Goal: Task Accomplishment & Management: Manage account settings

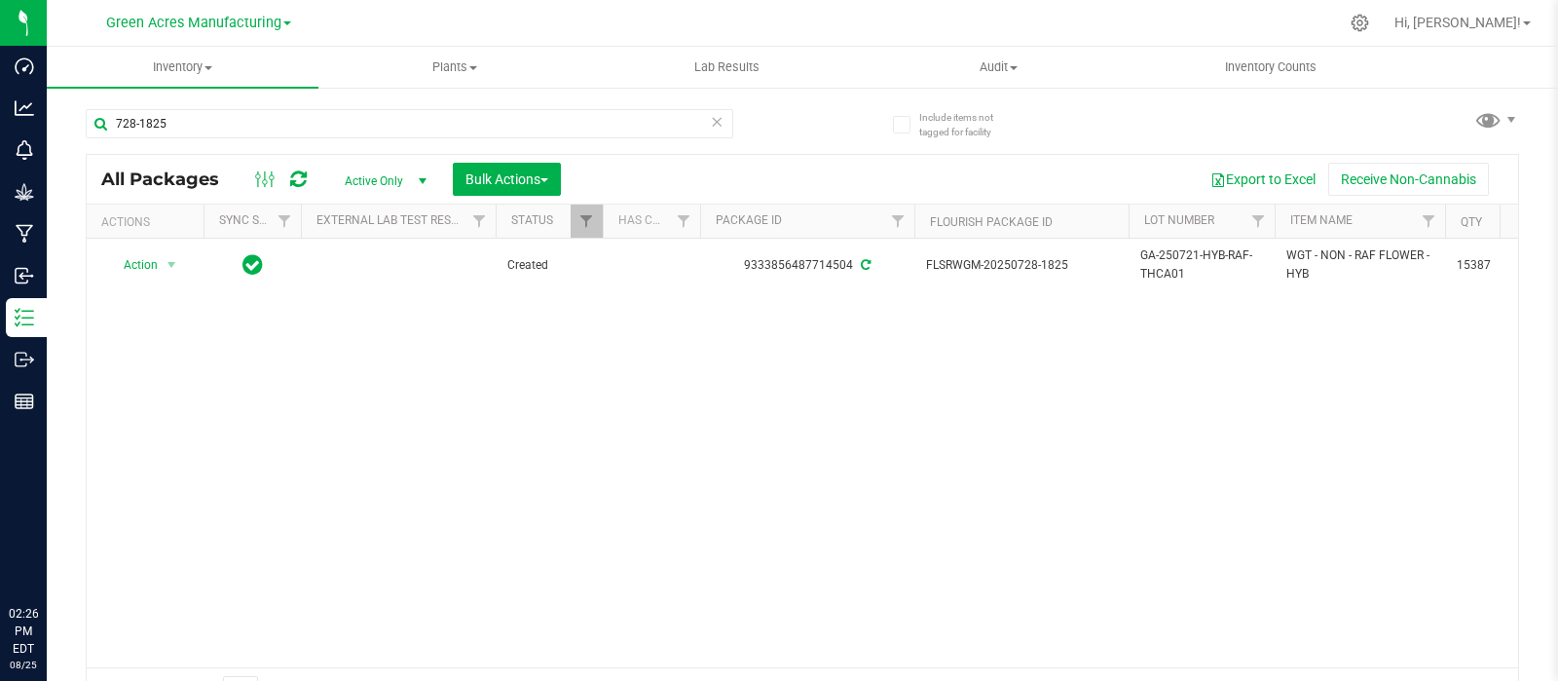
click at [114, 141] on div "728-1825" at bounding box center [410, 131] width 648 height 45
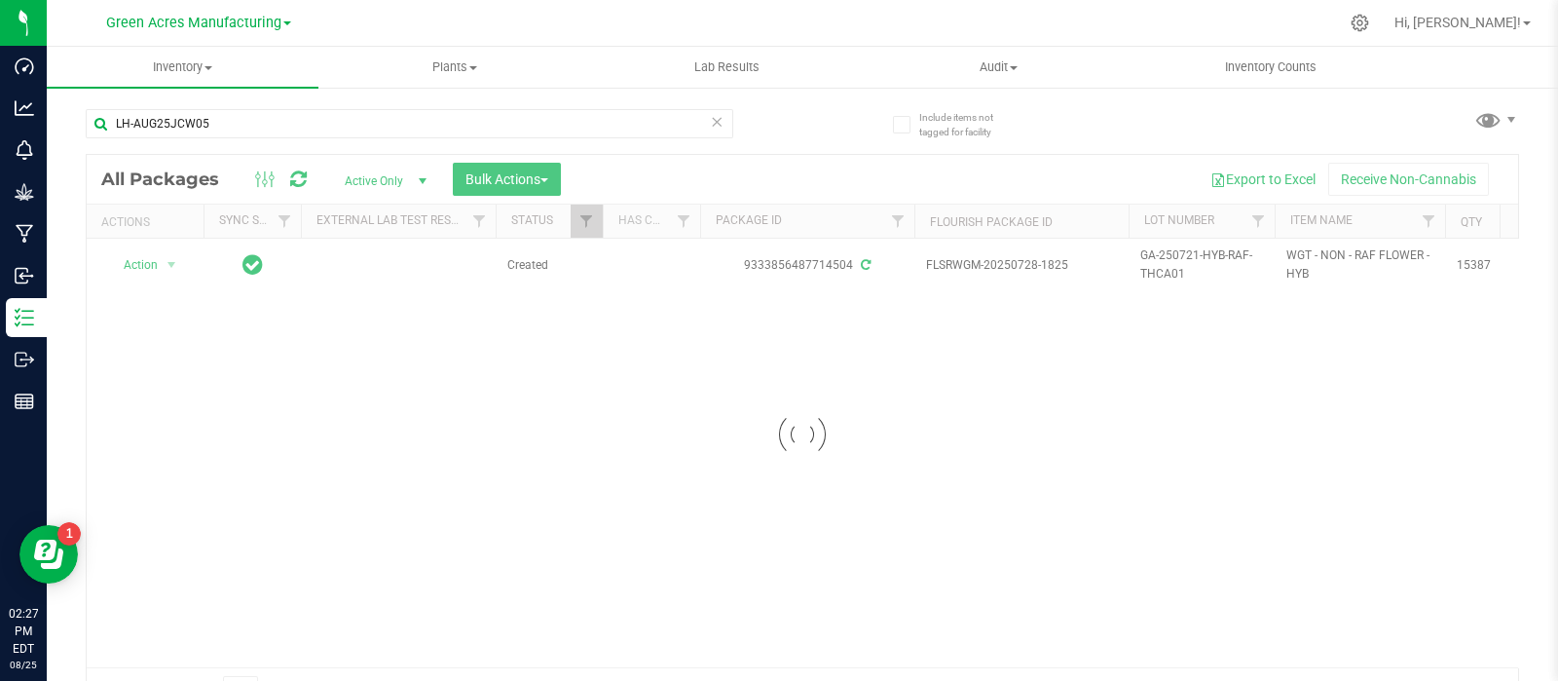
type input "LH-AUG25JCW05"
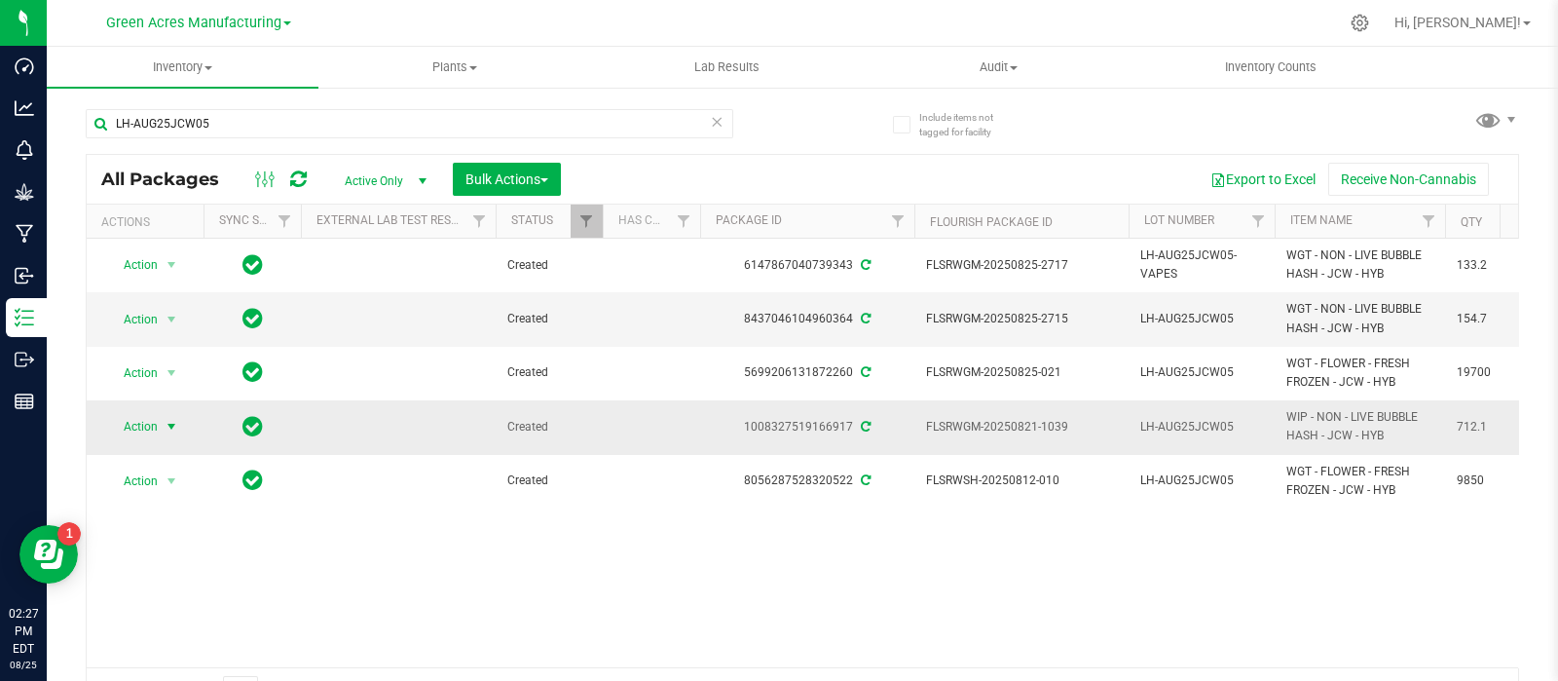
click at [174, 425] on span "select" at bounding box center [172, 427] width 16 height 16
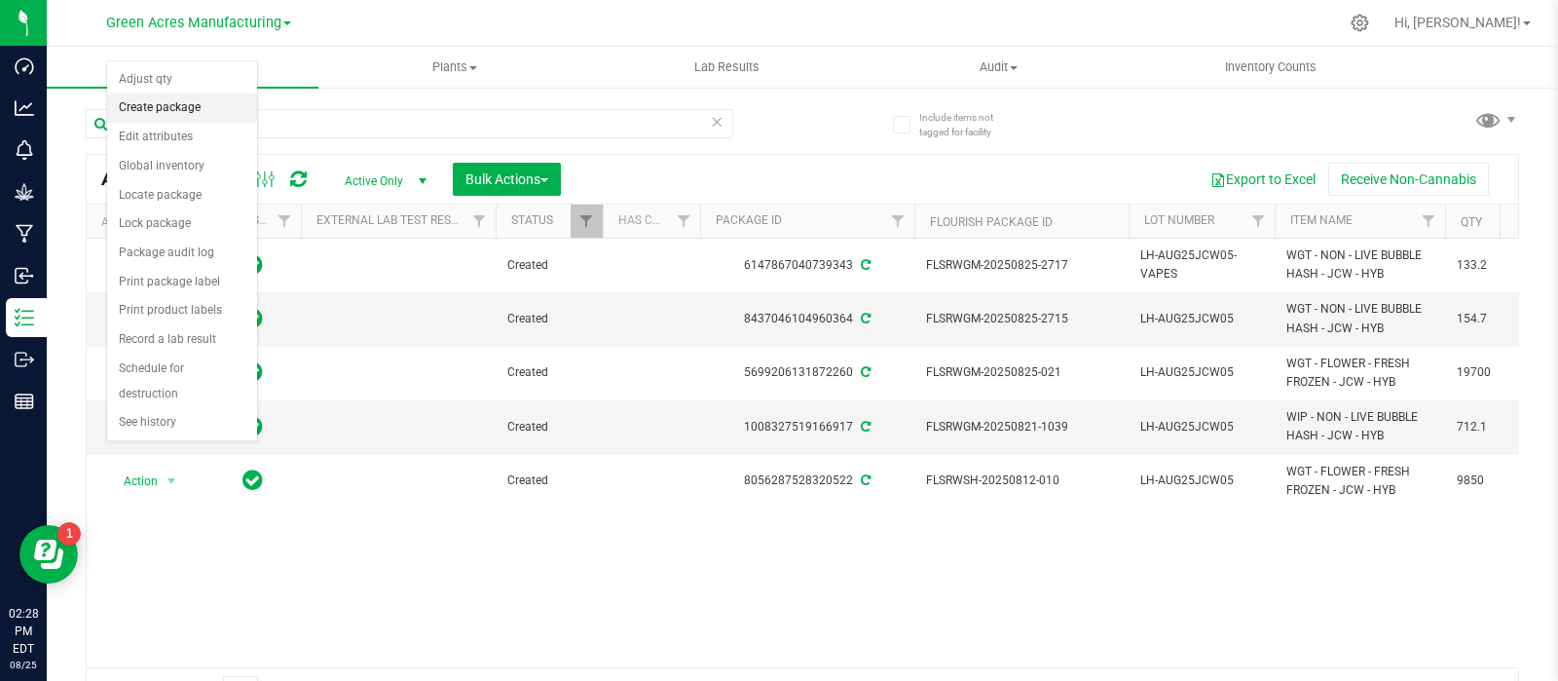
click at [168, 109] on li "Create package" at bounding box center [182, 107] width 150 height 29
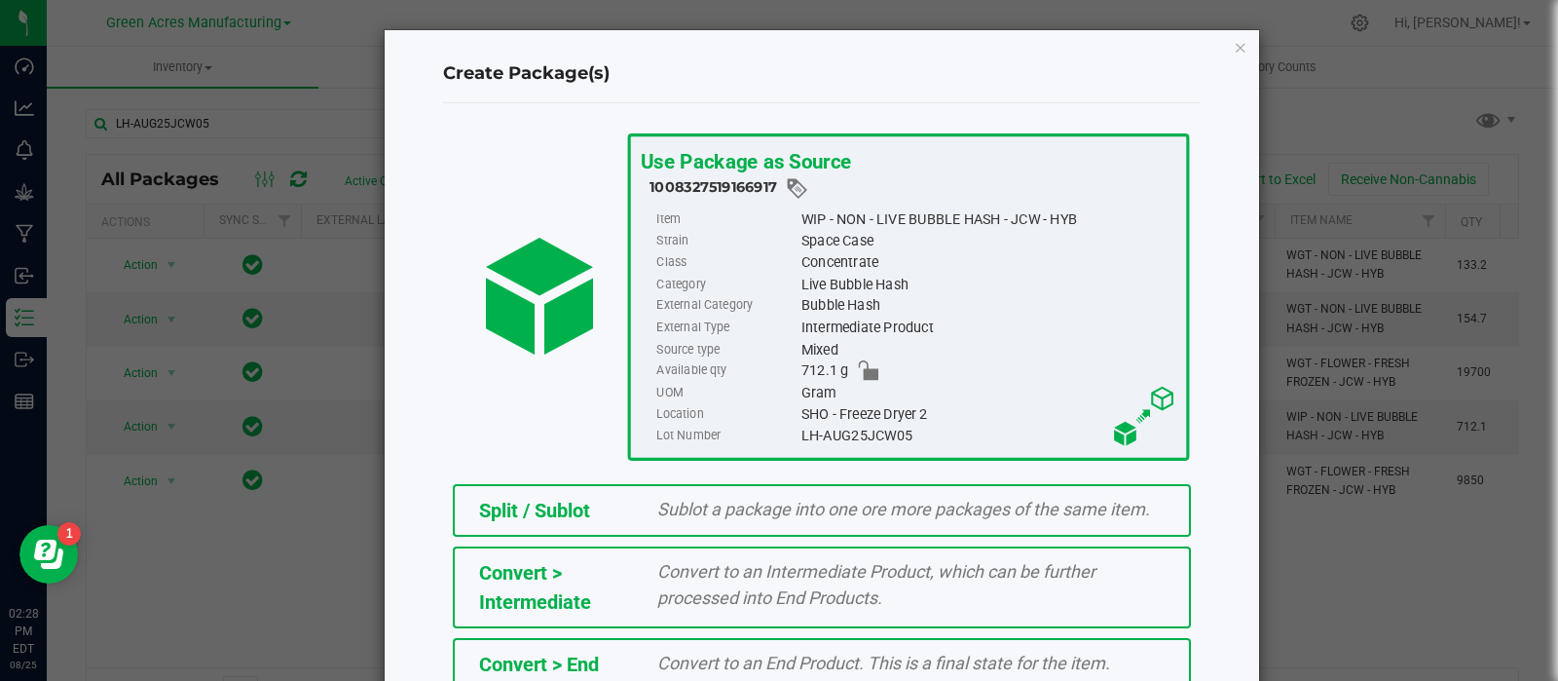
scroll to position [263, 0]
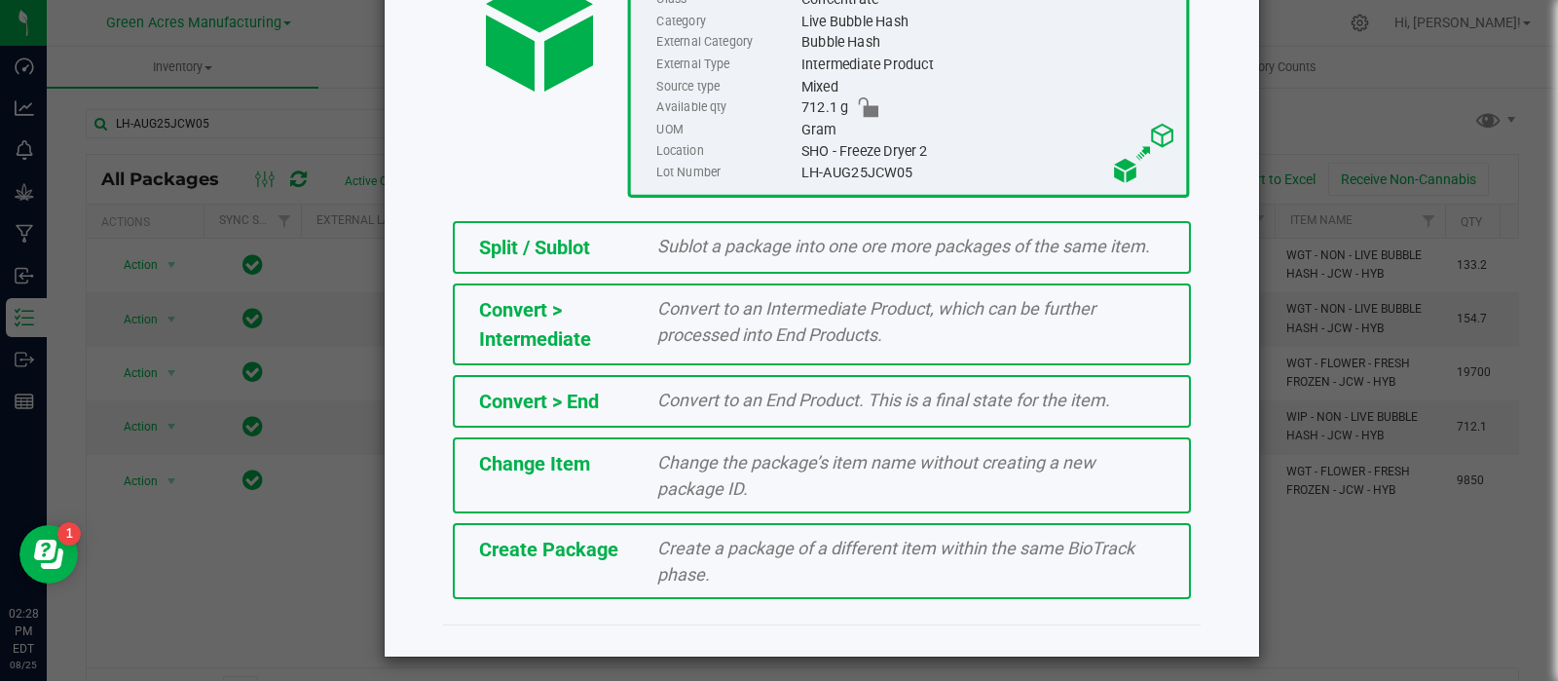
click at [755, 538] on span "Create a package of a different item within the same BioTrack phase." at bounding box center [895, 561] width 477 height 47
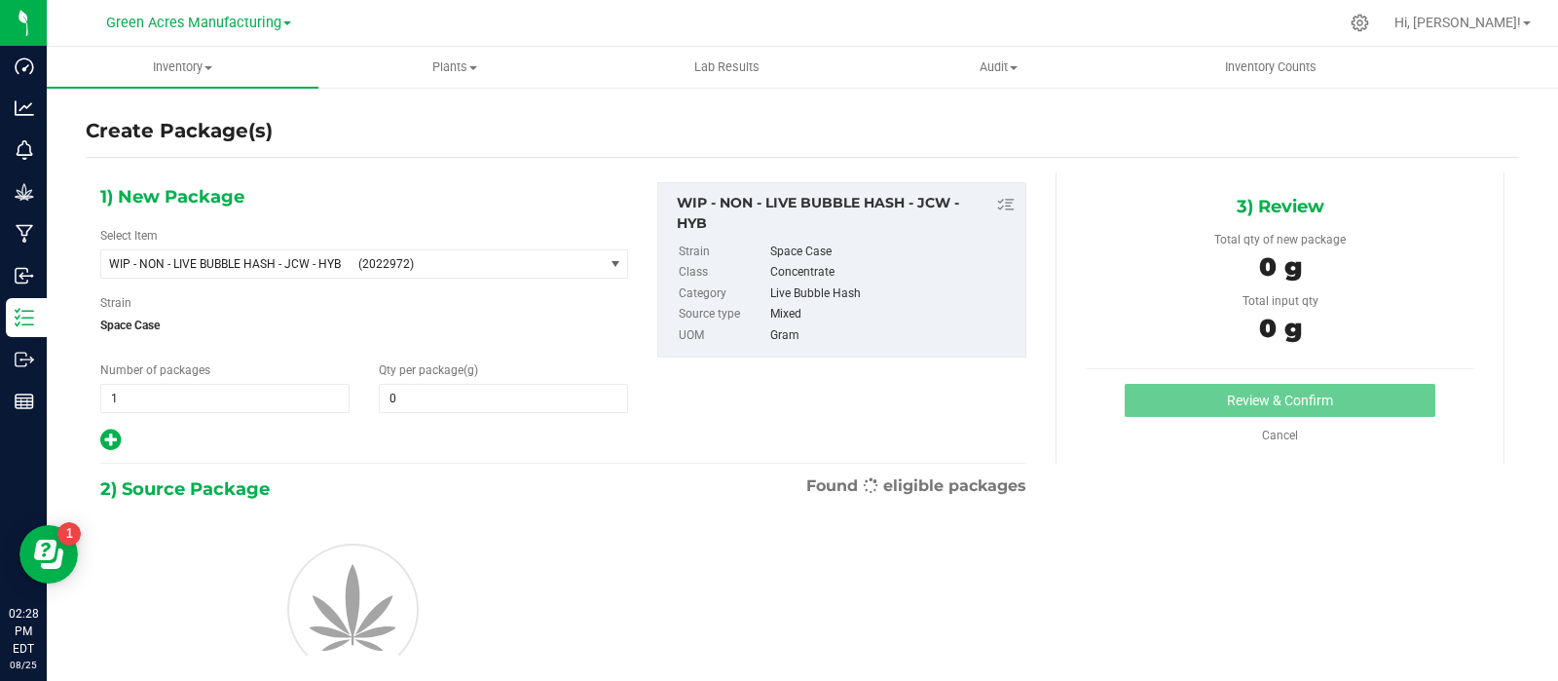
type input "0.0000"
click at [320, 258] on span "WIP - NON - LIVE BUBBLE HASH - JCW - HYB" at bounding box center [227, 264] width 237 height 14
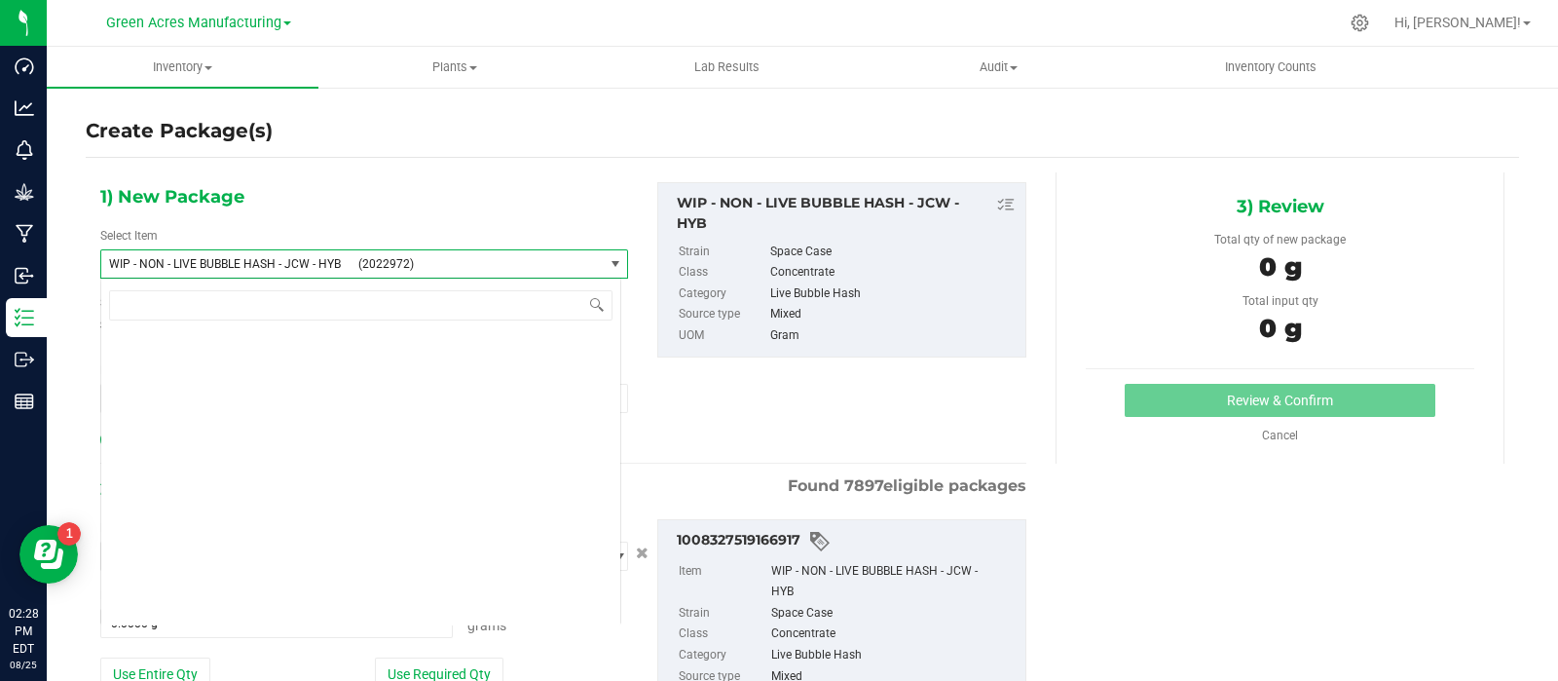
scroll to position [567948, 0]
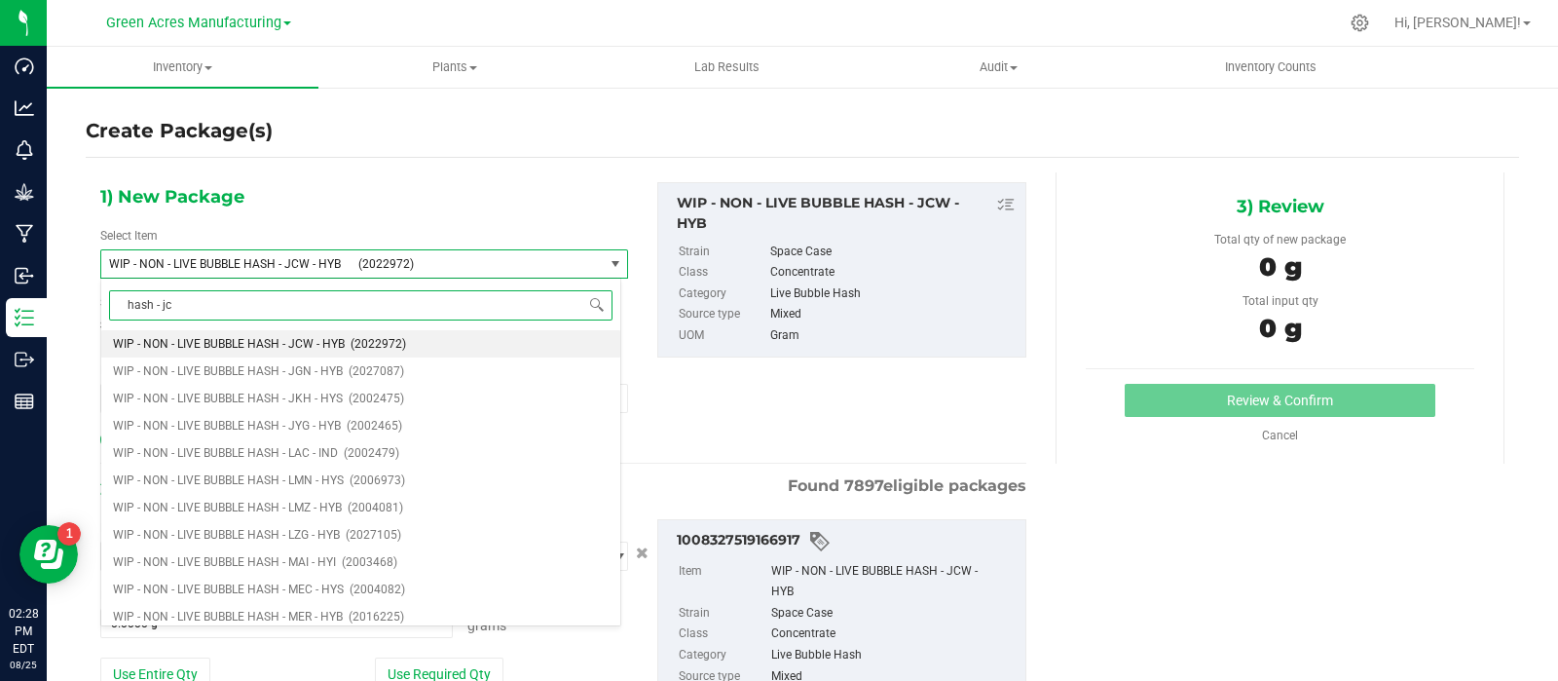
type input "hash - jcw"
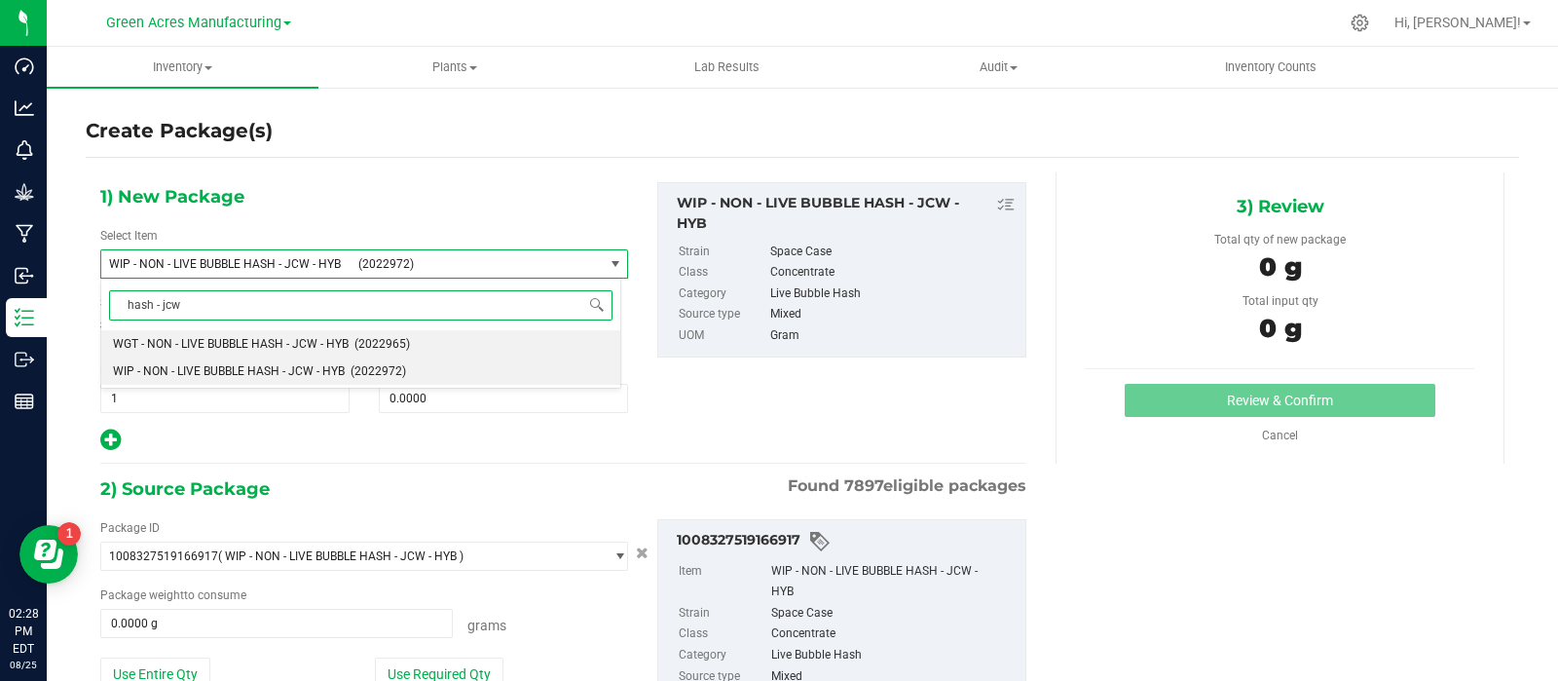
scroll to position [0, 0]
click at [315, 336] on li "WGT - NON - LIVE BUBBLE HASH - JCW - HYB (2022965)" at bounding box center [360, 343] width 519 height 27
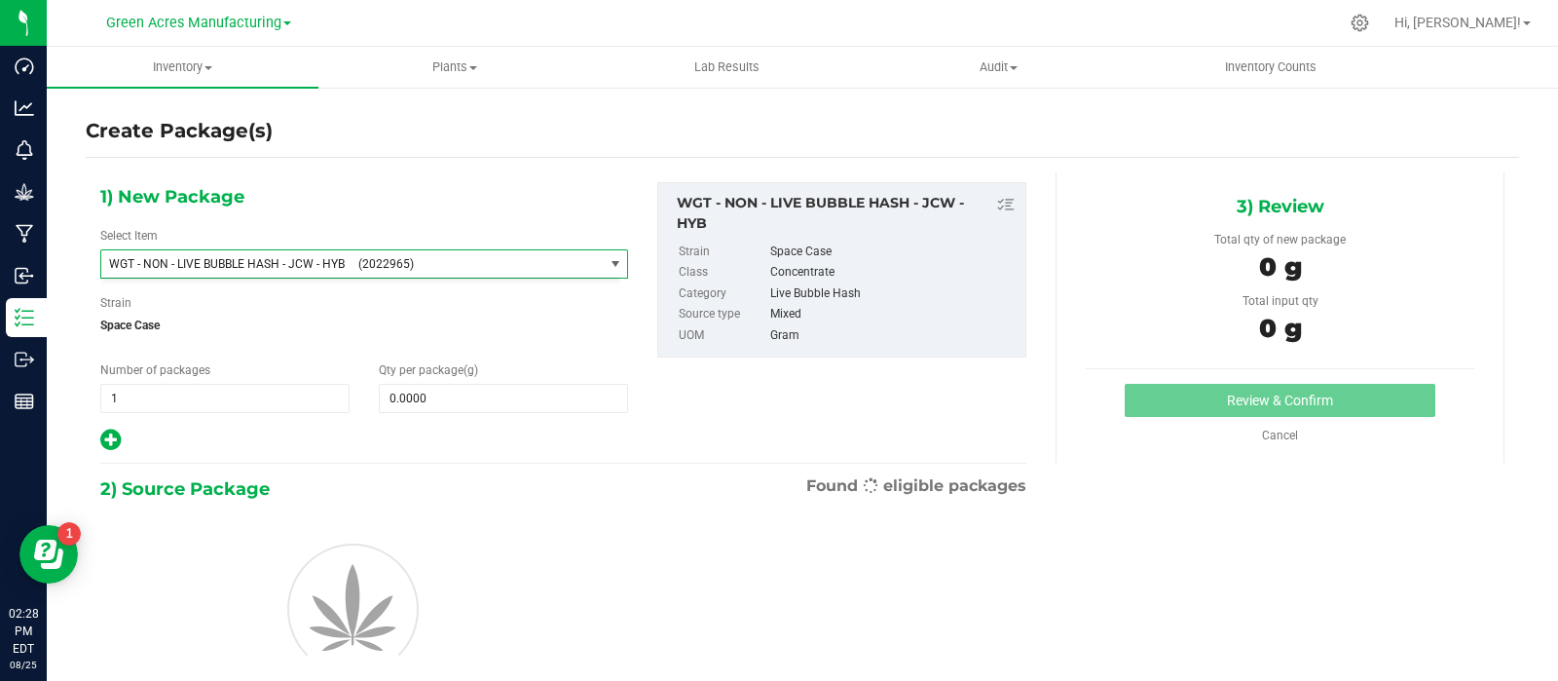
type input "0.0000"
click at [434, 395] on span "0.0000 0" at bounding box center [503, 398] width 249 height 29
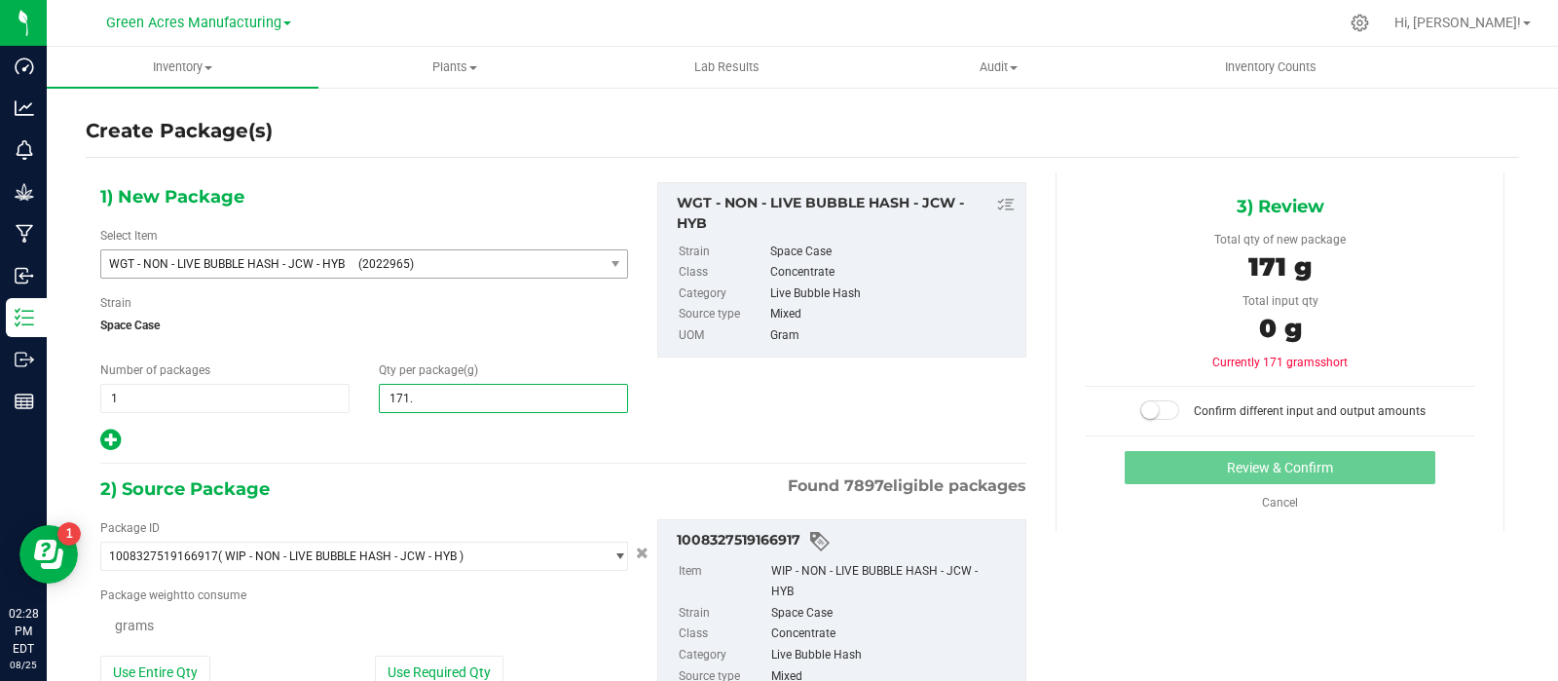
type input "171.8"
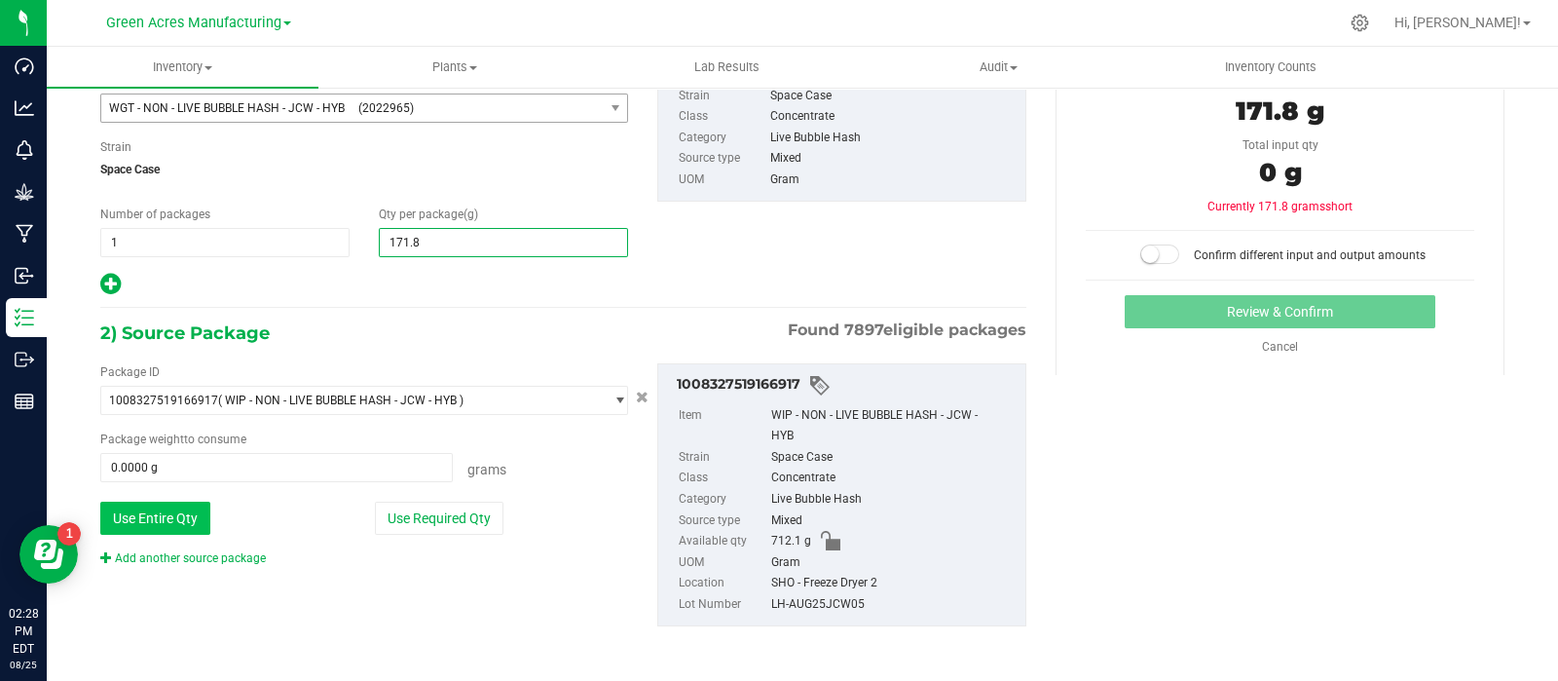
type input "171.8000"
click at [178, 512] on button "Use Entire Qty" at bounding box center [155, 518] width 110 height 33
type input "712.1000 g"
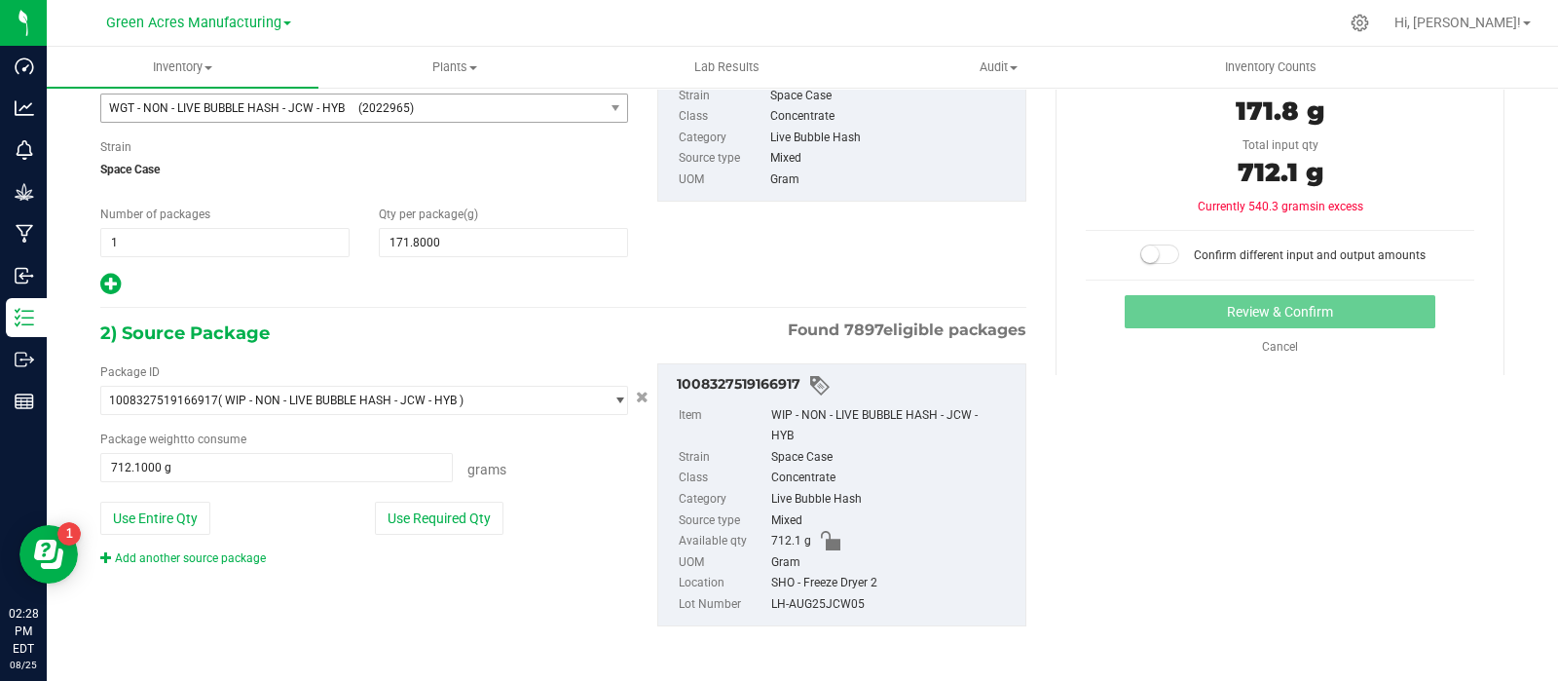
click at [1143, 243] on div "Confirm different input and output amounts" at bounding box center [1280, 247] width 389 height 35
click at [1145, 250] on small at bounding box center [1150, 254] width 18 height 18
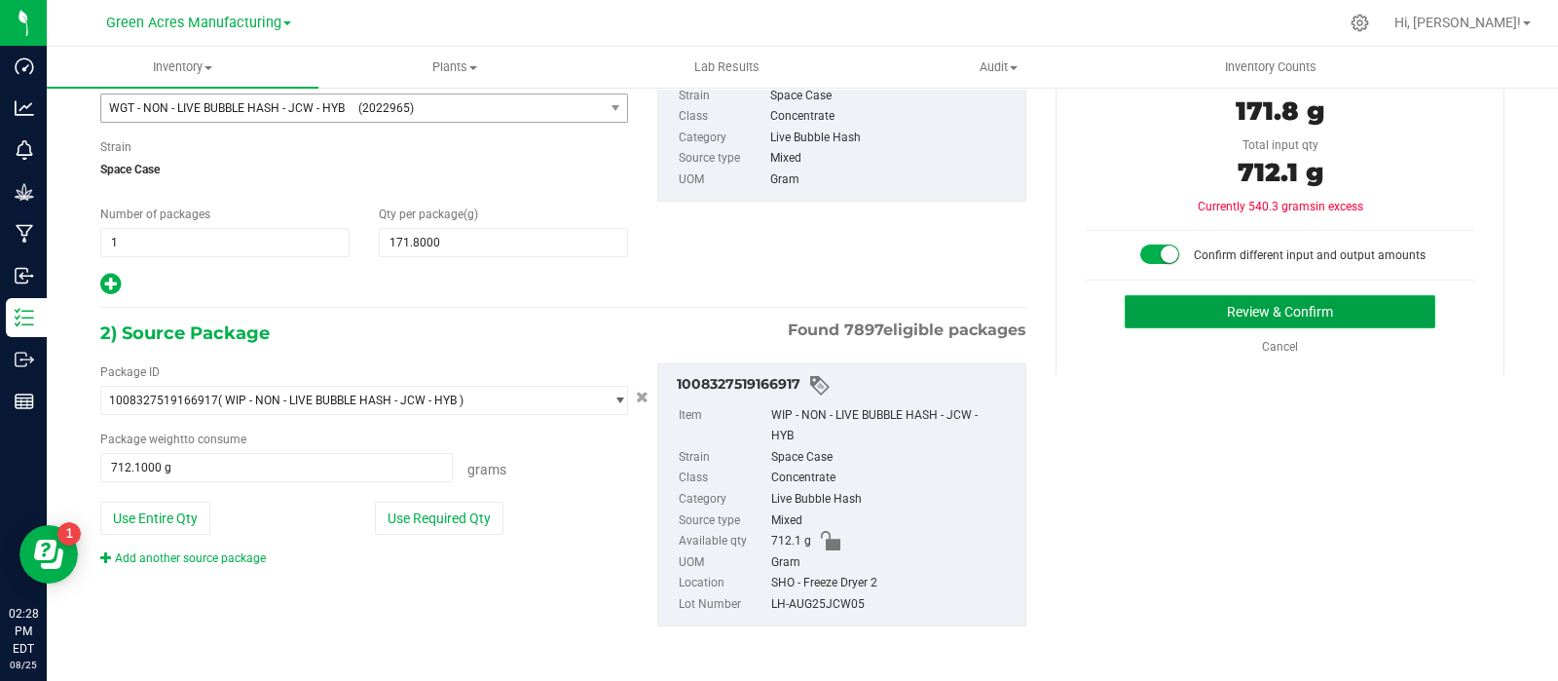
click at [1160, 314] on button "Review & Confirm" at bounding box center [1280, 311] width 311 height 33
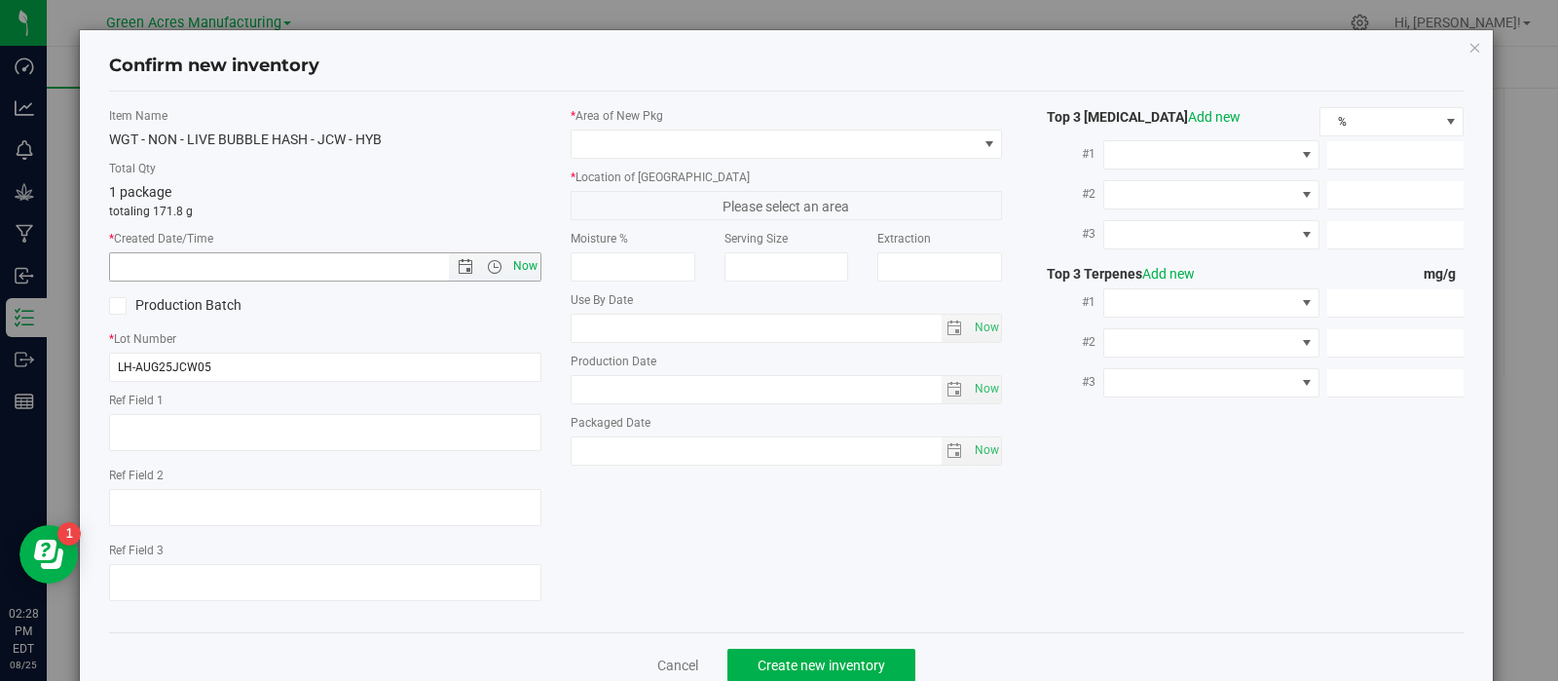
click at [521, 265] on span "Now" at bounding box center [524, 266] width 33 height 28
type input "[DATE] 2:28 PM"
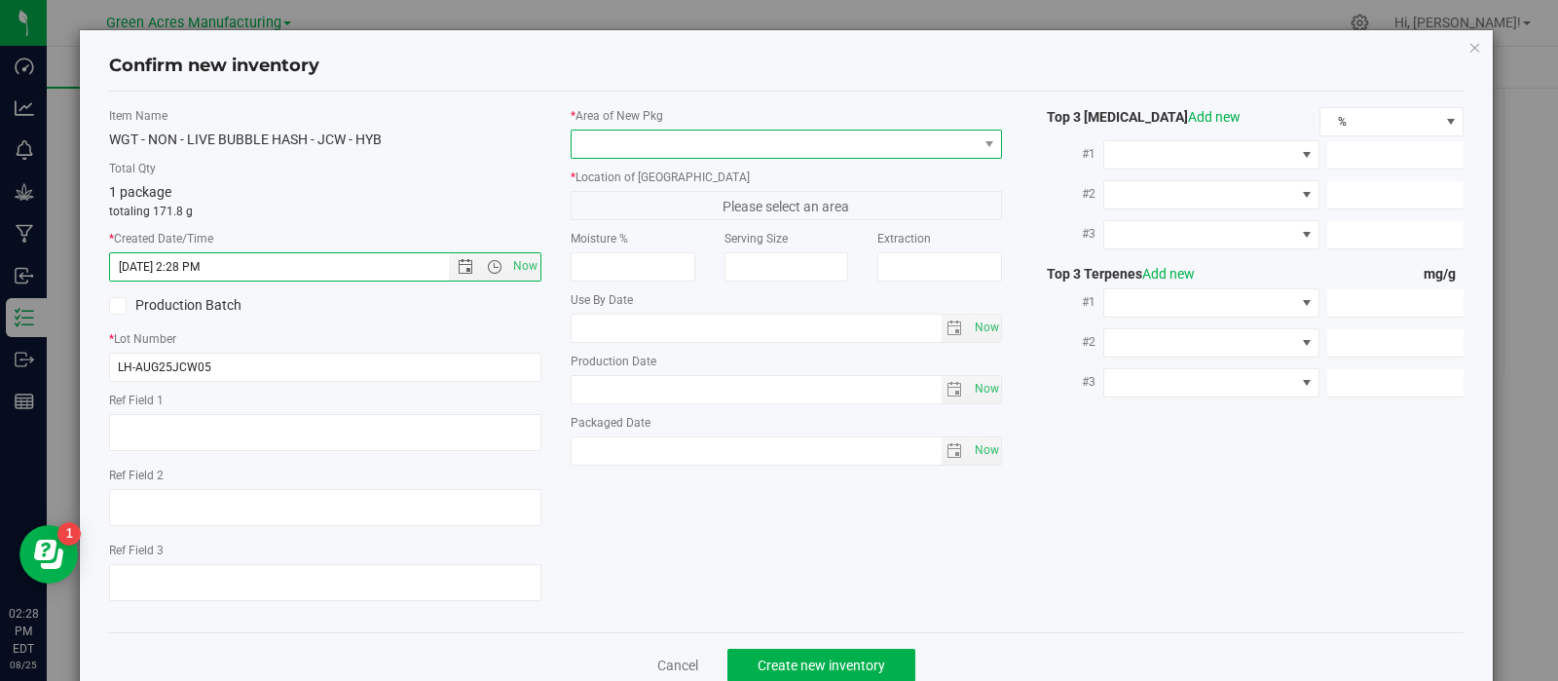
click at [681, 149] on span at bounding box center [775, 143] width 406 height 27
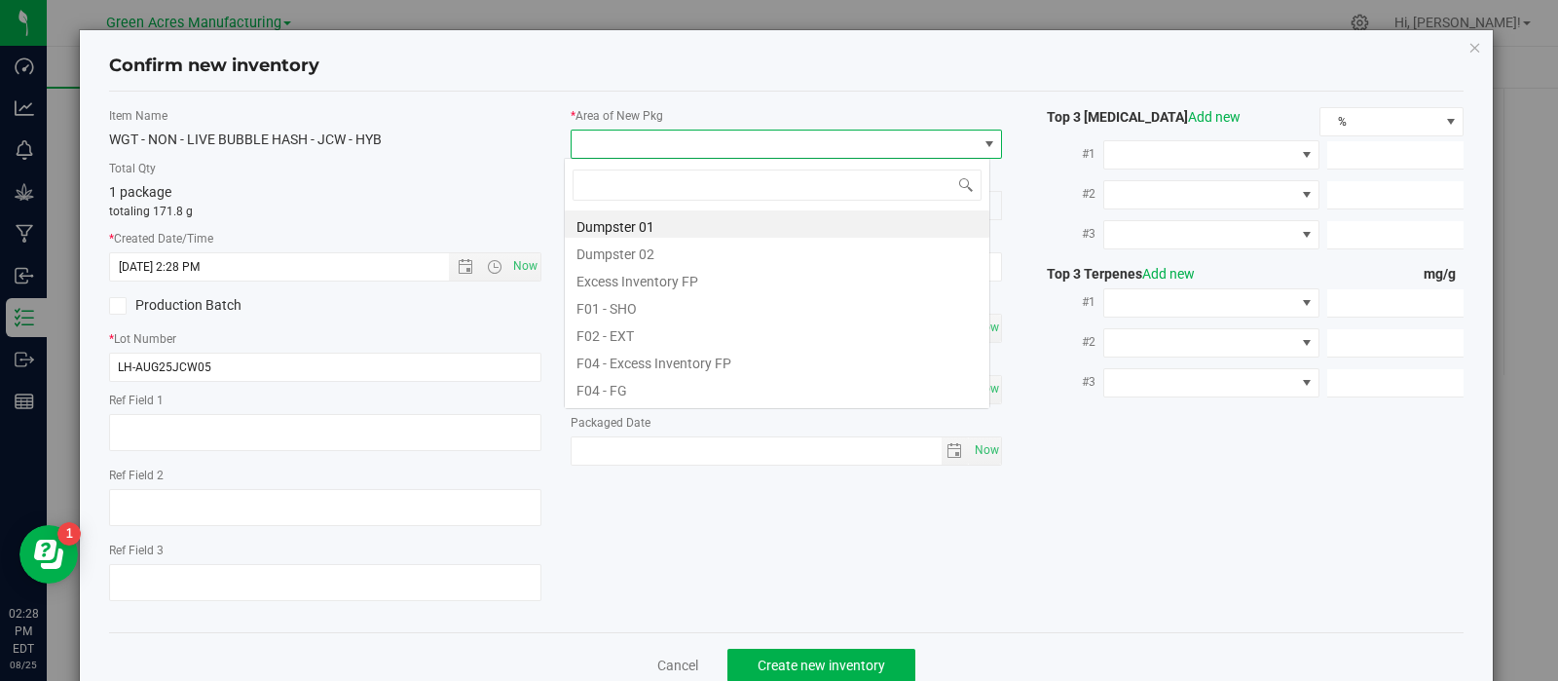
scroll to position [28, 427]
click at [642, 294] on li "F01 - SHO" at bounding box center [777, 305] width 425 height 27
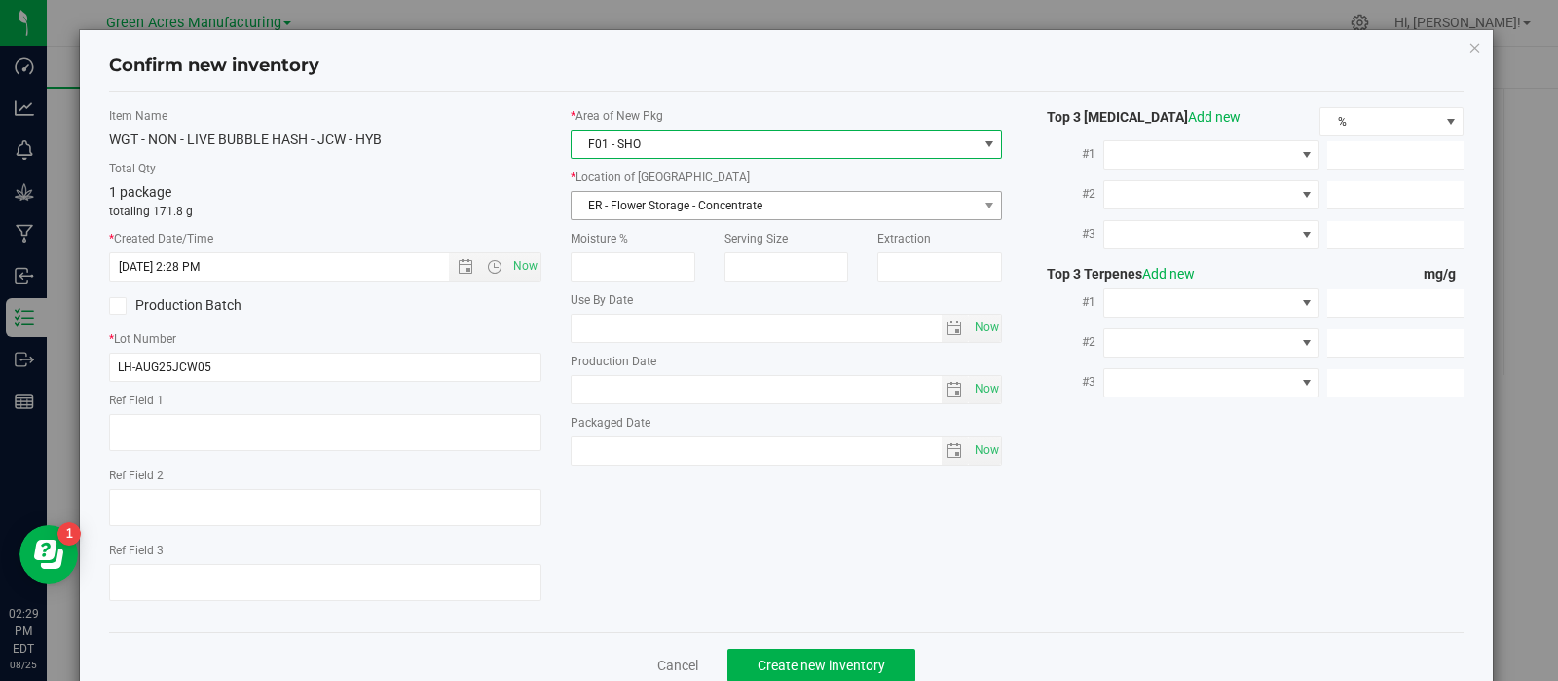
click at [636, 216] on div "* Area of [GEOGRAPHIC_DATA] F01 - SHO * Location of [GEOGRAPHIC_DATA] ER - Flow…" at bounding box center [787, 291] width 462 height 368
click at [637, 215] on span "ER - Flower Storage - Concentrate" at bounding box center [775, 205] width 406 height 27
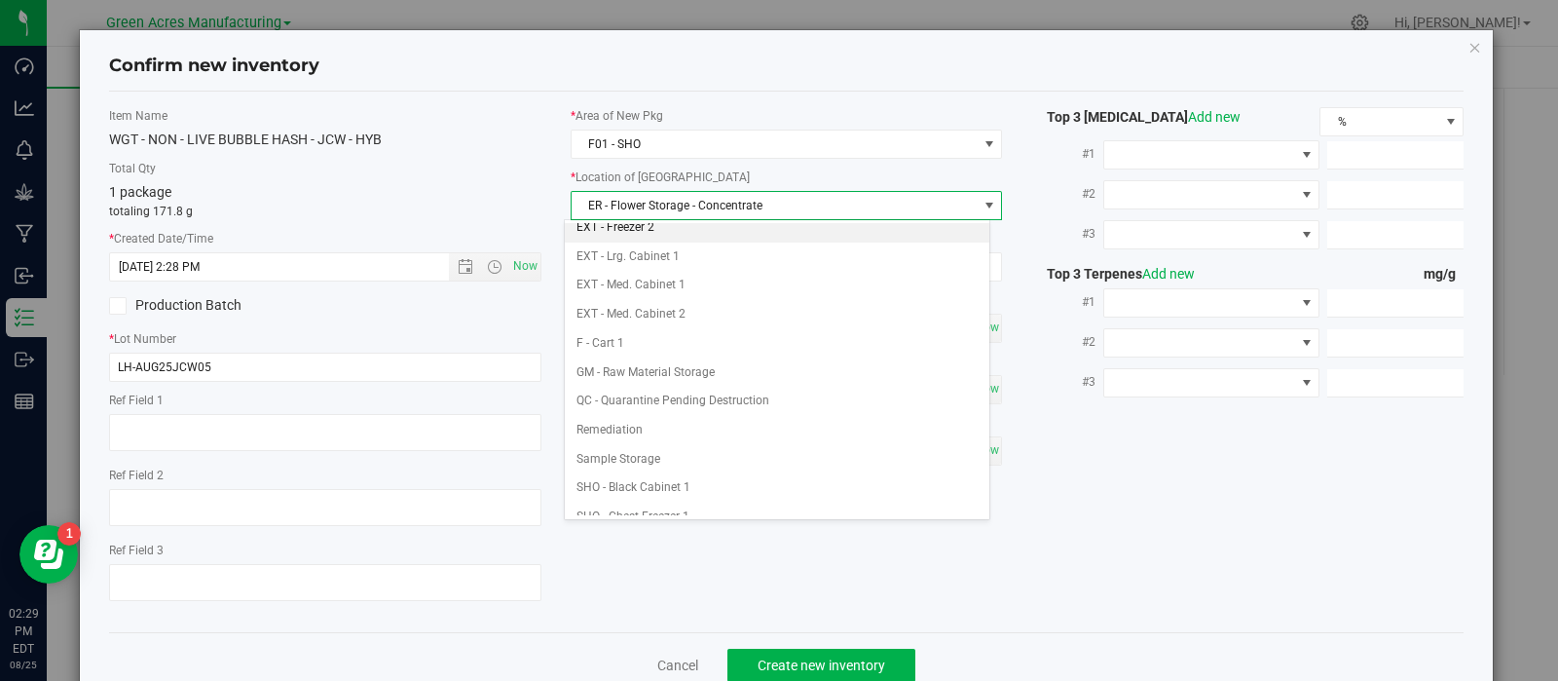
scroll to position [418, 0]
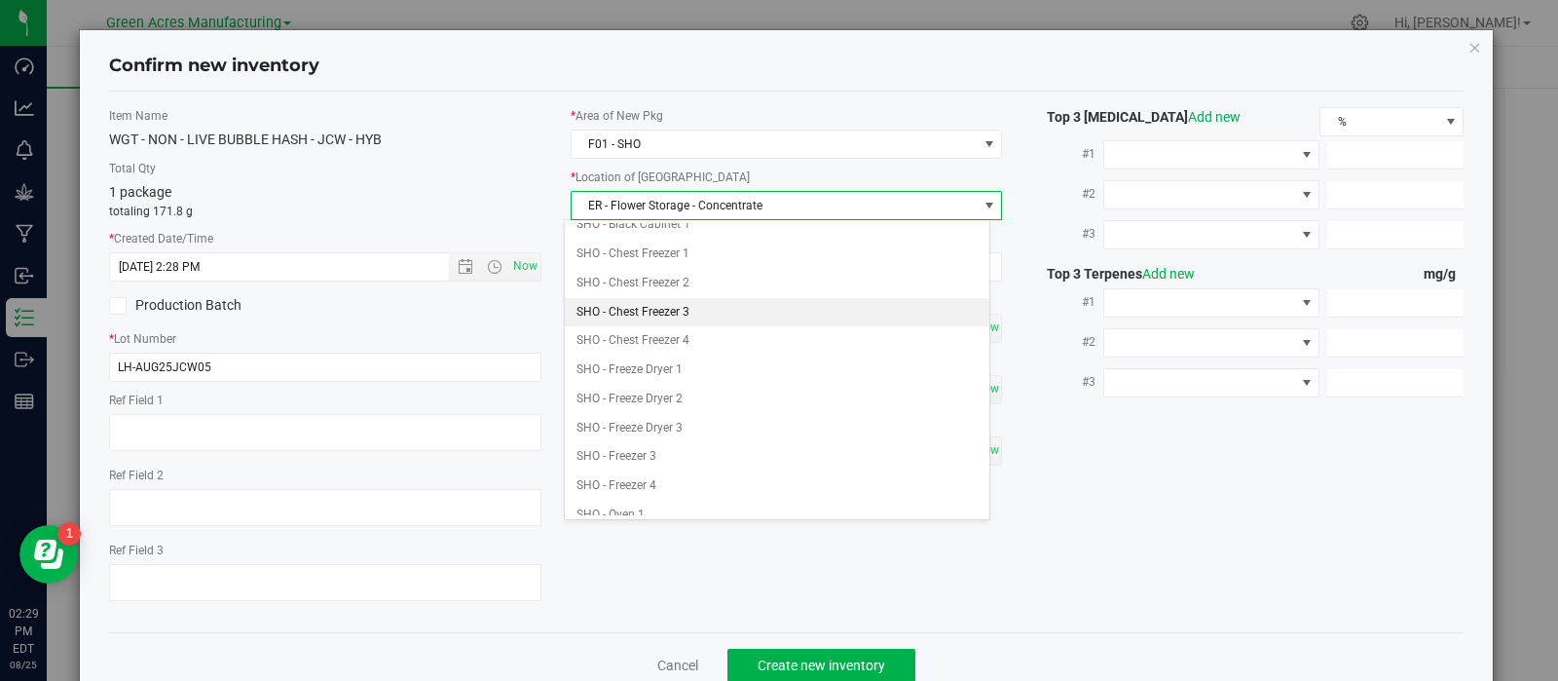
click at [645, 298] on li "SHO - Chest Freezer 3" at bounding box center [777, 312] width 425 height 29
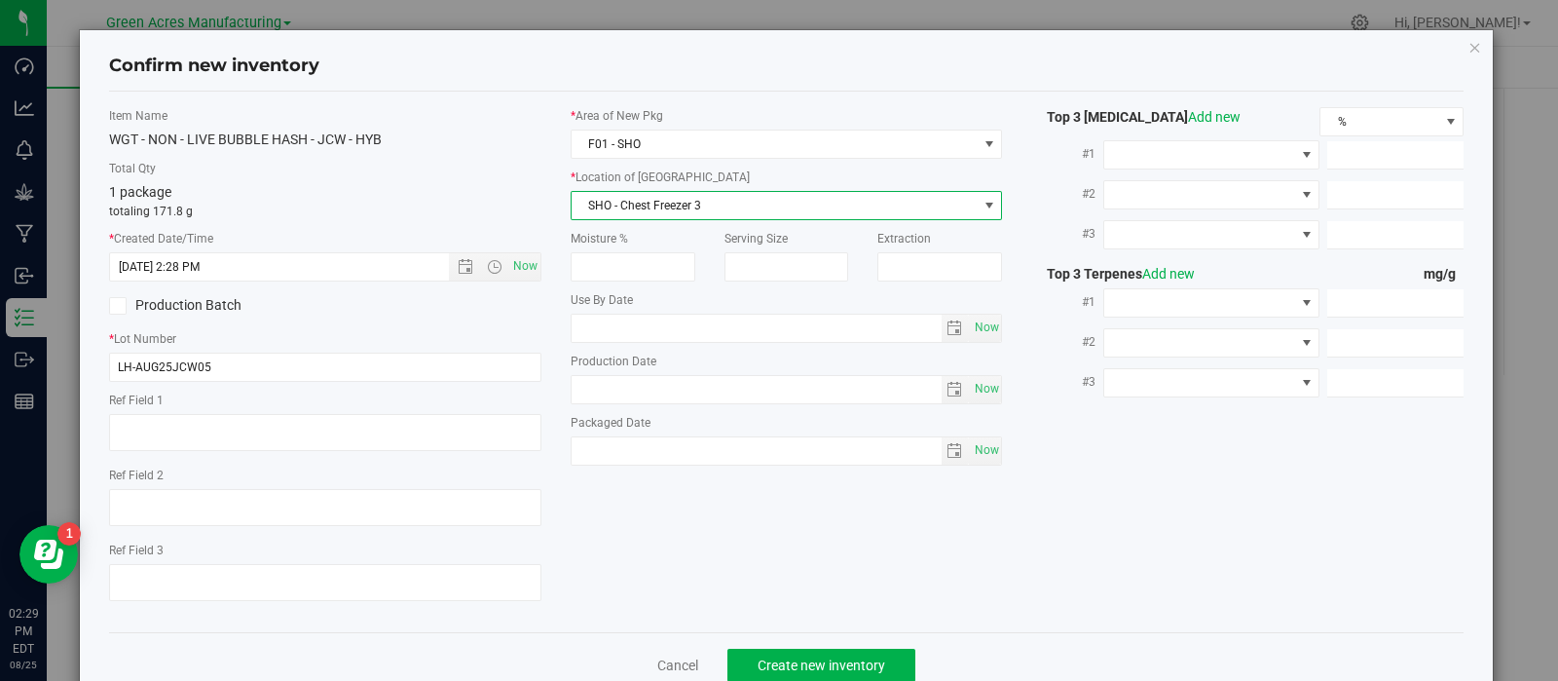
scroll to position [49, 0]
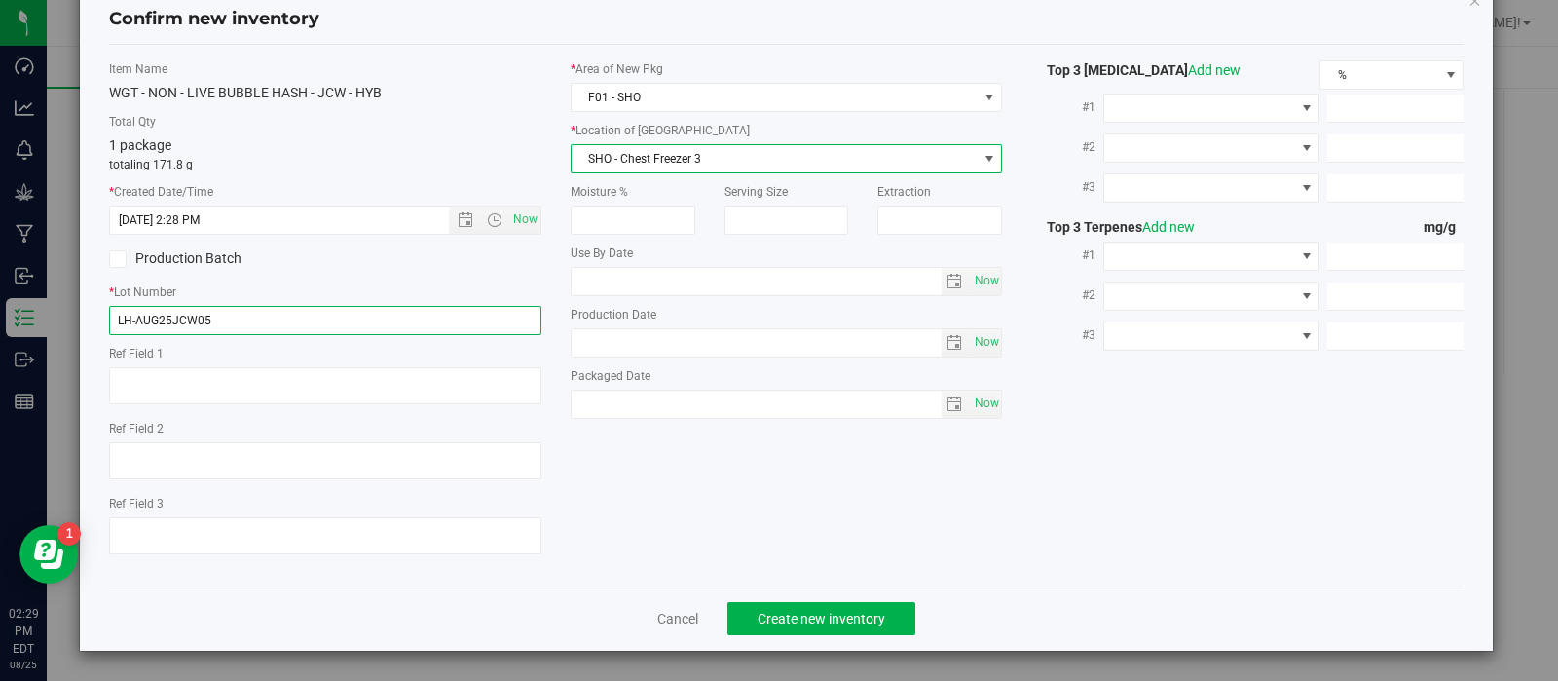
click at [339, 323] on input "LH-AUG25JCW05" at bounding box center [325, 320] width 432 height 29
type input "LH-AUG25JCW05-HC"
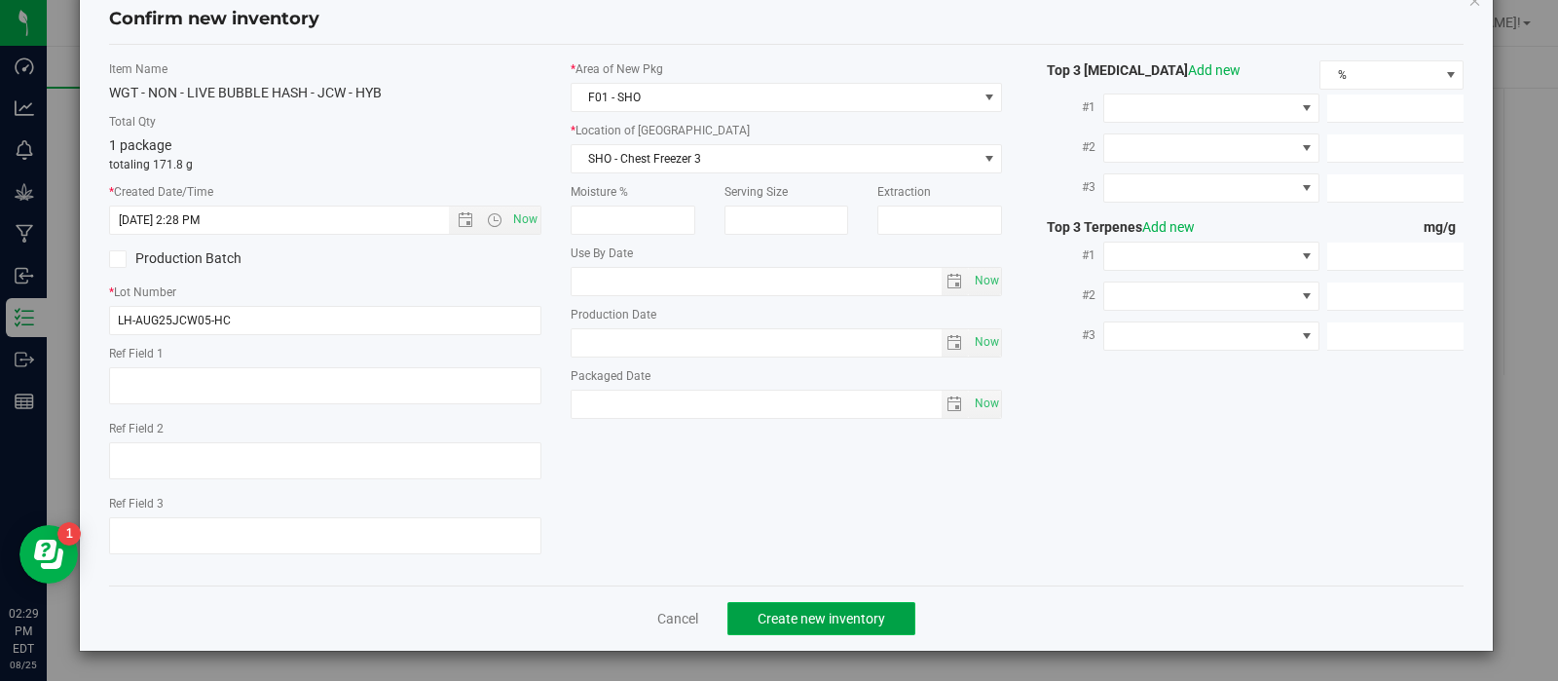
click at [808, 610] on button "Create new inventory" at bounding box center [821, 618] width 188 height 33
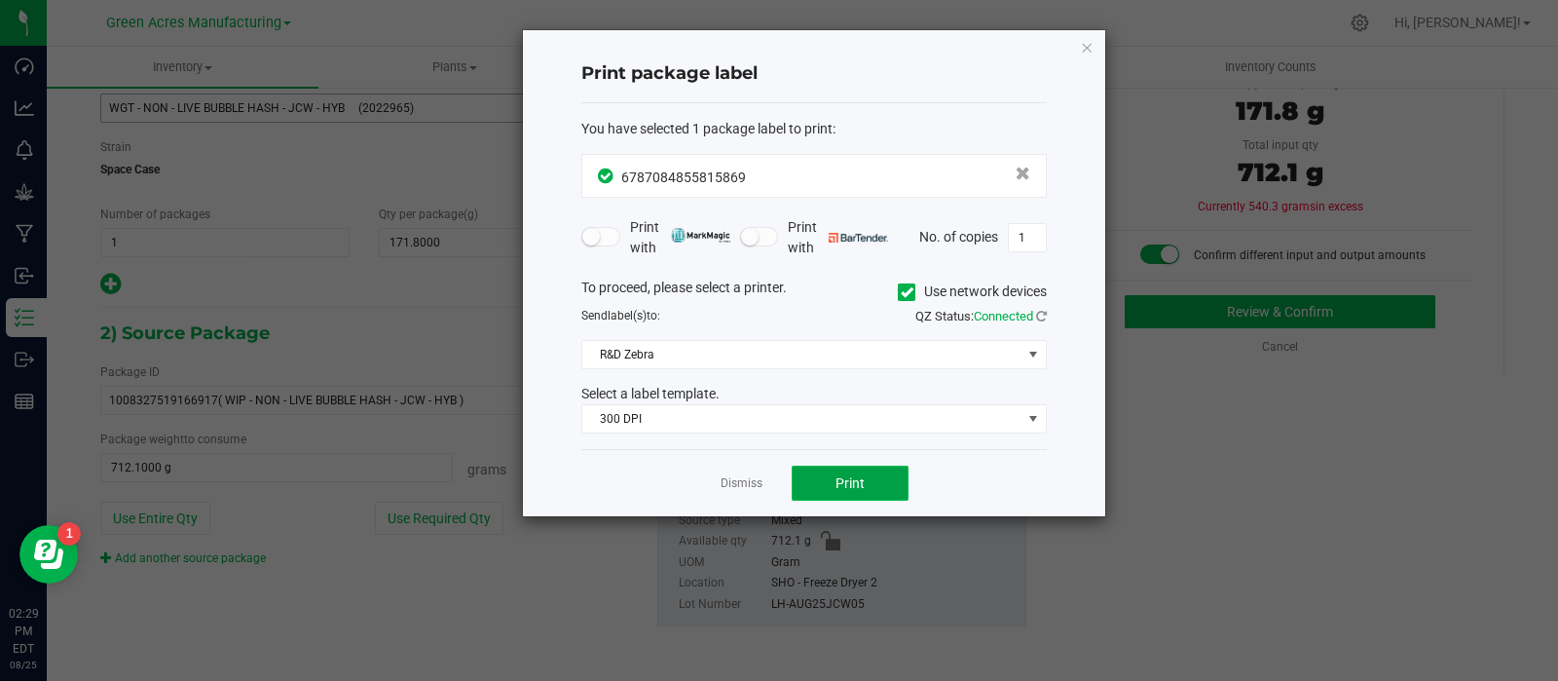
click at [799, 486] on button "Print" at bounding box center [850, 483] width 117 height 35
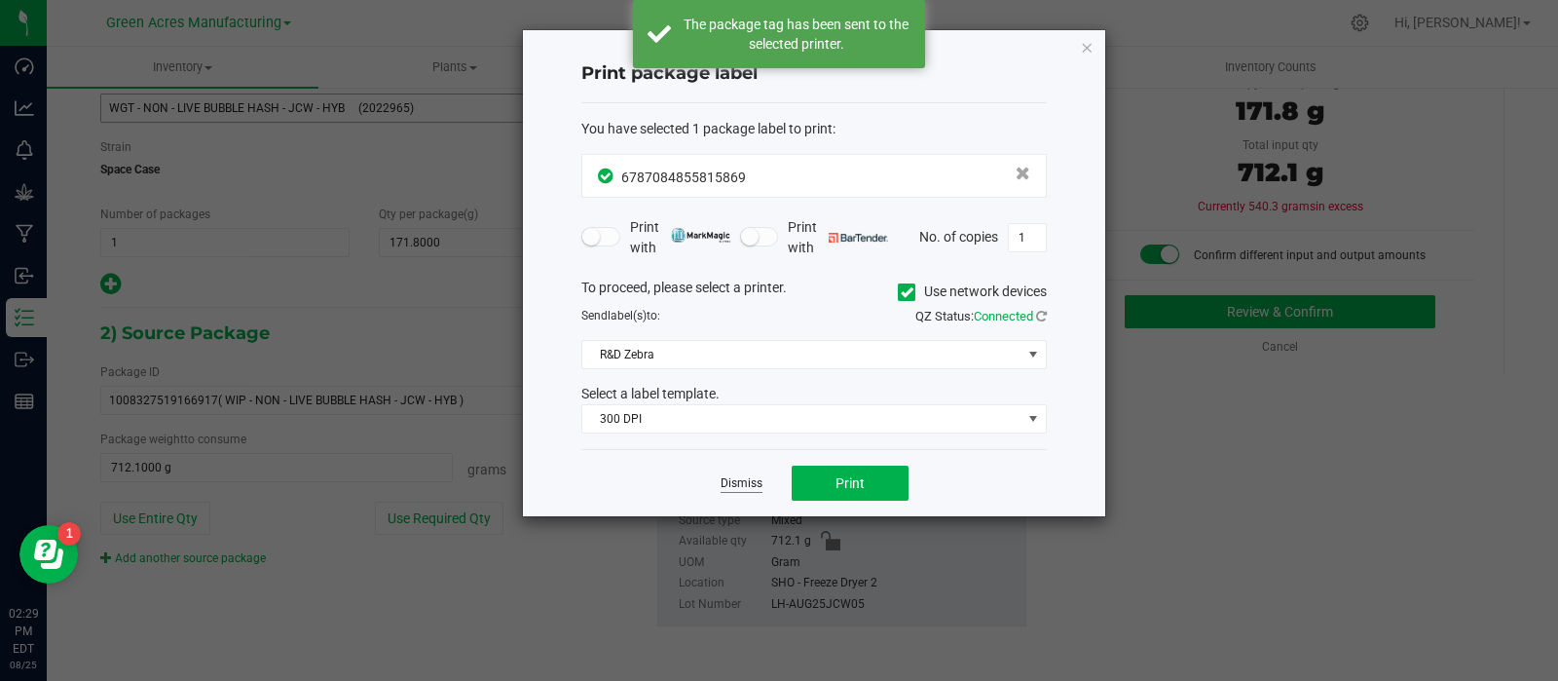
click at [750, 480] on link "Dismiss" at bounding box center [742, 483] width 42 height 17
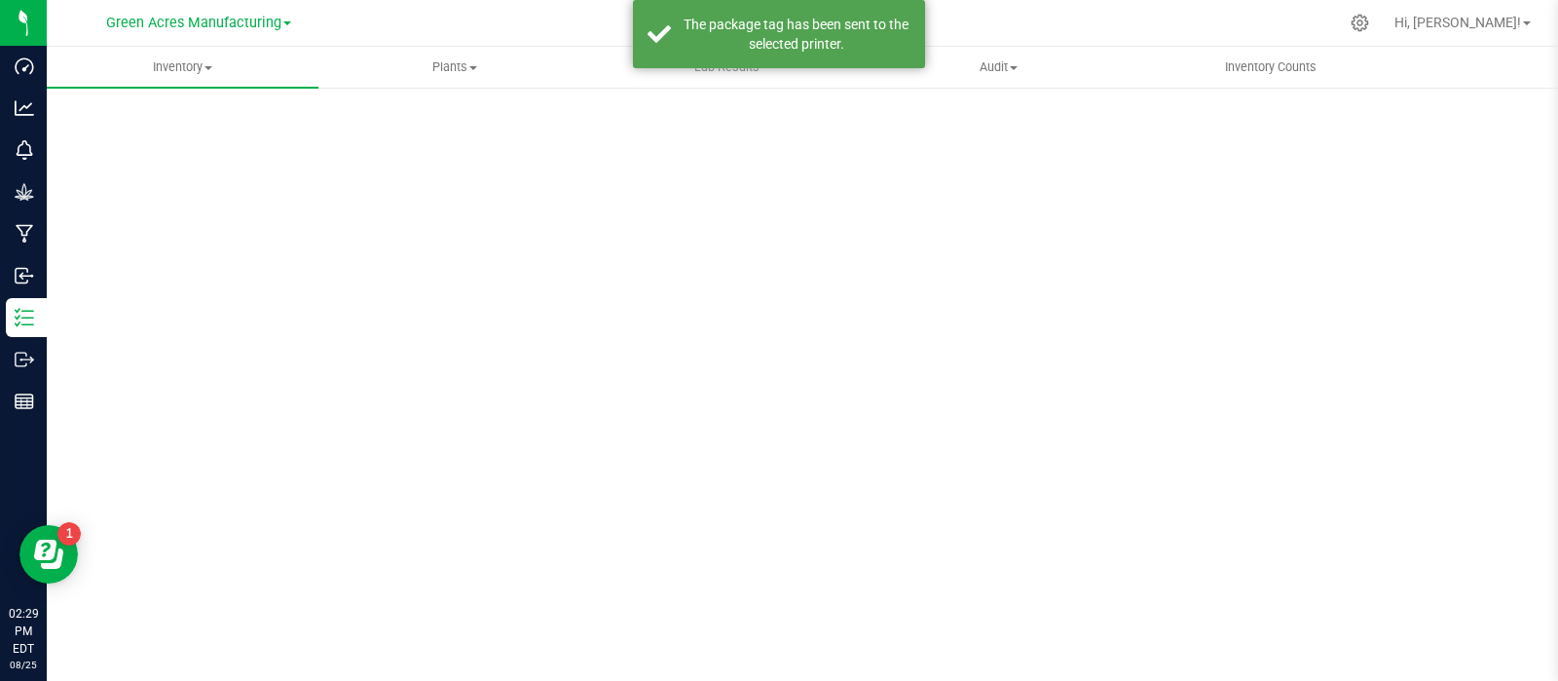
scroll to position [14, 0]
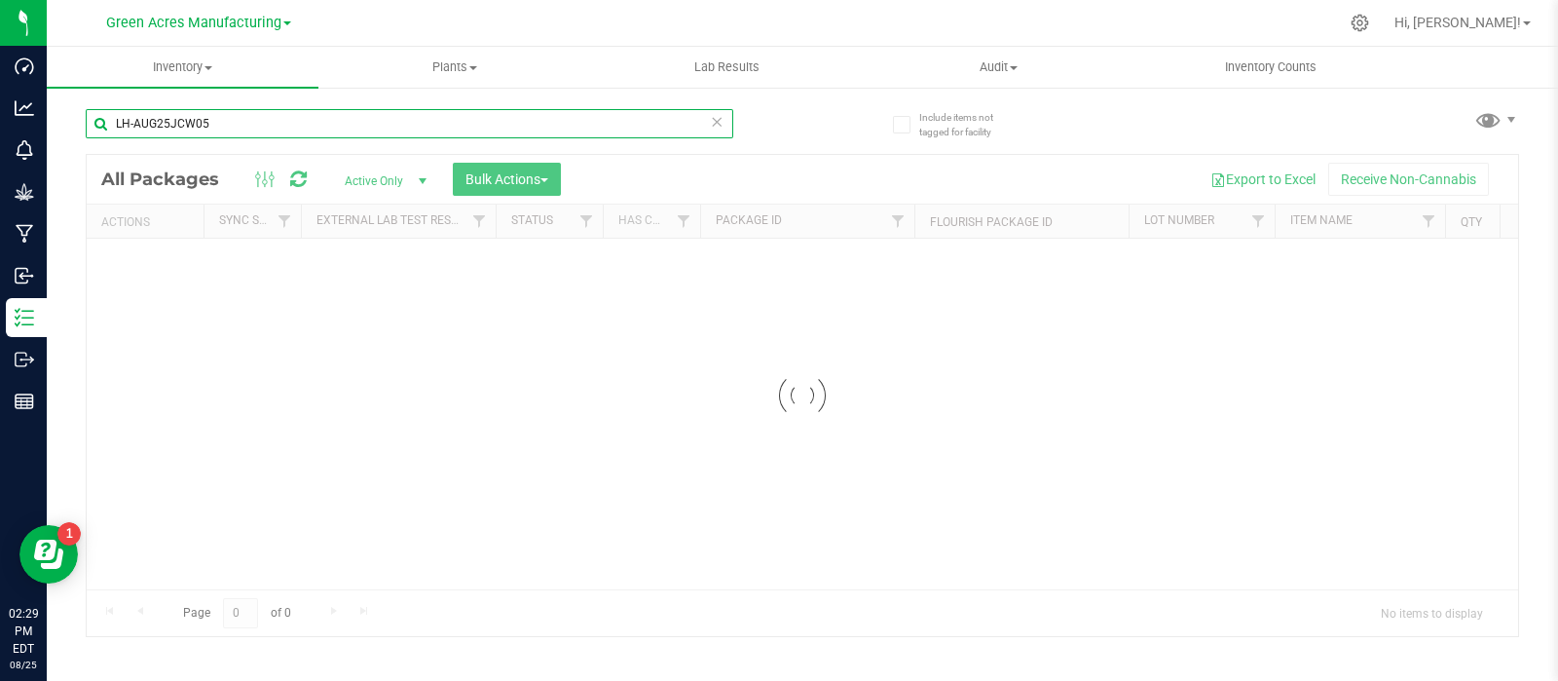
click at [261, 112] on input "LH-AUG25JCW05" at bounding box center [410, 123] width 648 height 29
click at [264, 117] on input "LH-AUG25JCW05" at bounding box center [410, 123] width 648 height 29
paste input "0825-017"
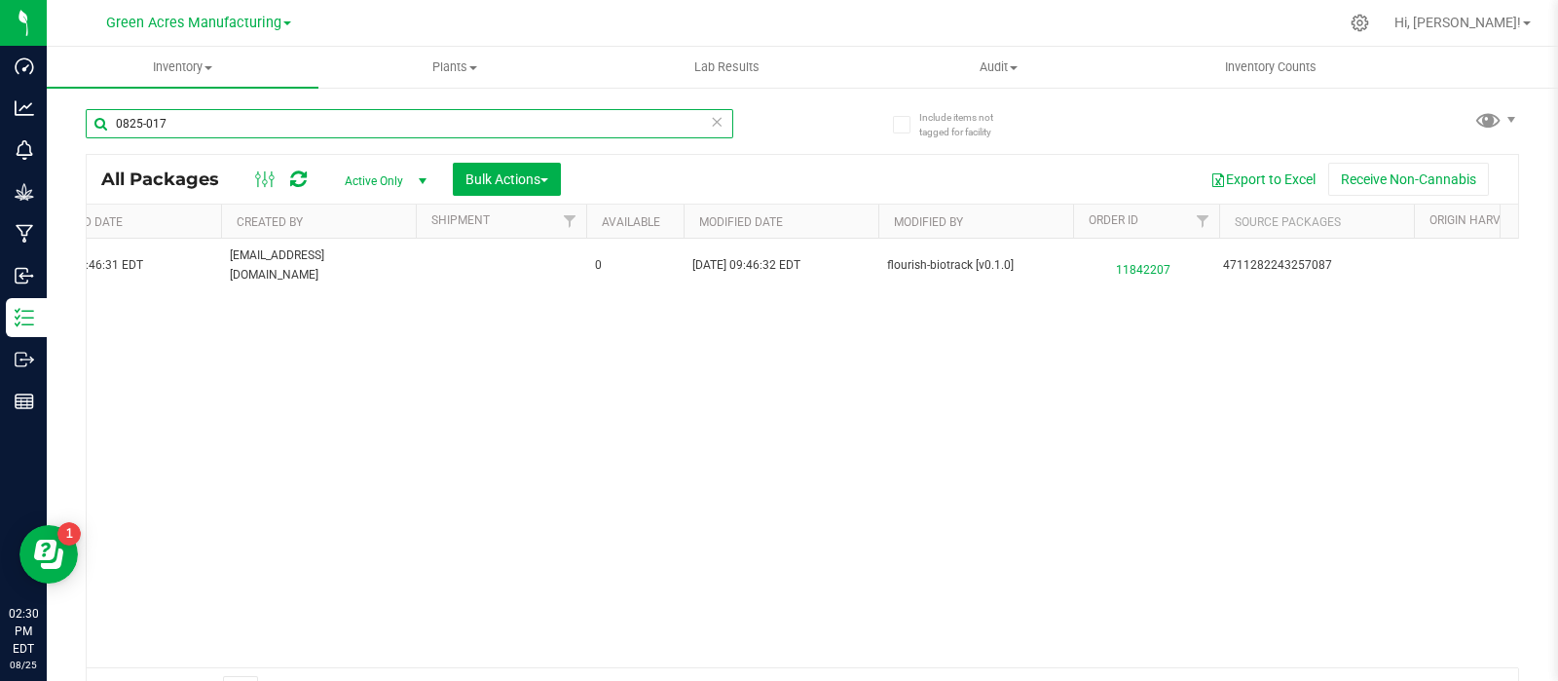
scroll to position [0, 2152]
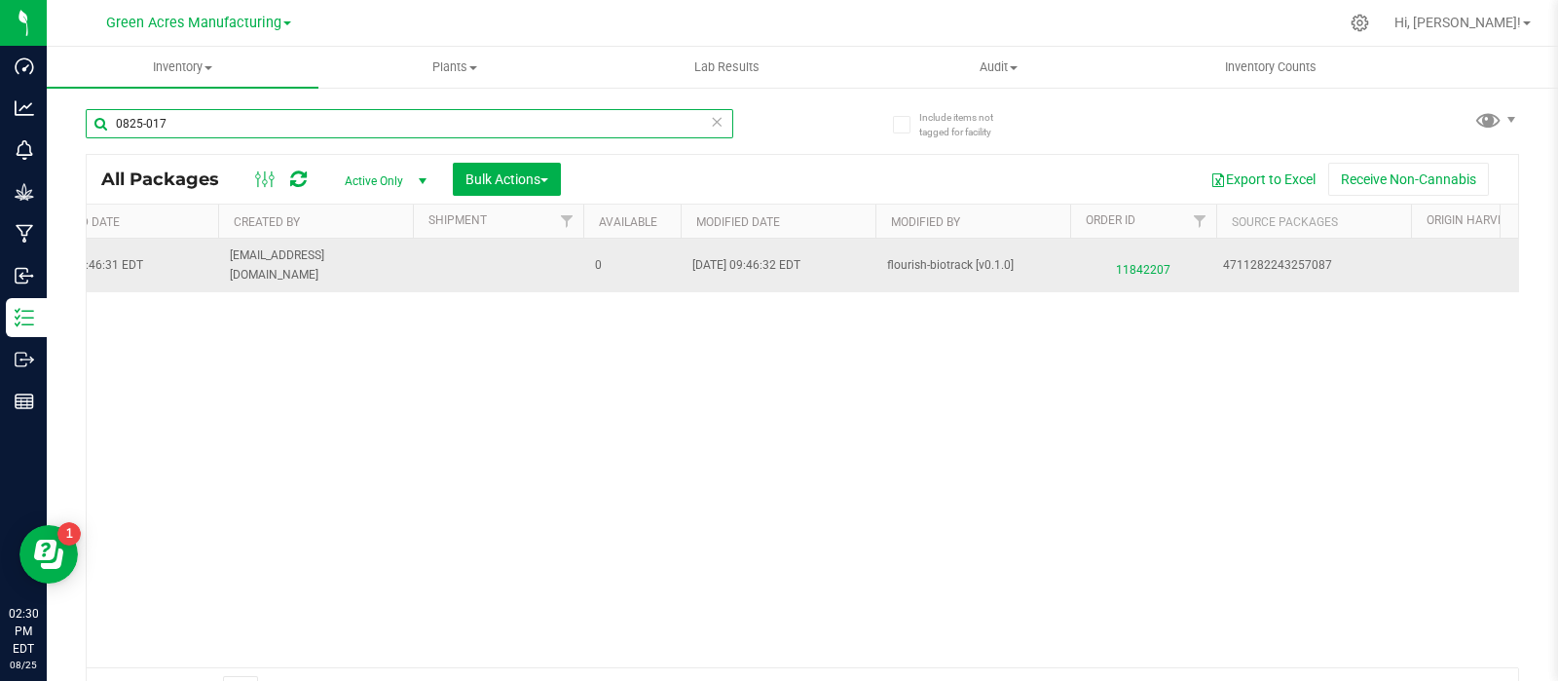
type input "0825-017"
click at [1129, 270] on span "11842207" at bounding box center [1143, 265] width 123 height 28
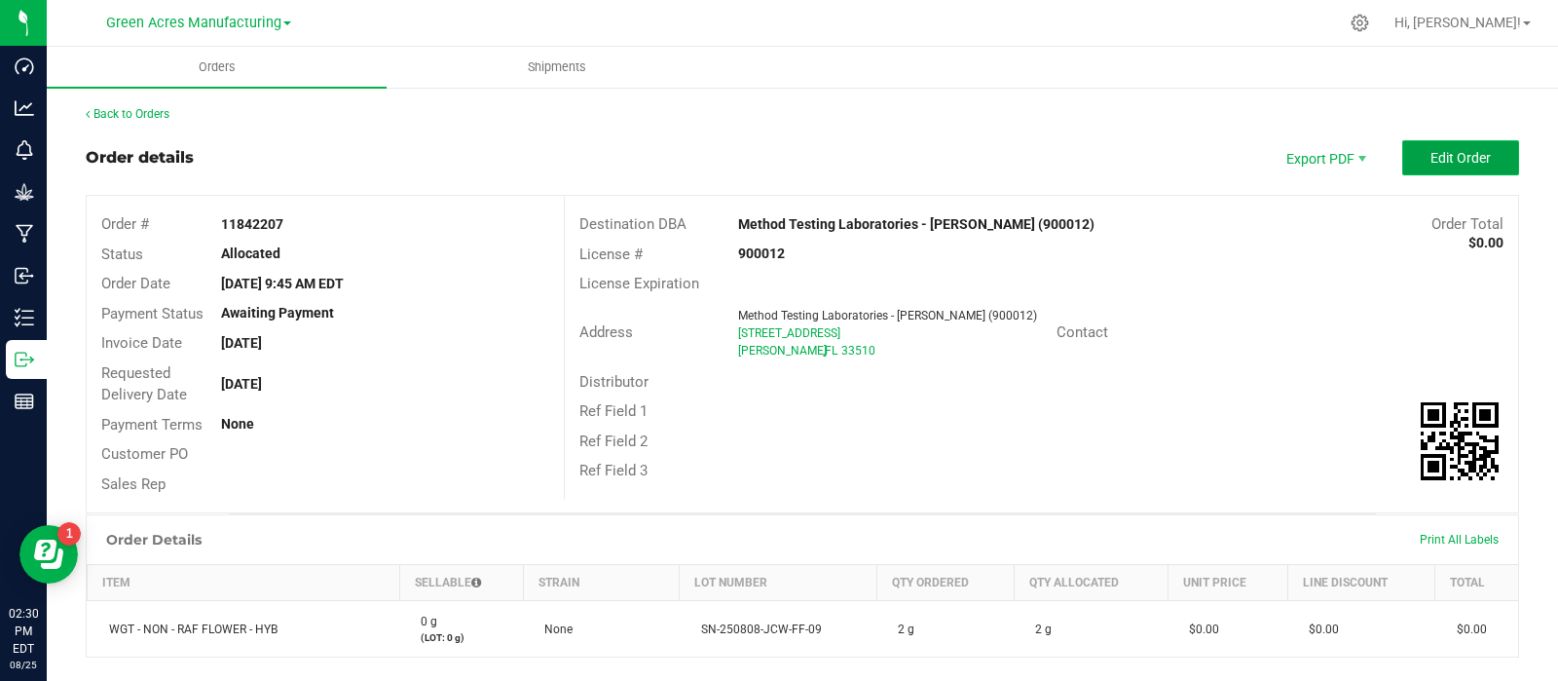
click at [1431, 153] on span "Edit Order" at bounding box center [1461, 158] width 60 height 16
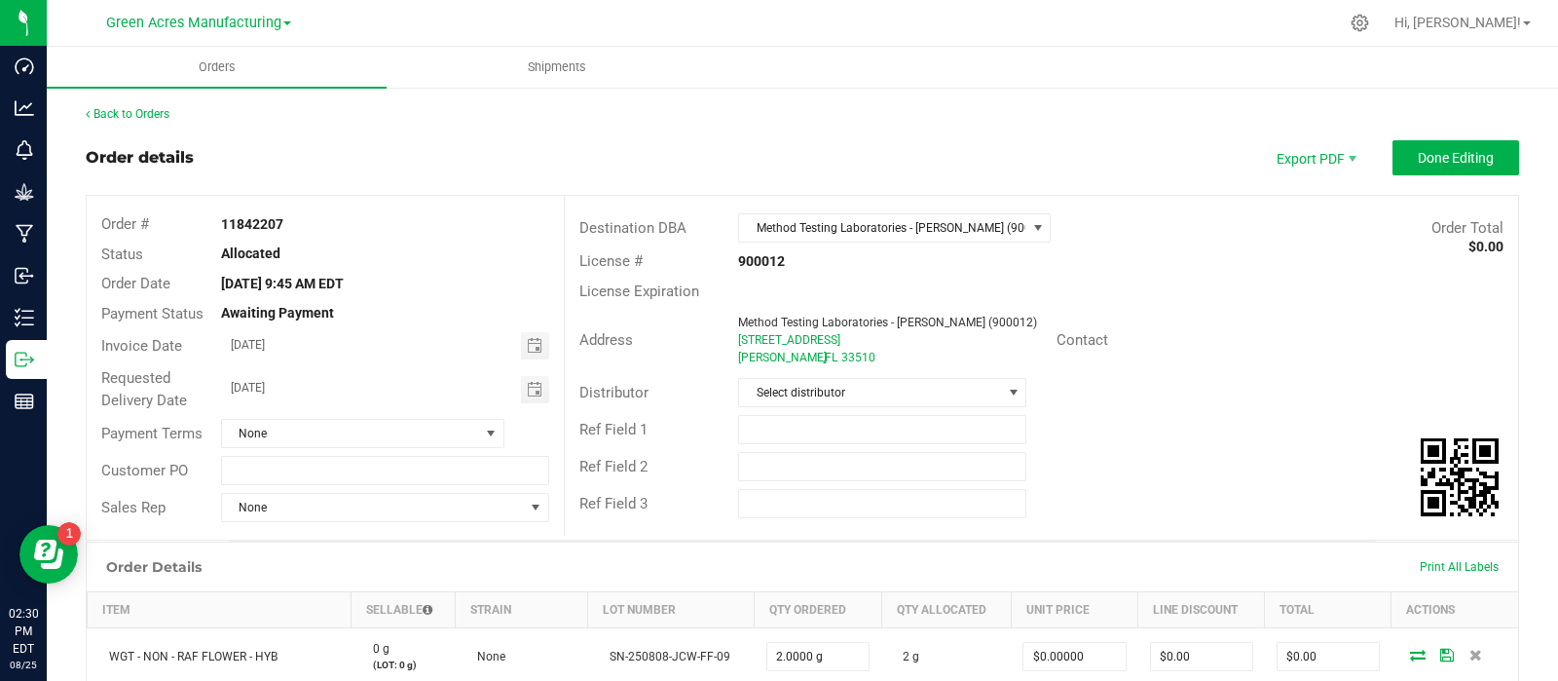
scroll to position [394, 0]
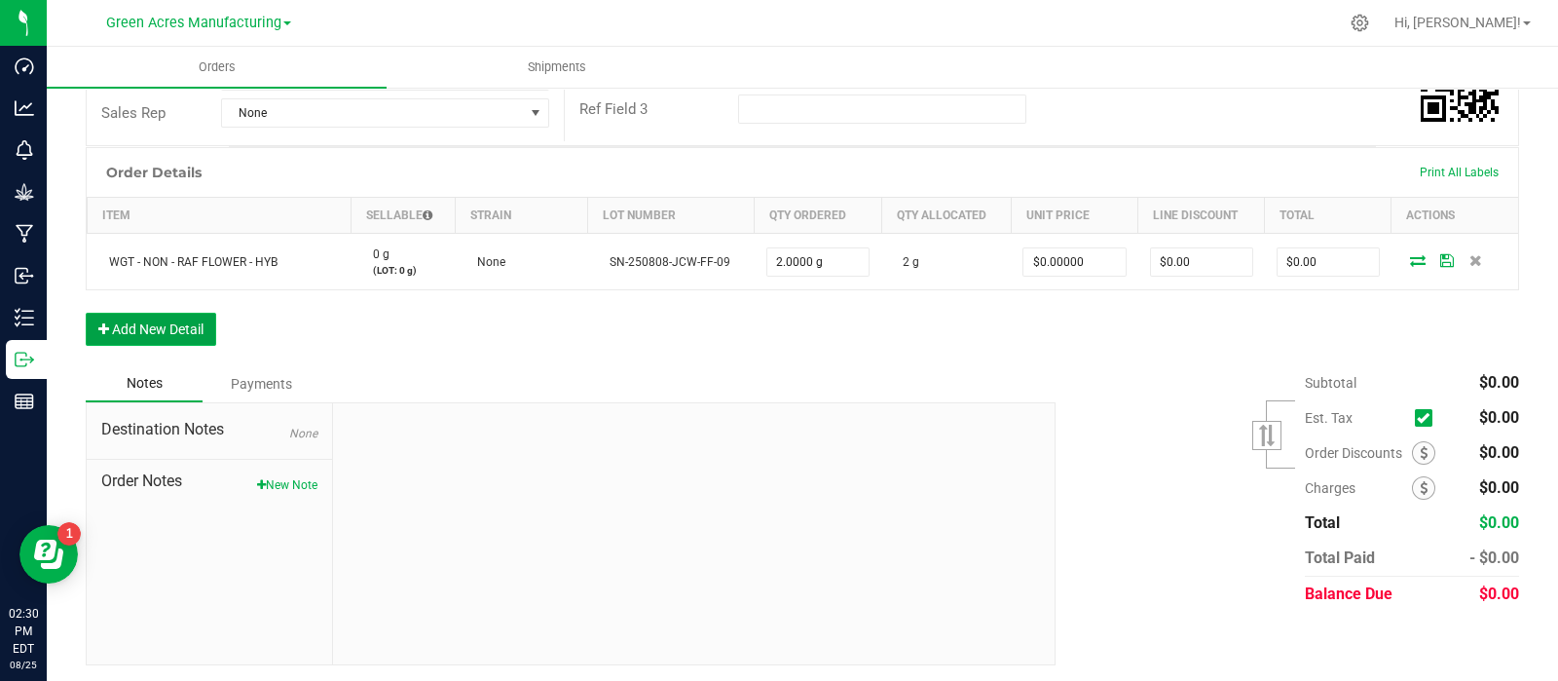
click at [141, 332] on button "Add New Detail" at bounding box center [151, 329] width 130 height 33
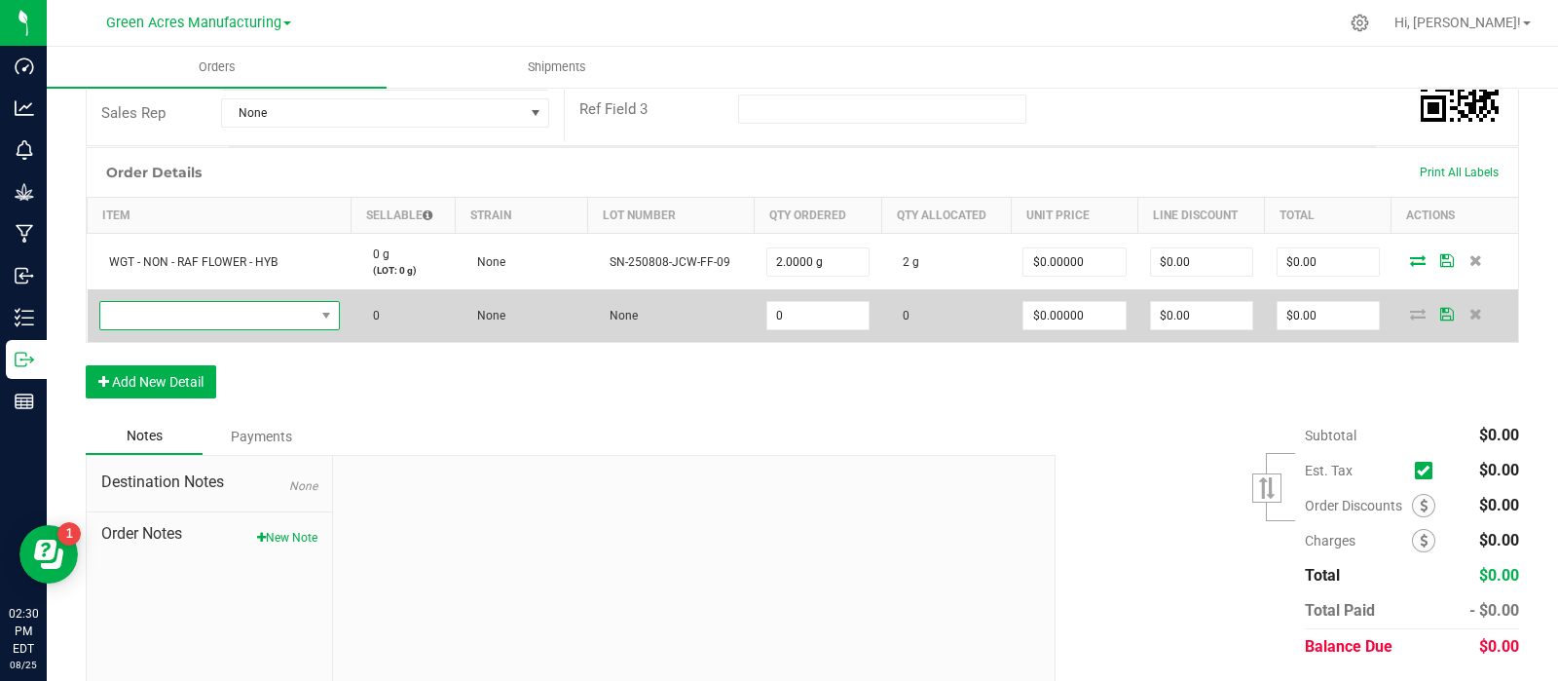
click at [209, 322] on span "NO DATA FOUND" at bounding box center [207, 315] width 214 height 27
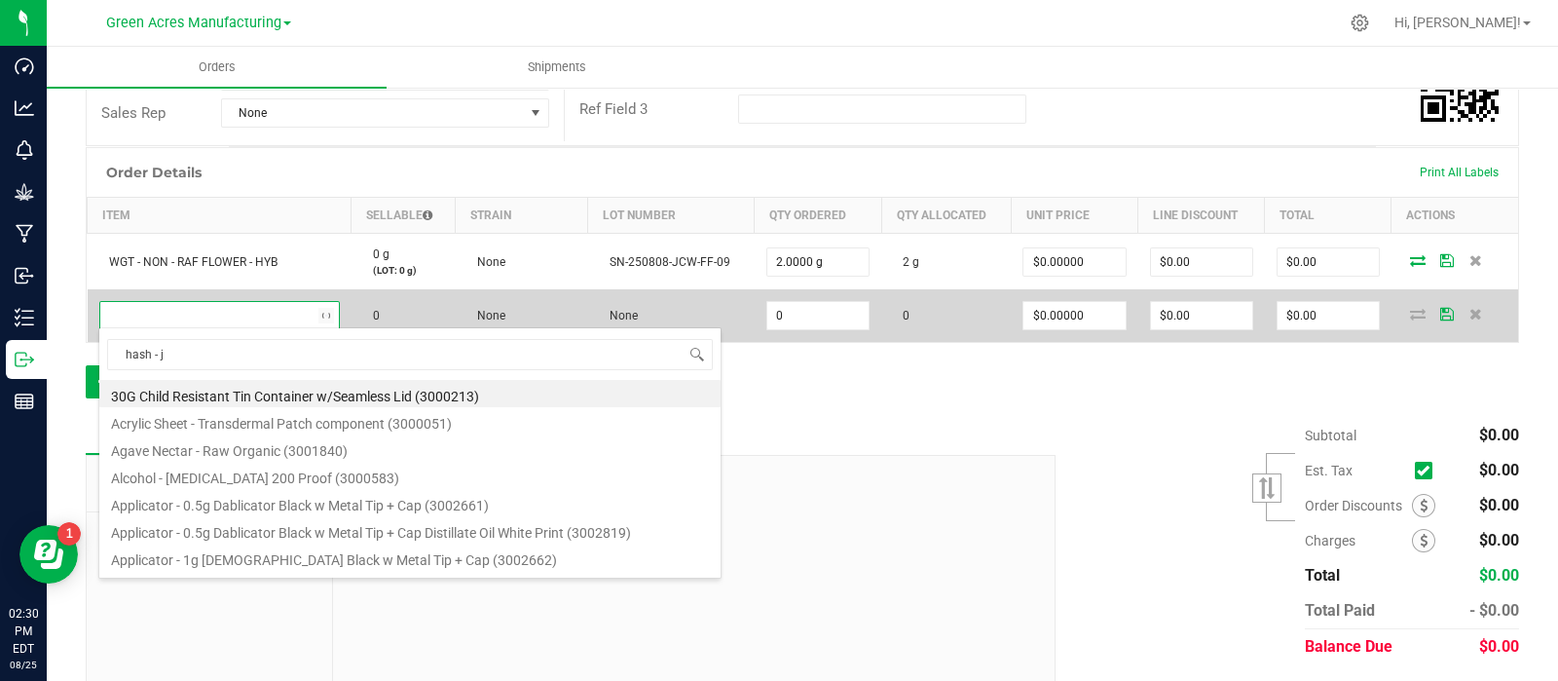
scroll to position [28, 233]
type input "hash - jcw"
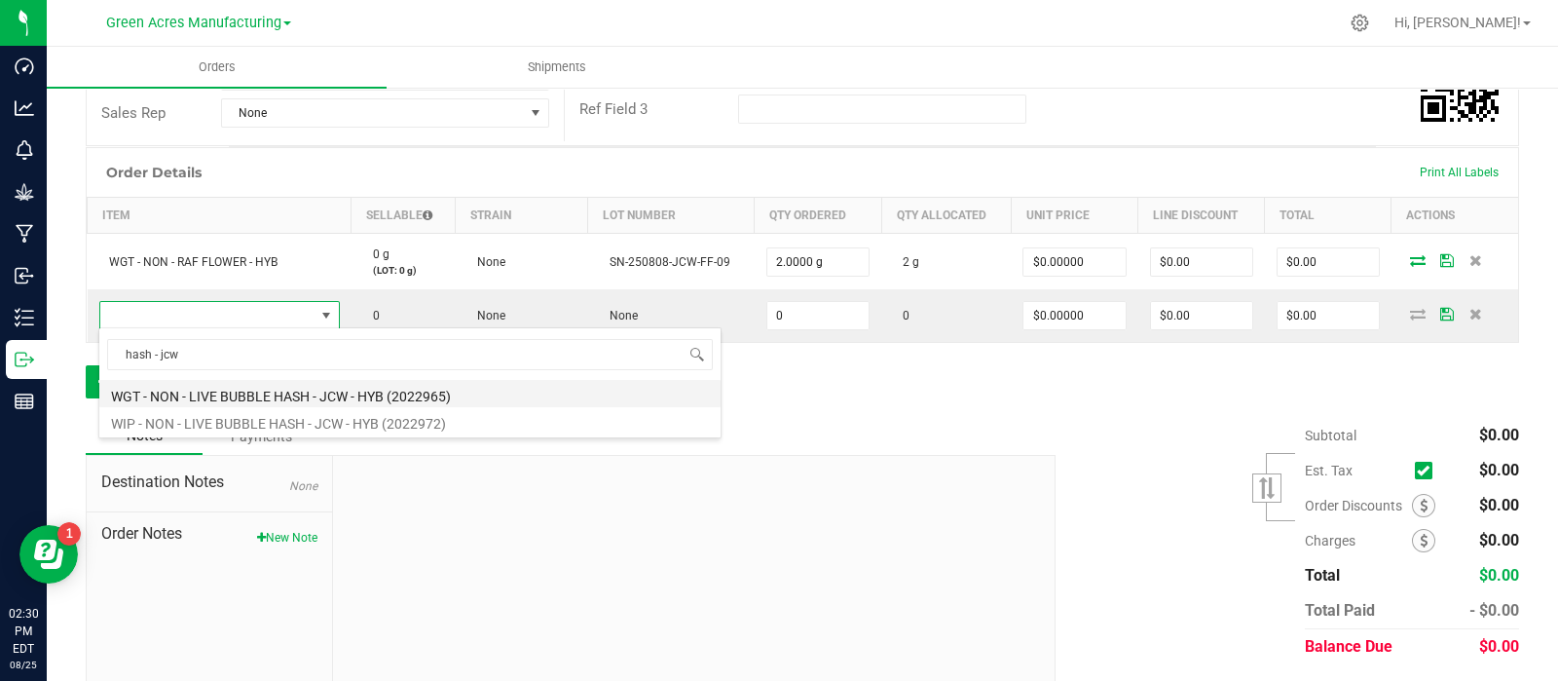
click at [205, 384] on li "WGT - NON - LIVE BUBBLE HASH - JCW - HYB (2022965)" at bounding box center [409, 393] width 621 height 27
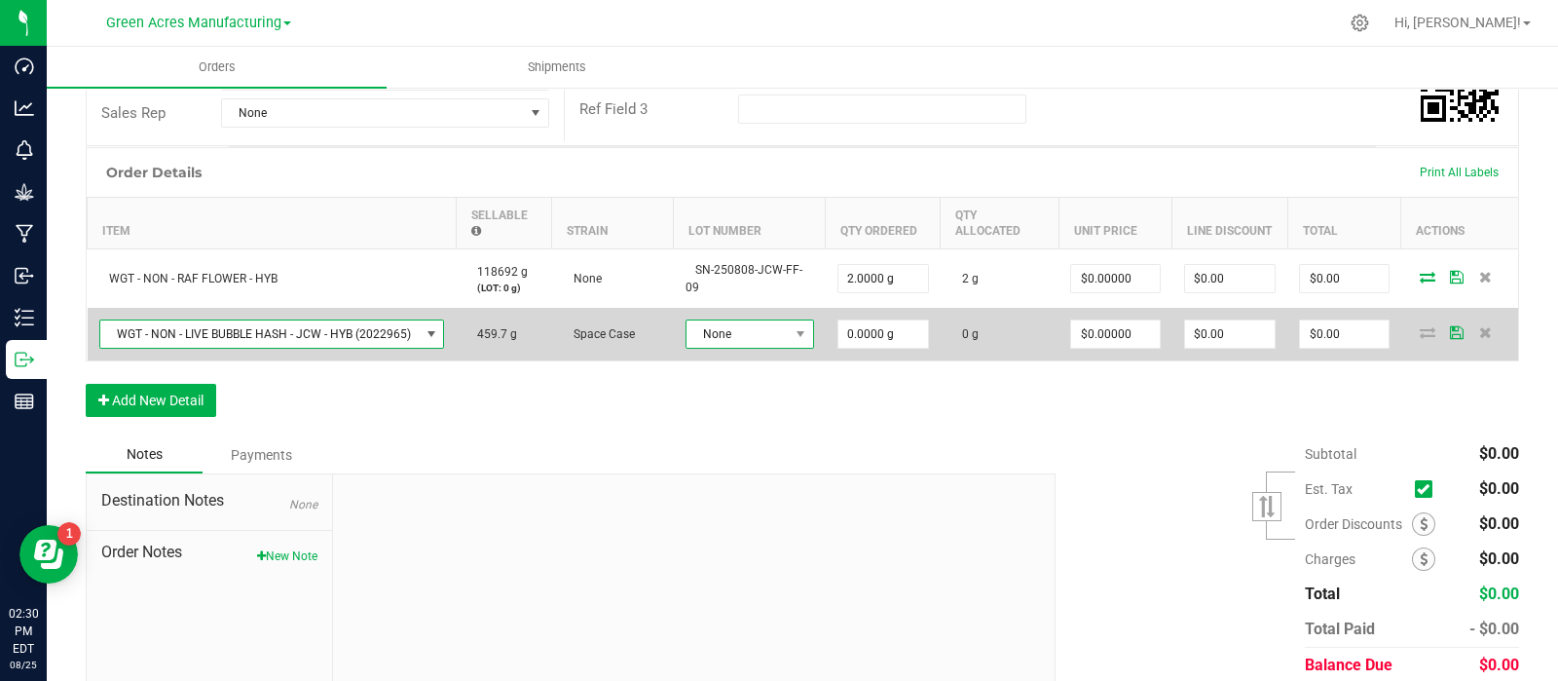
click at [704, 338] on span "None" at bounding box center [738, 333] width 102 height 27
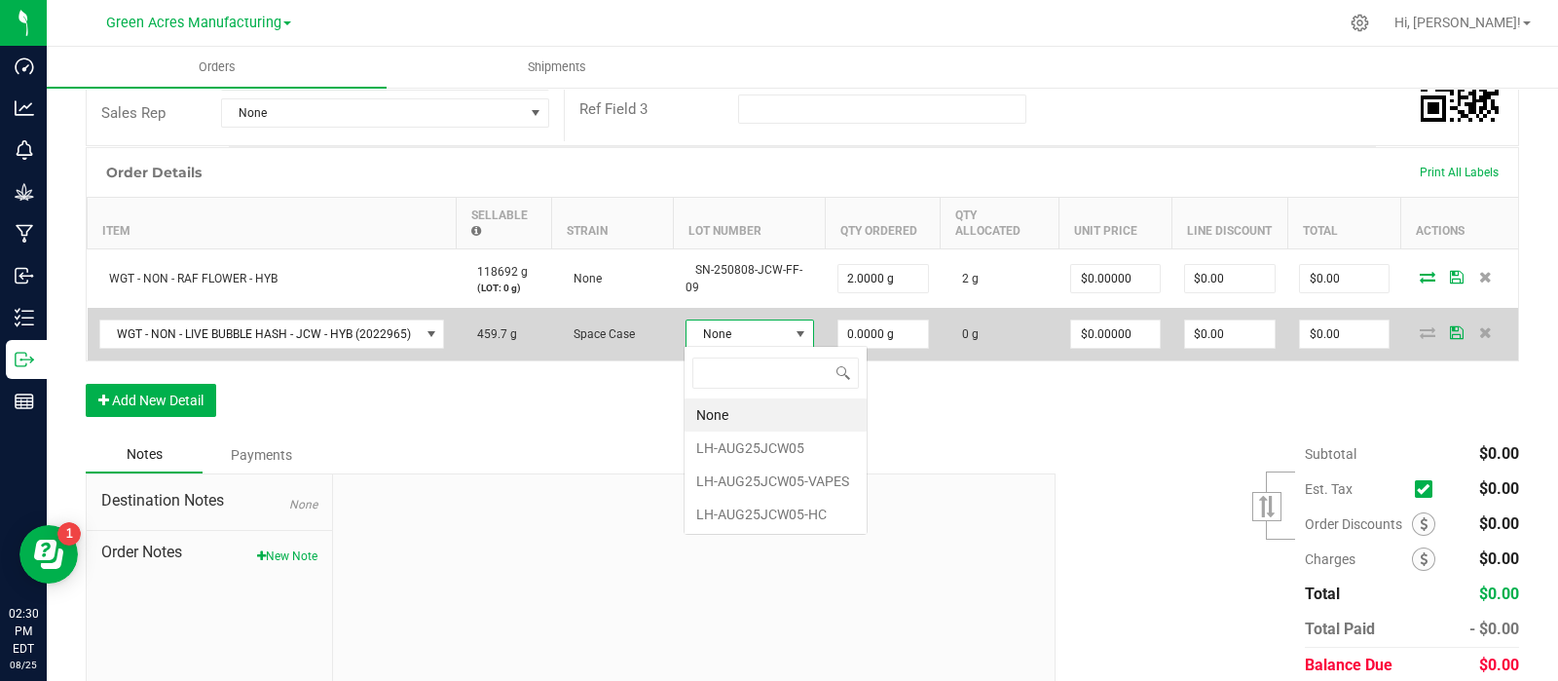
scroll to position [28, 124]
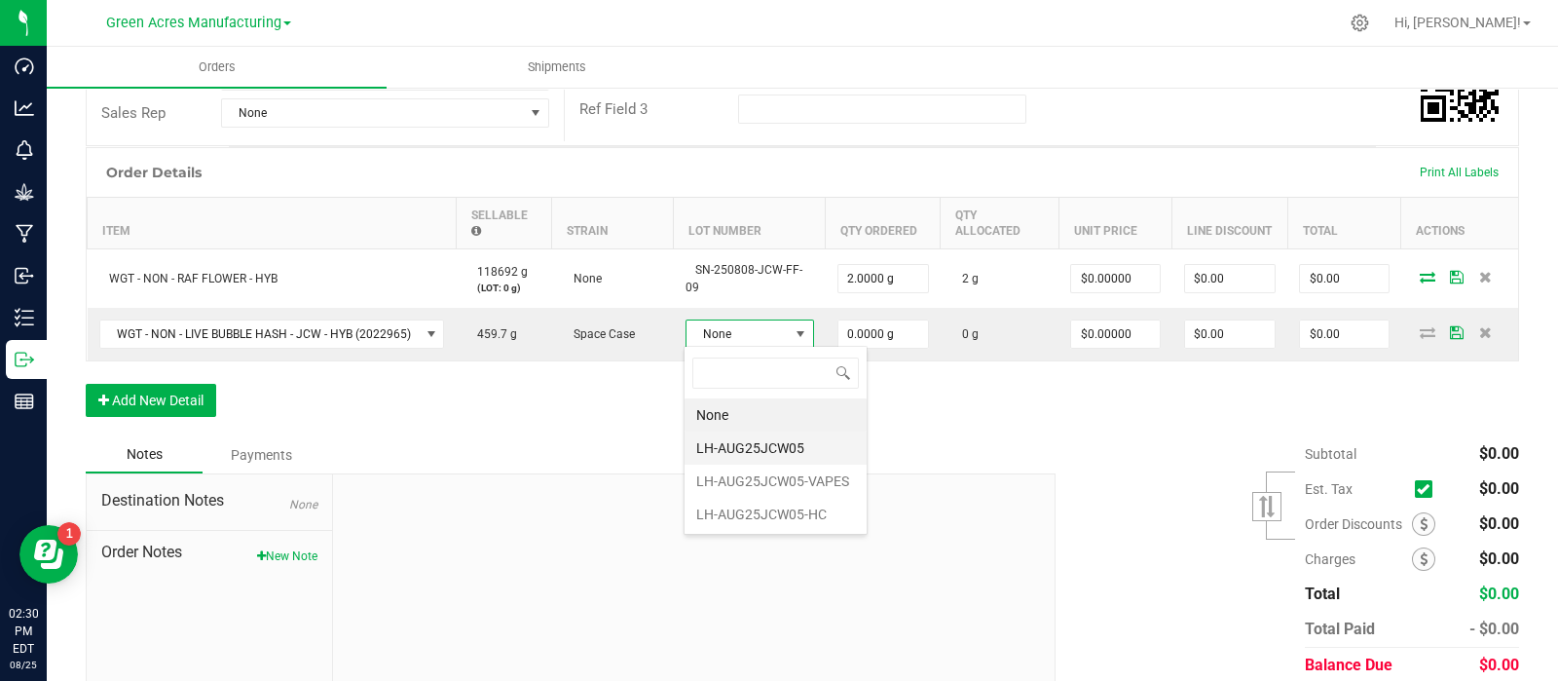
click at [731, 436] on li "LH-AUG25JCW05" at bounding box center [776, 447] width 182 height 33
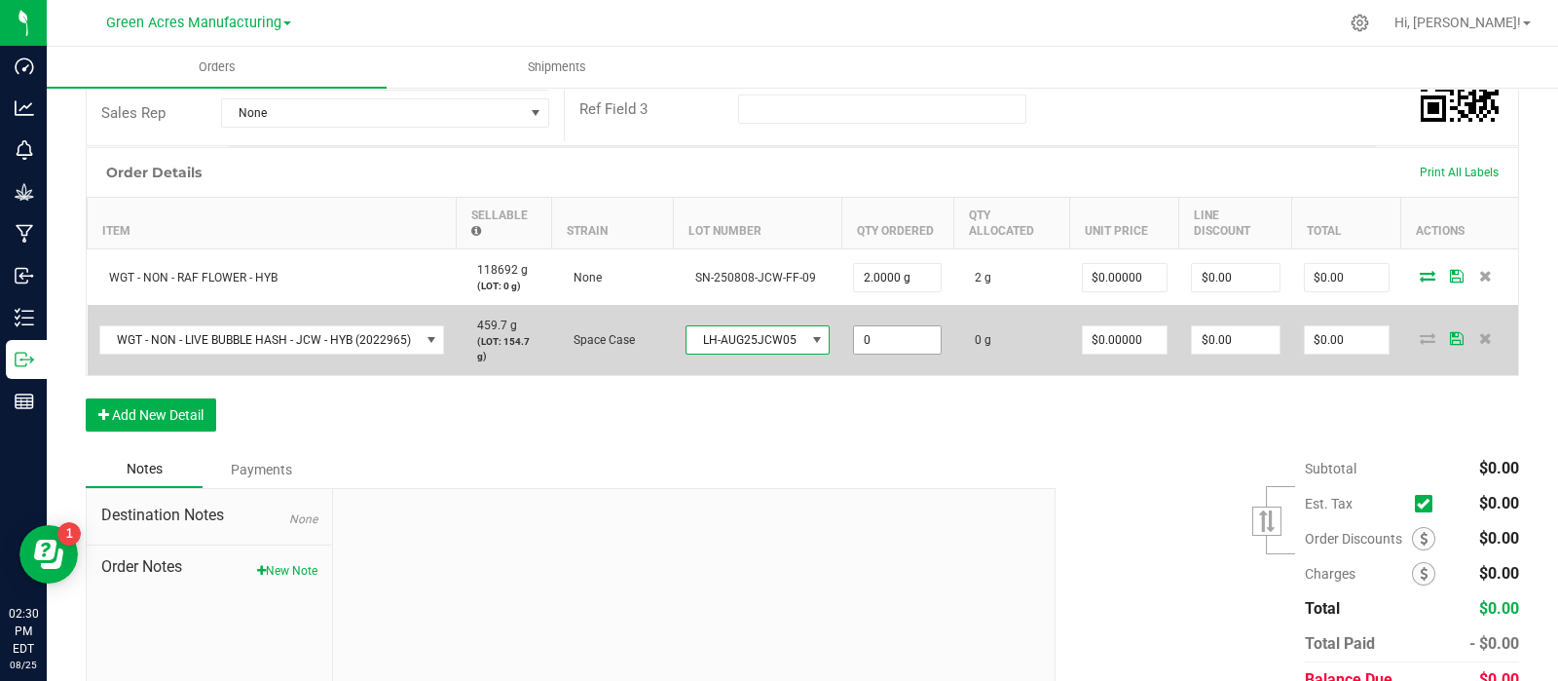
click at [884, 342] on input "0" at bounding box center [897, 339] width 87 height 27
type input "2.0000 g"
click at [885, 355] on td "2.0000 g" at bounding box center [897, 340] width 112 height 70
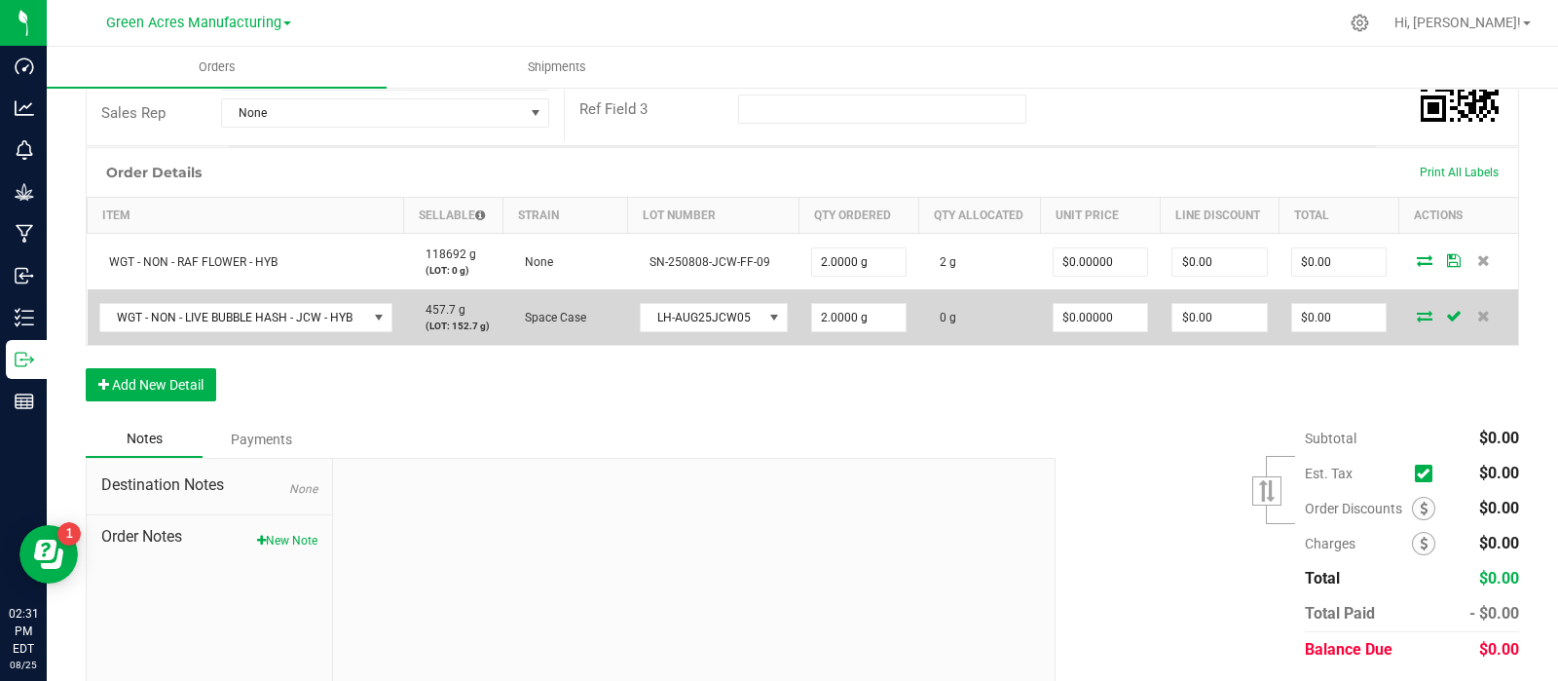
click at [1417, 310] on icon at bounding box center [1425, 316] width 16 height 12
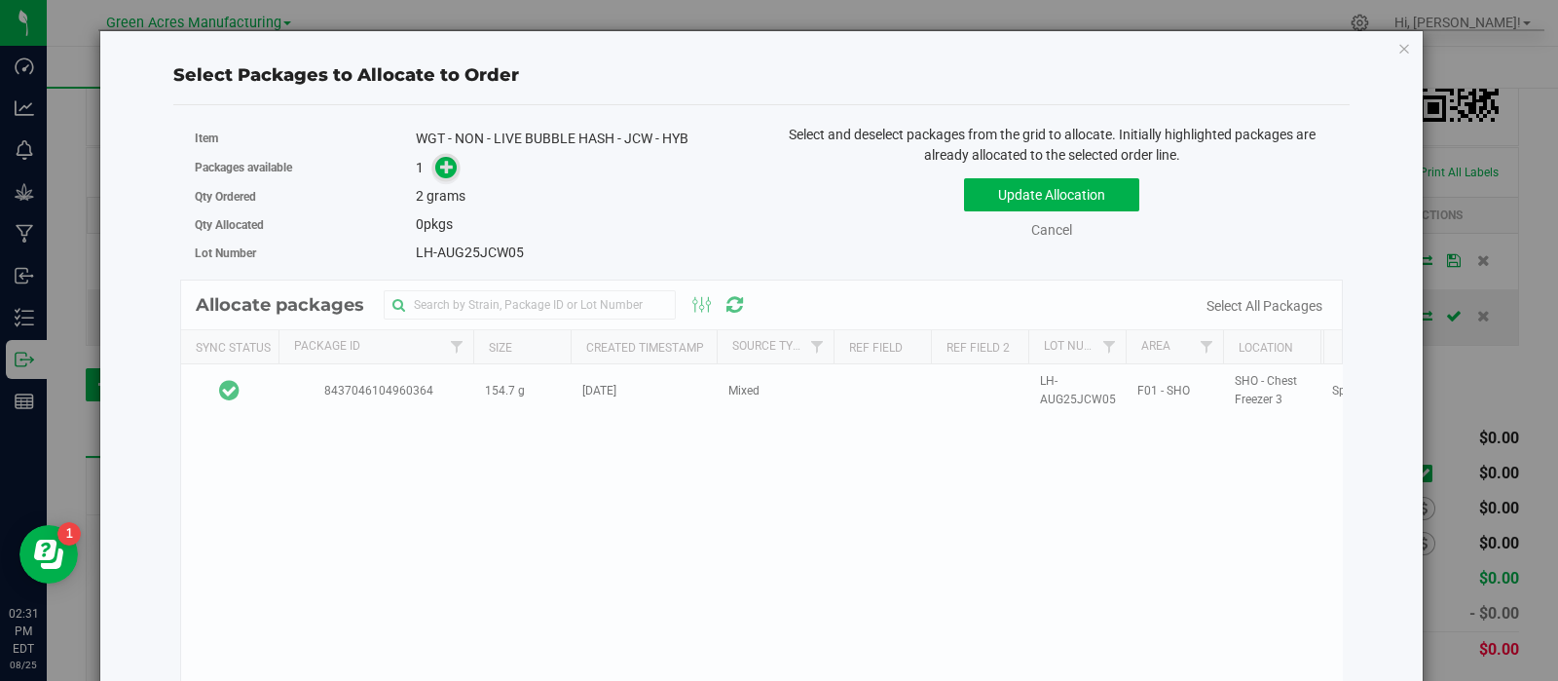
click at [440, 164] on icon at bounding box center [447, 167] width 14 height 14
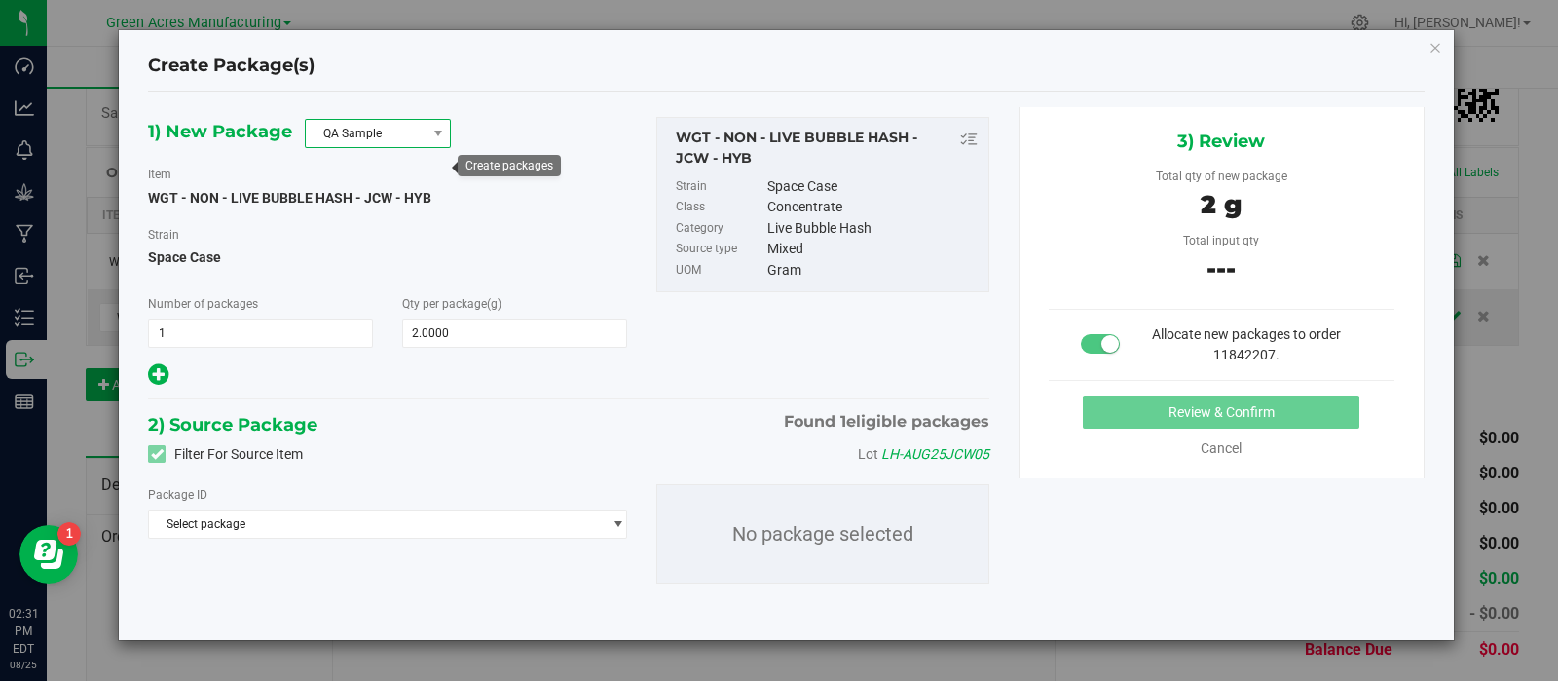
click at [388, 130] on span "QA Sample" at bounding box center [366, 133] width 120 height 27
click at [373, 215] on li "R&D Sample" at bounding box center [378, 220] width 144 height 27
click at [336, 528] on span "Select package" at bounding box center [375, 523] width 452 height 27
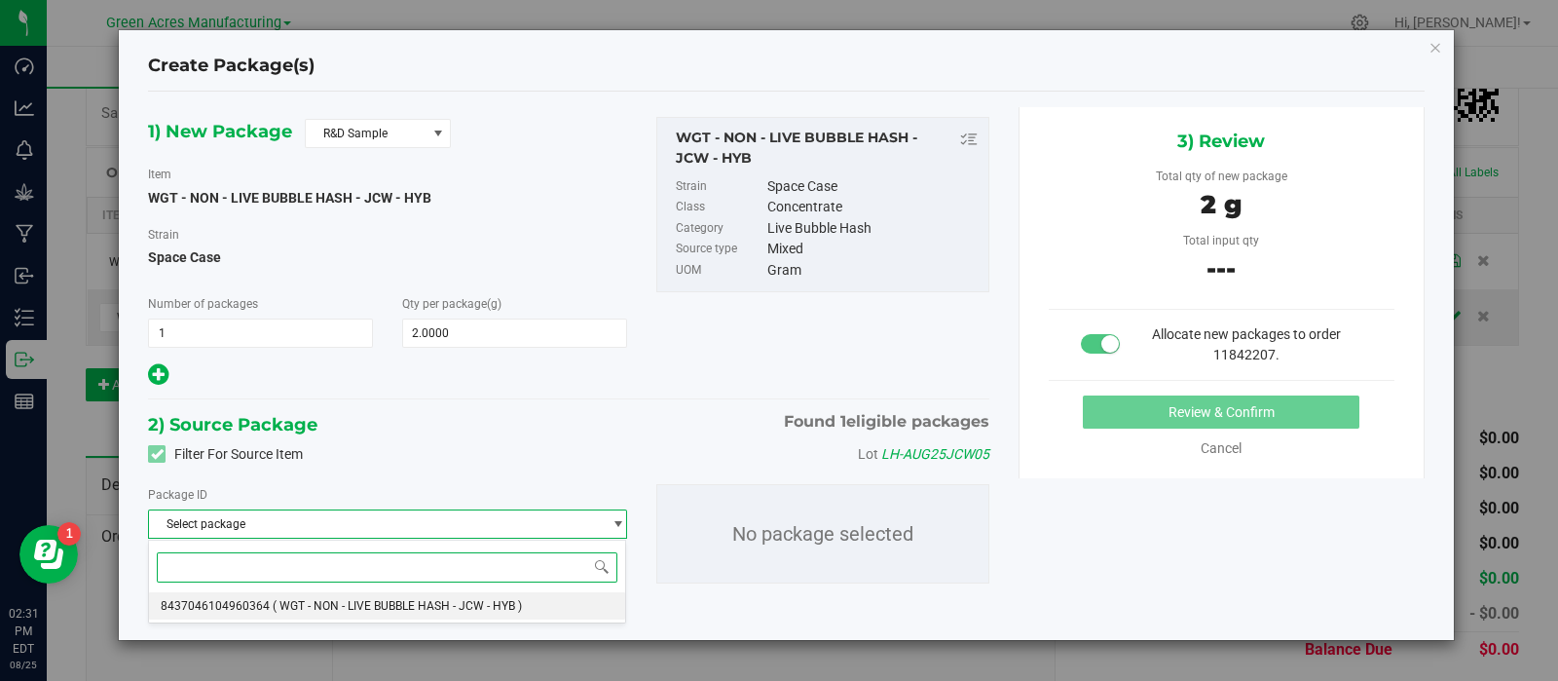
click at [314, 609] on span "( WGT - NON - LIVE BUBBLE HASH - JCW - HYB )" at bounding box center [397, 606] width 249 height 14
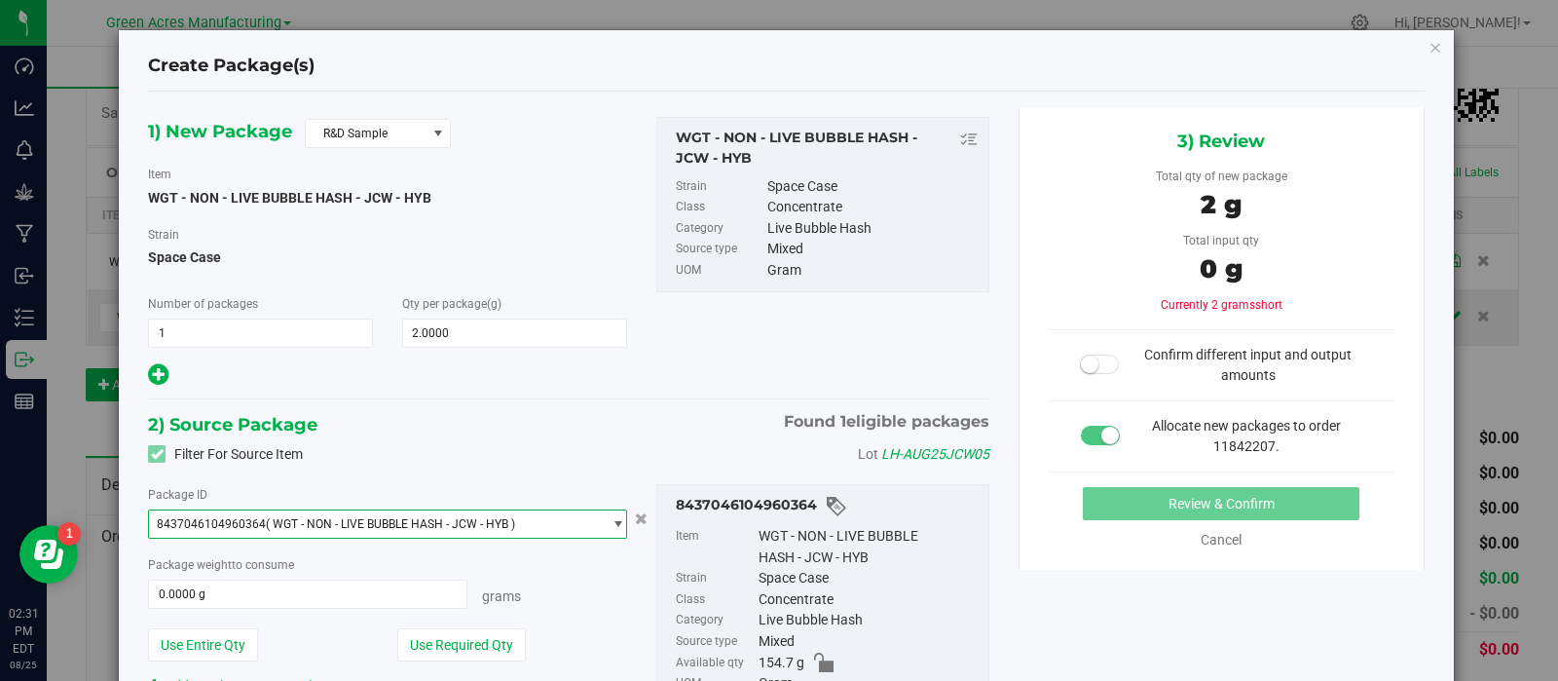
click at [301, 202] on span "WGT - NON - LIVE BUBBLE HASH - JCW - HYB" at bounding box center [289, 198] width 283 height 16
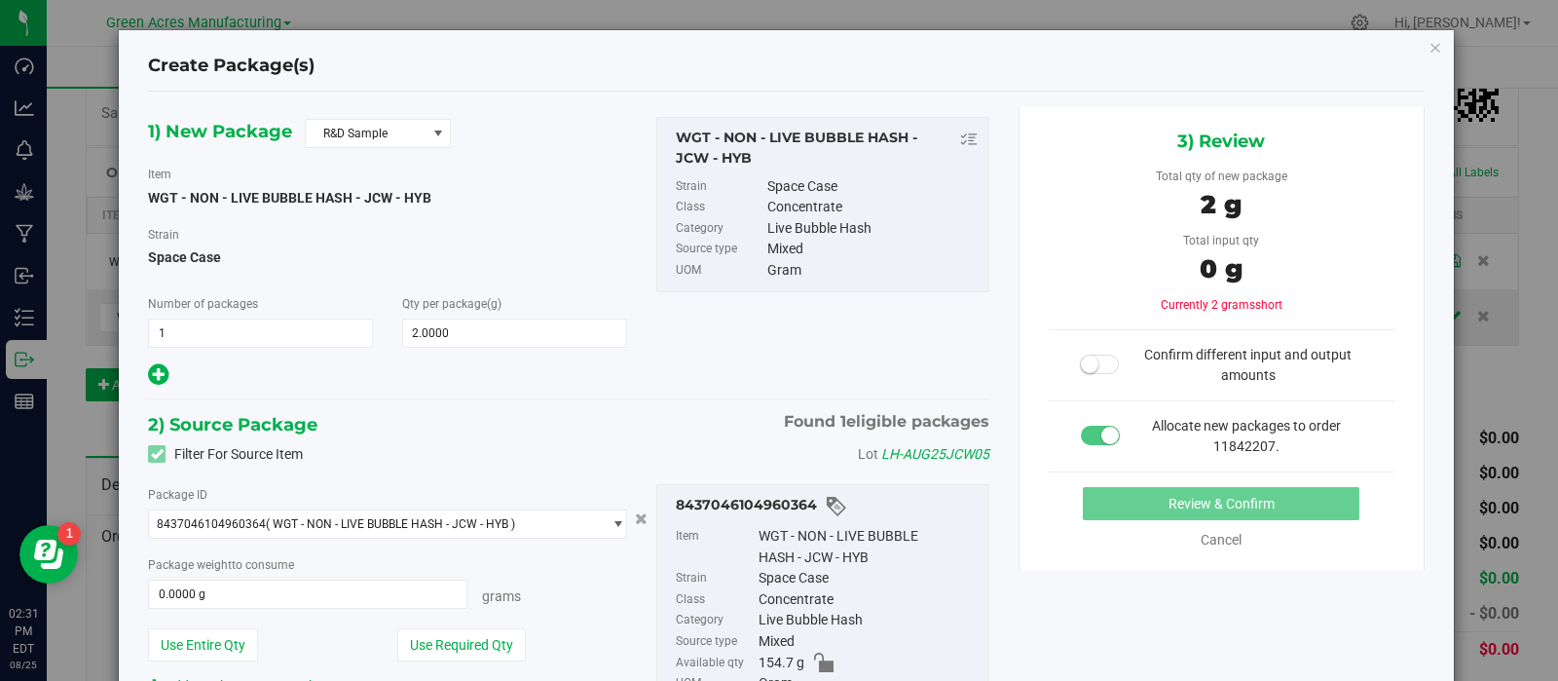
click at [301, 202] on span "WGT - NON - LIVE BUBBLE HASH - JCW - HYB" at bounding box center [289, 198] width 283 height 16
copy div "WGT - NON - LIVE BUBBLE HASH - JCW - HYB"
click at [414, 645] on button "Use Required Qty" at bounding box center [461, 644] width 129 height 33
type input "2.0000 g"
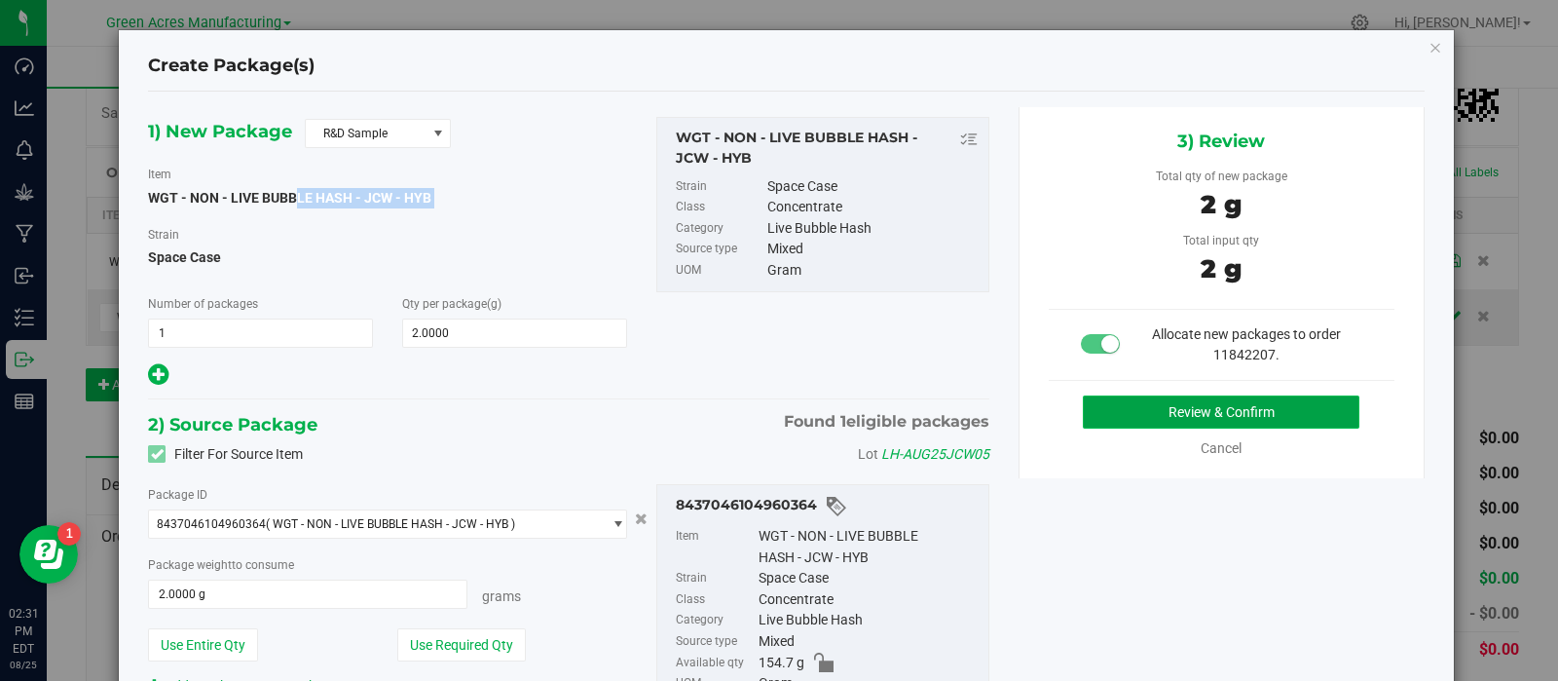
click at [1116, 407] on button "Review & Confirm" at bounding box center [1221, 411] width 277 height 33
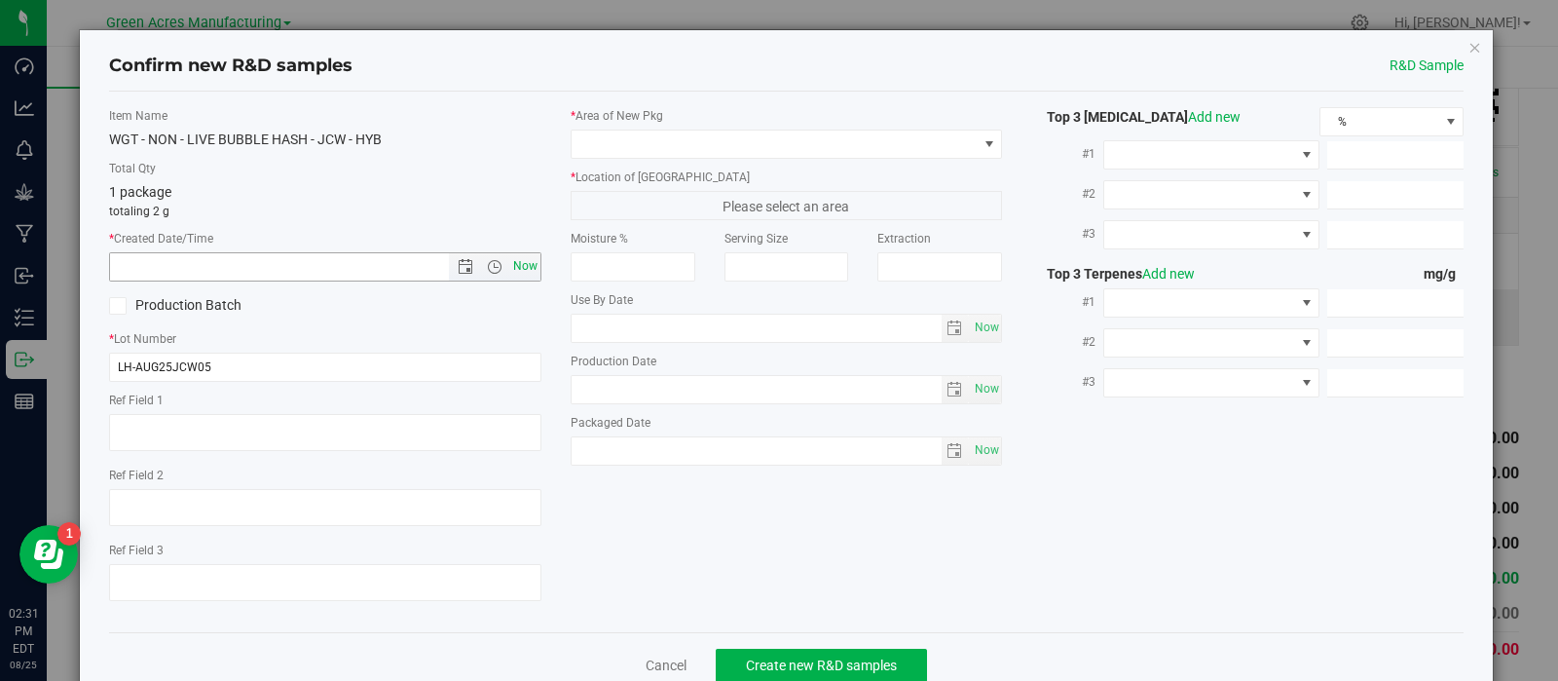
click at [518, 273] on span "Now" at bounding box center [524, 266] width 33 height 28
type input "[DATE] 2:31 PM"
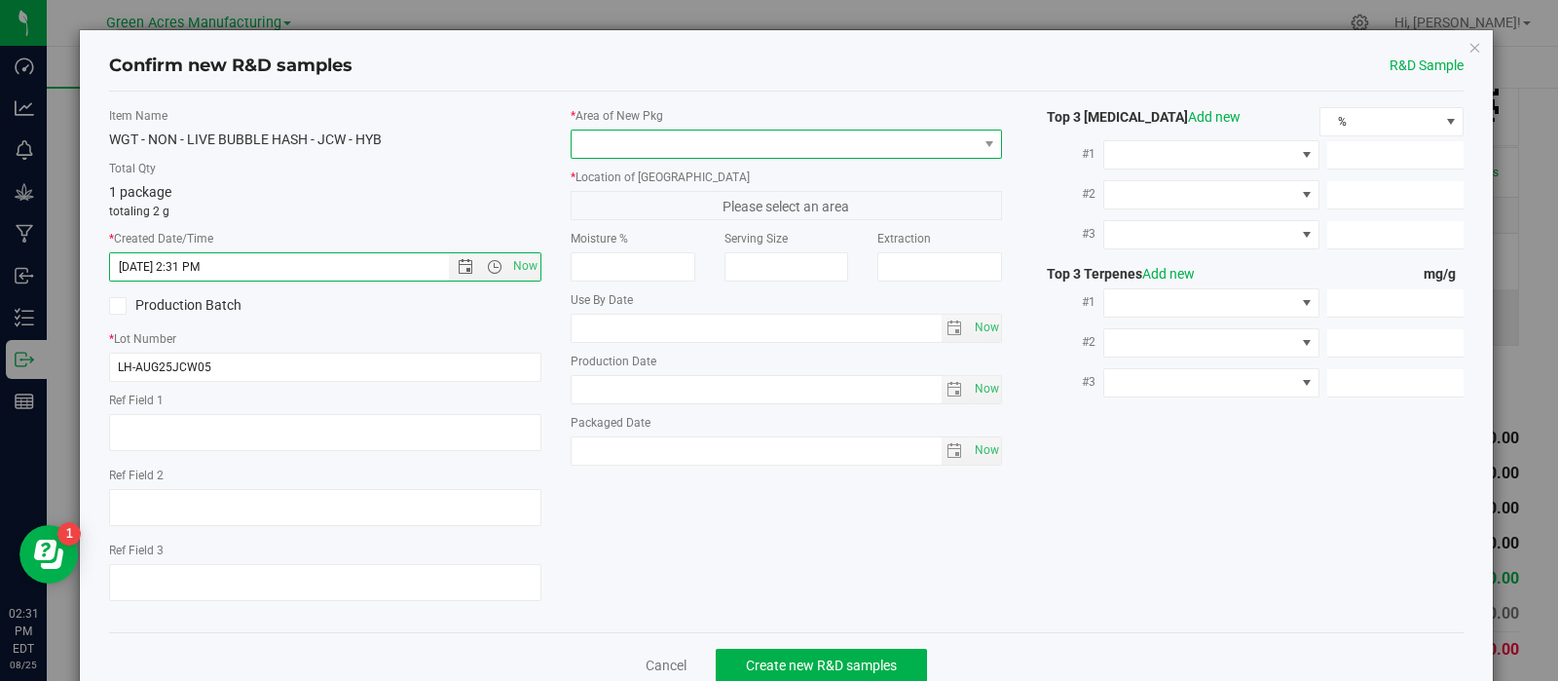
click at [641, 130] on span at bounding box center [775, 143] width 406 height 27
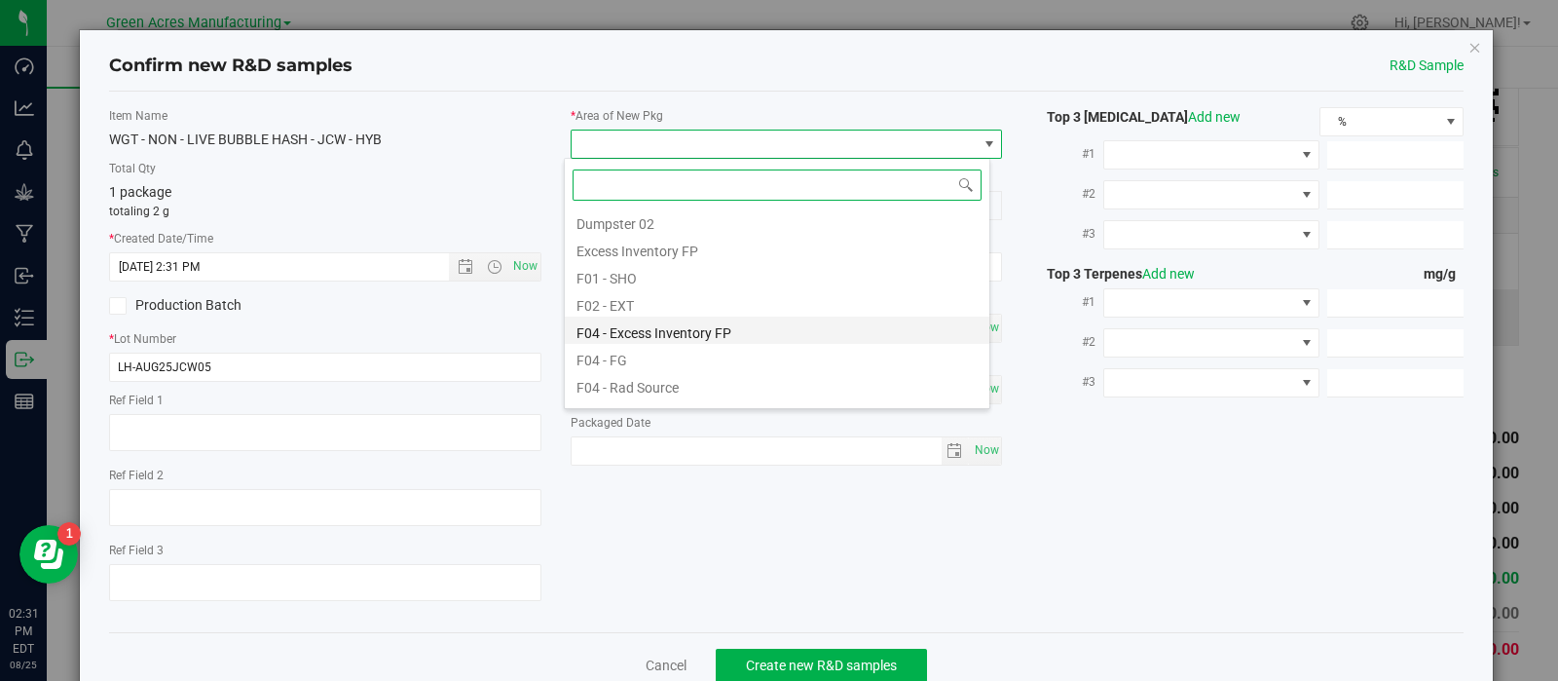
scroll to position [28, 0]
click at [625, 266] on li "F01 - SHO" at bounding box center [777, 277] width 425 height 27
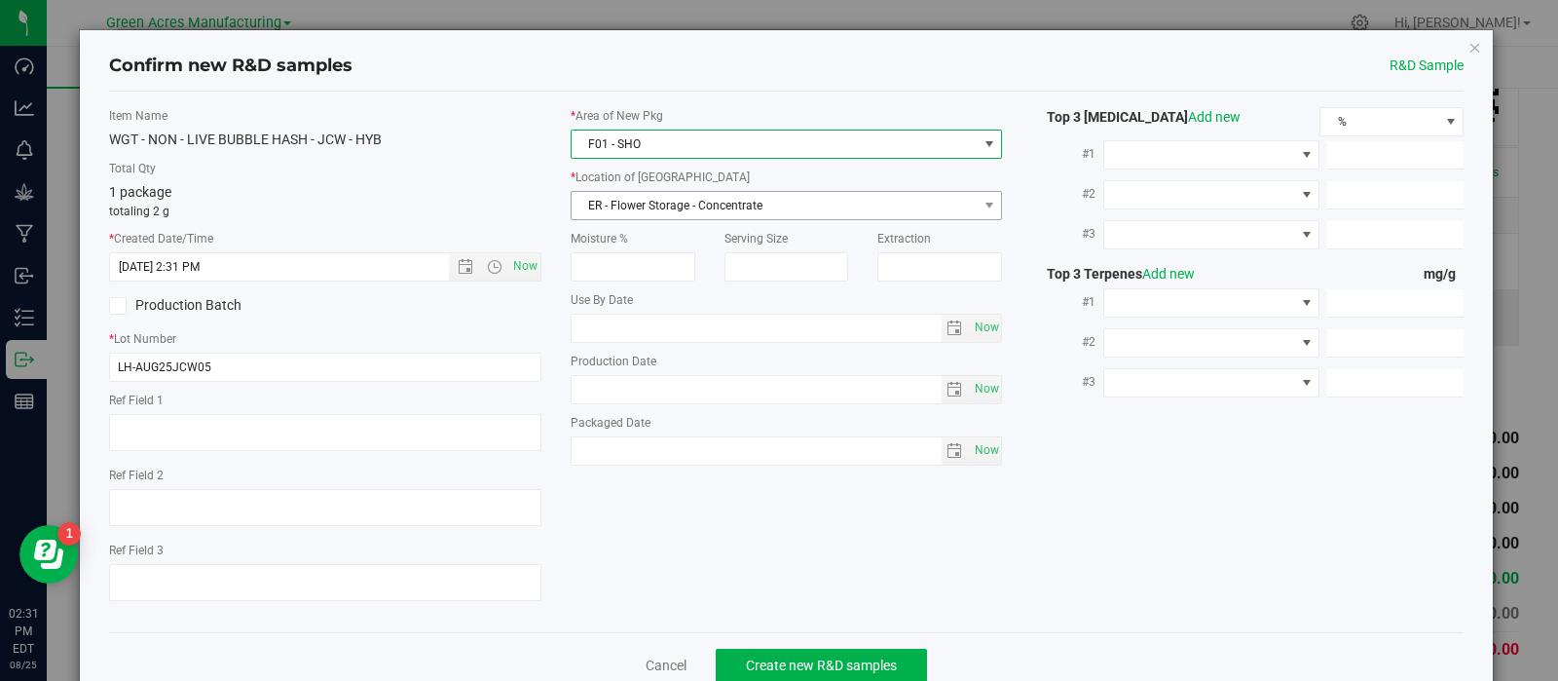
click at [661, 202] on span "ER - Flower Storage - Concentrate" at bounding box center [775, 205] width 406 height 27
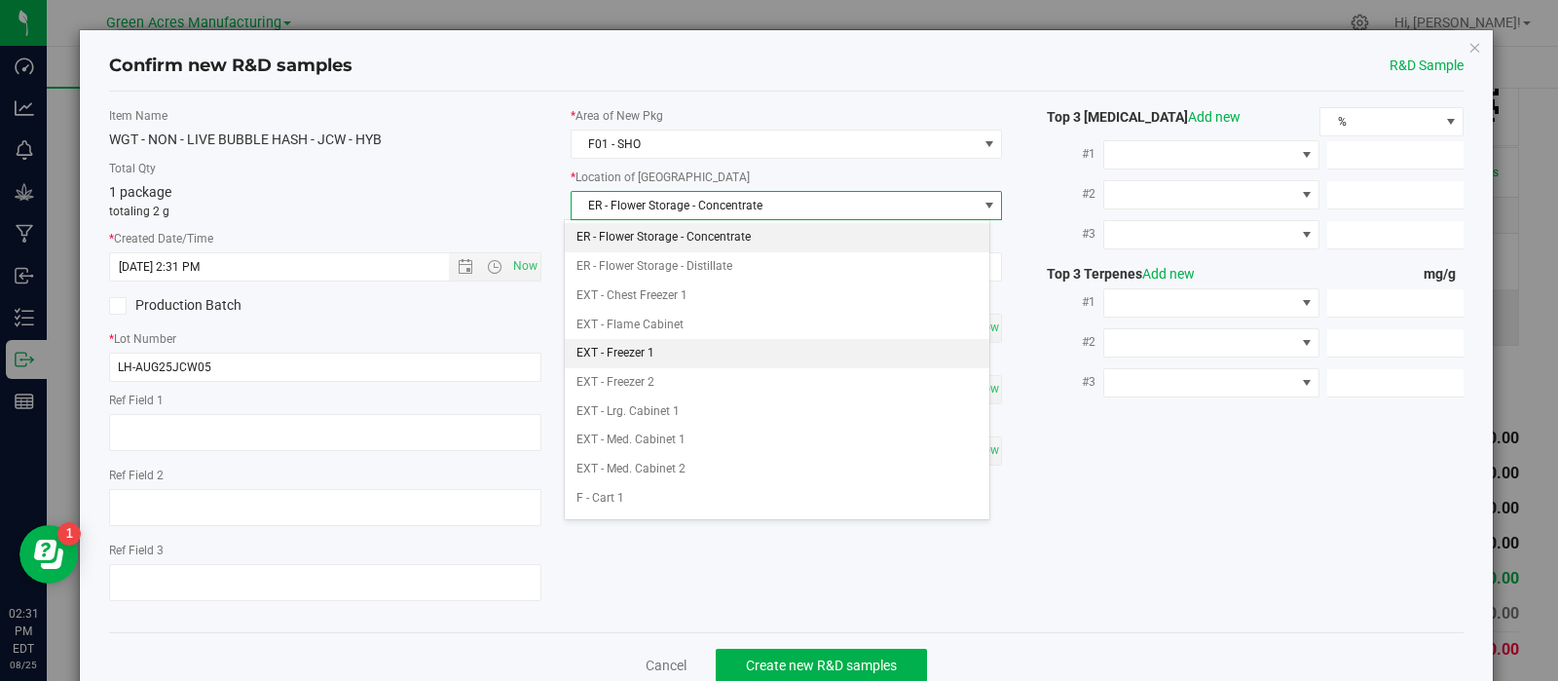
scroll to position [336, 0]
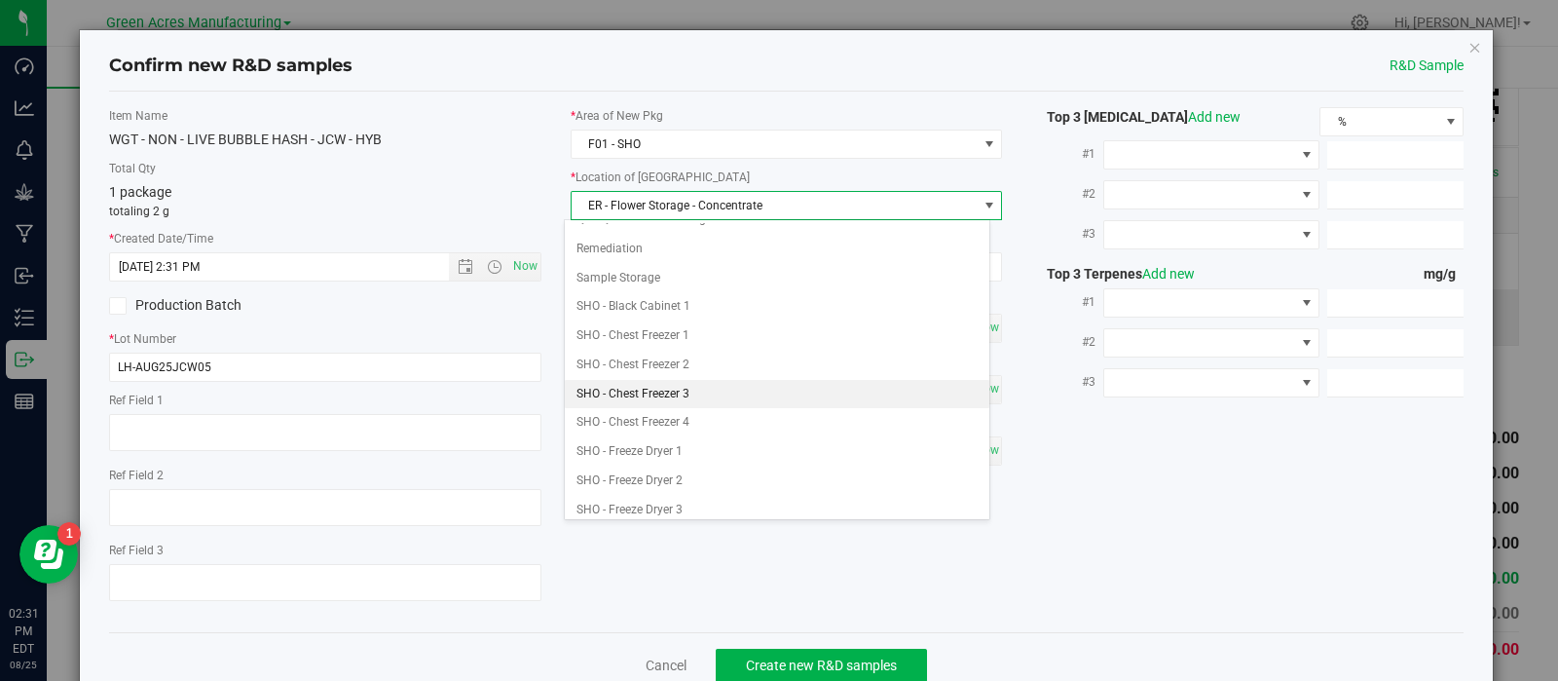
click at [716, 382] on li "SHO - Chest Freezer 3" at bounding box center [777, 394] width 425 height 29
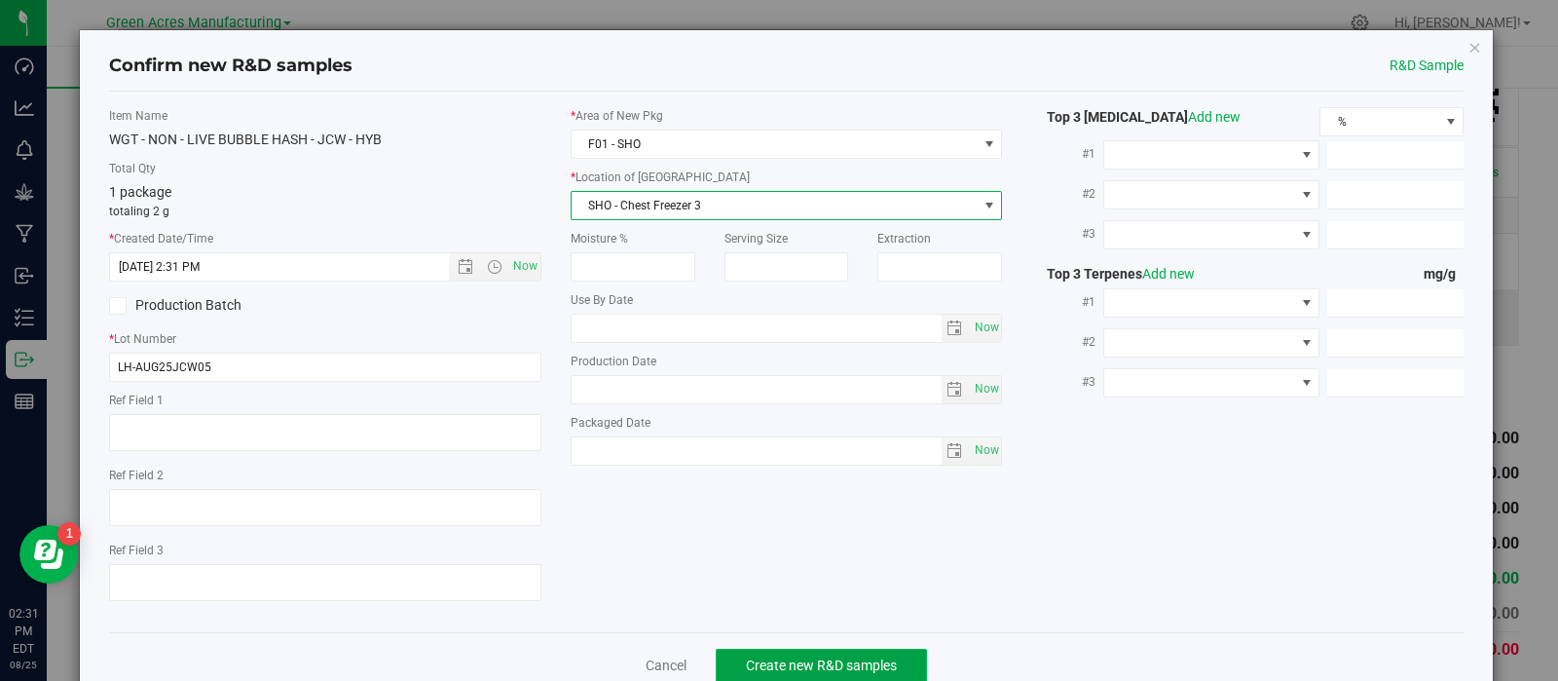
click at [746, 662] on span "Create new R&D samples" at bounding box center [821, 665] width 151 height 16
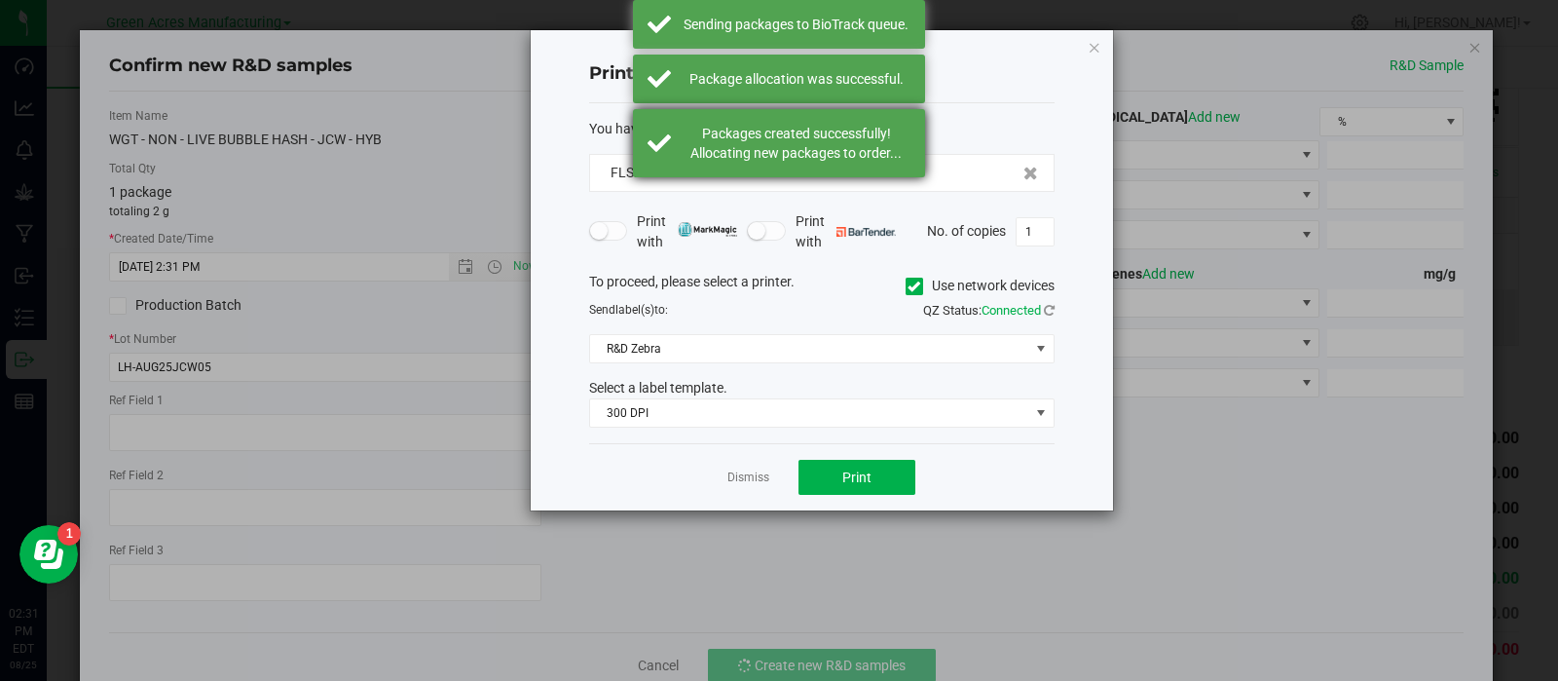
click at [835, 148] on div "Packages created successfully! Allocating new packages to order..." at bounding box center [796, 143] width 229 height 39
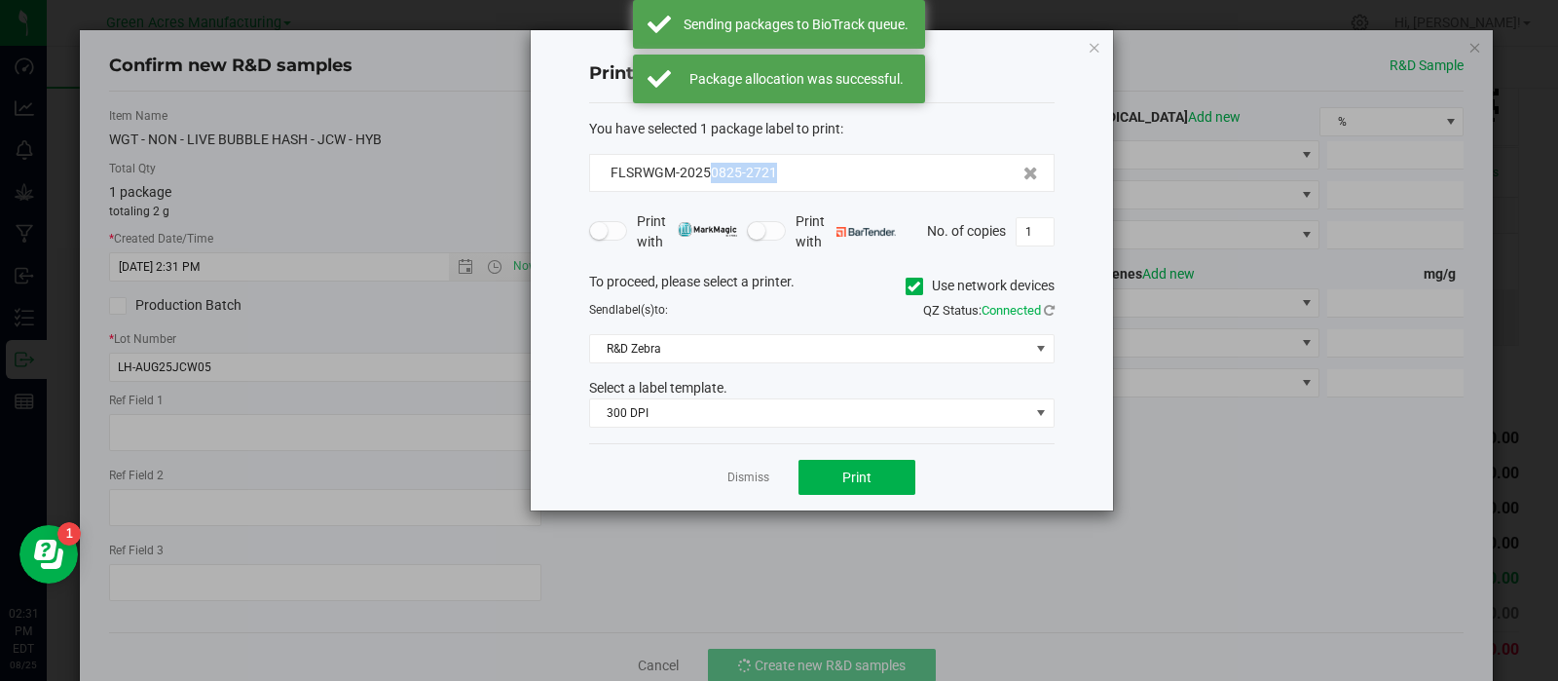
drag, startPoint x: 807, startPoint y: 168, endPoint x: 711, endPoint y: 189, distance: 98.8
click at [711, 189] on div "FLSRWGM-20250825-2721" at bounding box center [822, 173] width 466 height 38
copy span "0825-2721"
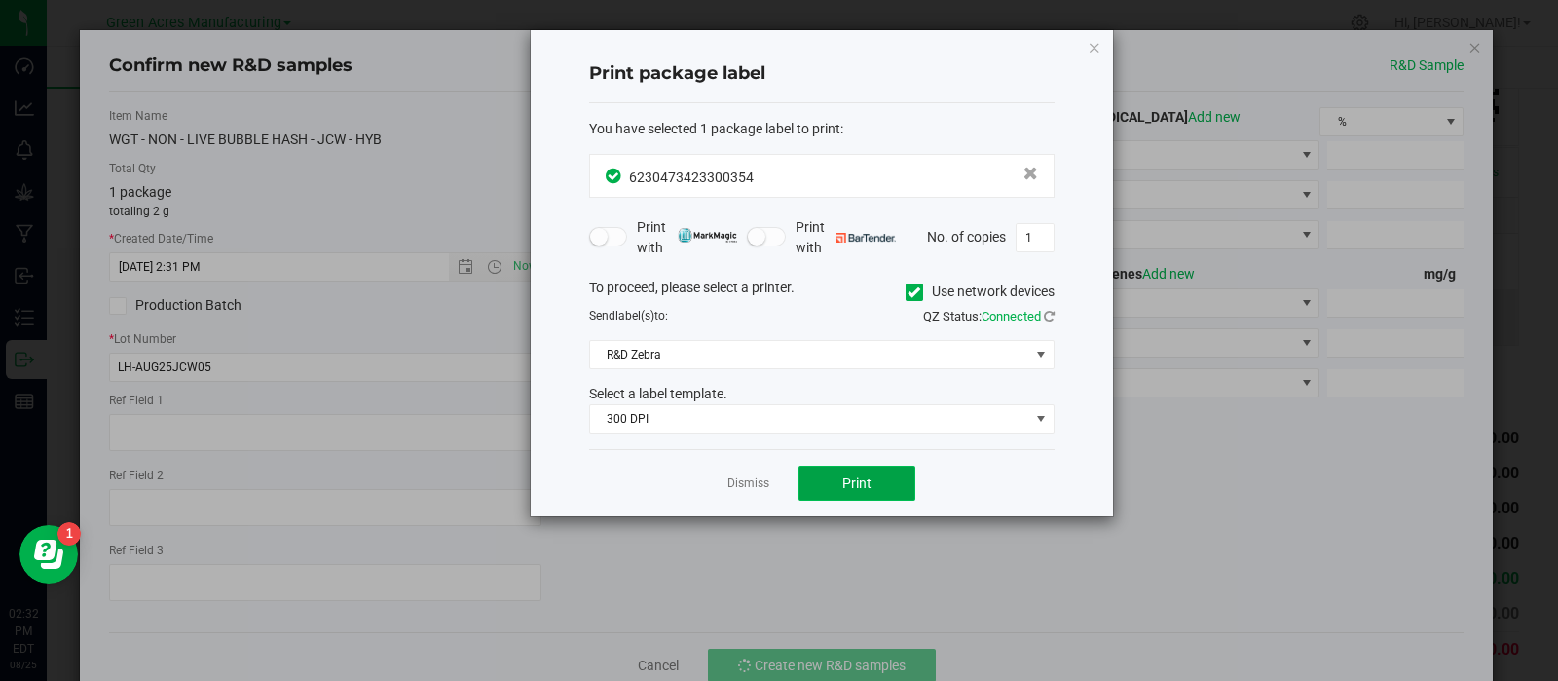
click at [822, 484] on button "Print" at bounding box center [857, 483] width 117 height 35
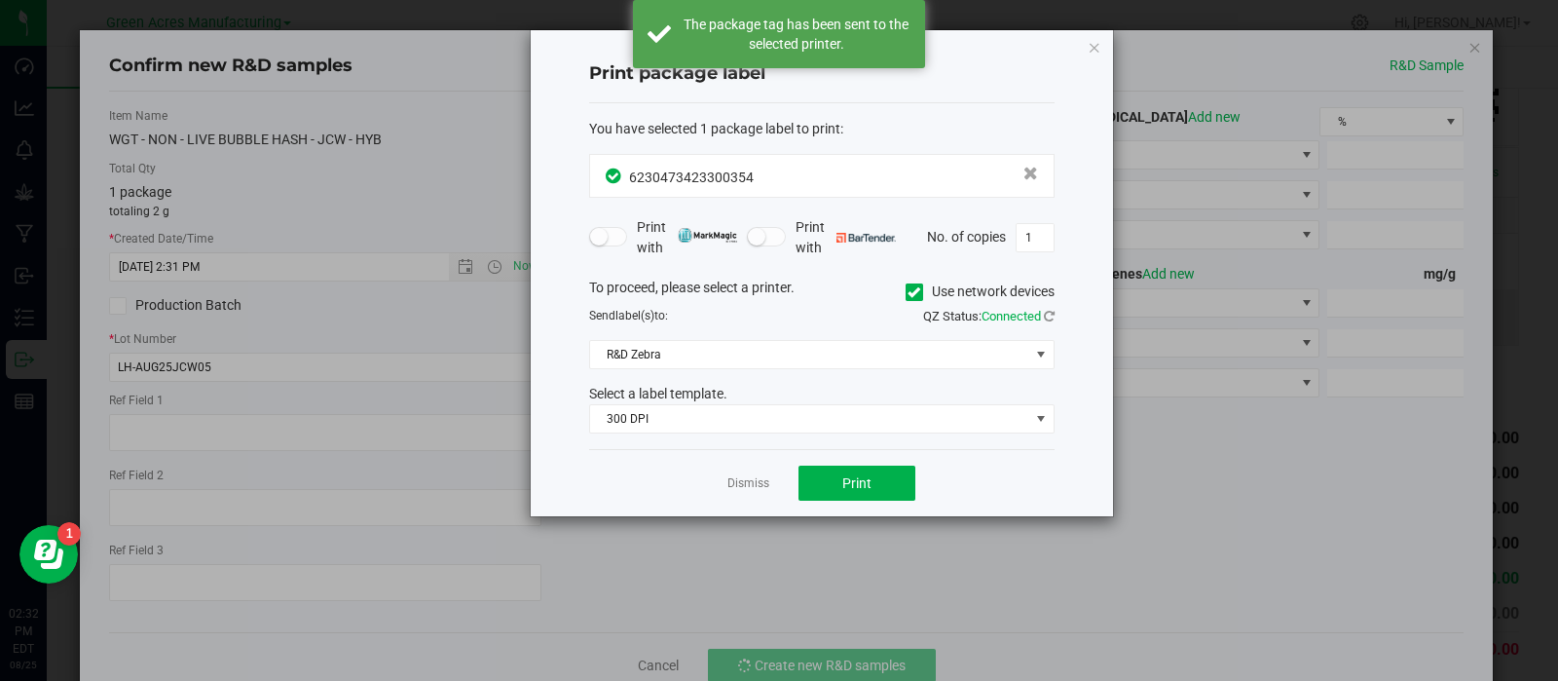
click at [742, 475] on link "Dismiss" at bounding box center [748, 483] width 42 height 17
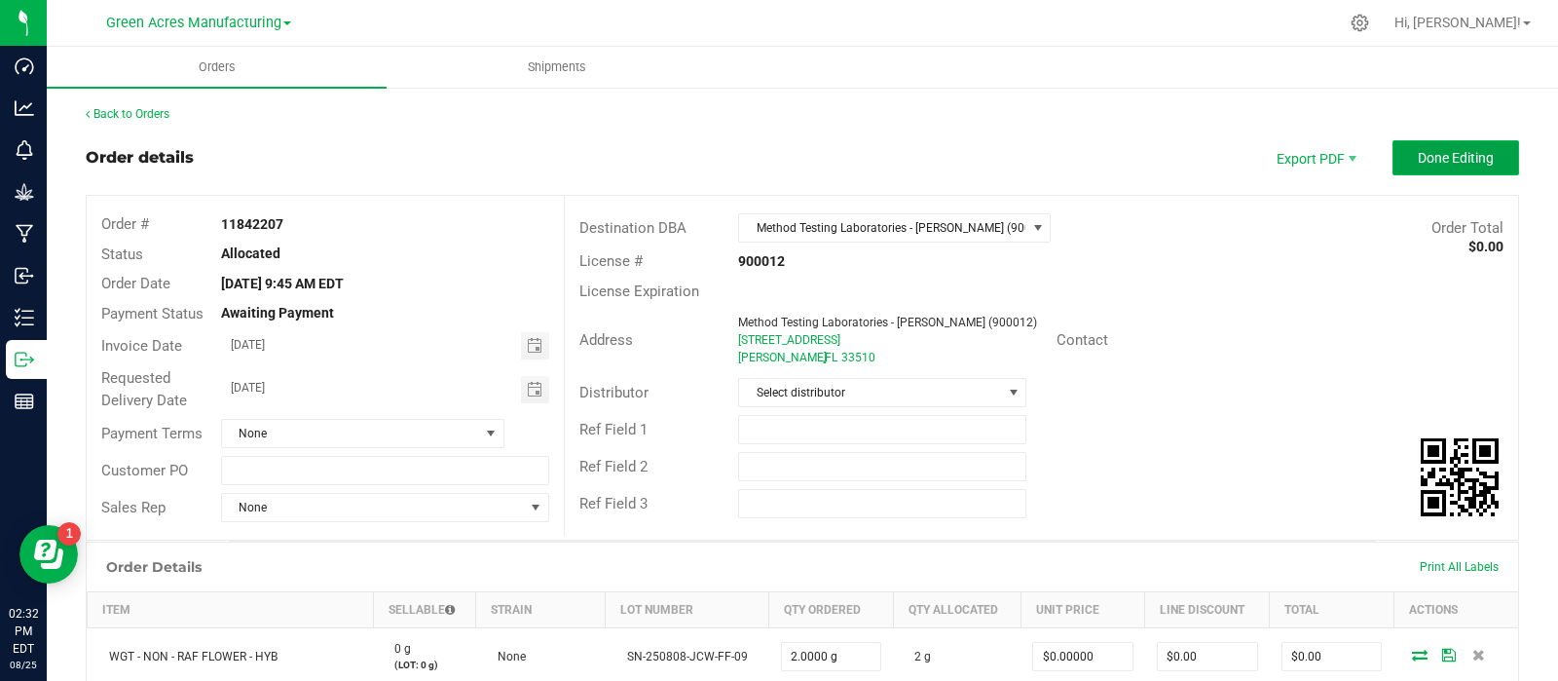
click at [1393, 150] on button "Done Editing" at bounding box center [1456, 157] width 127 height 35
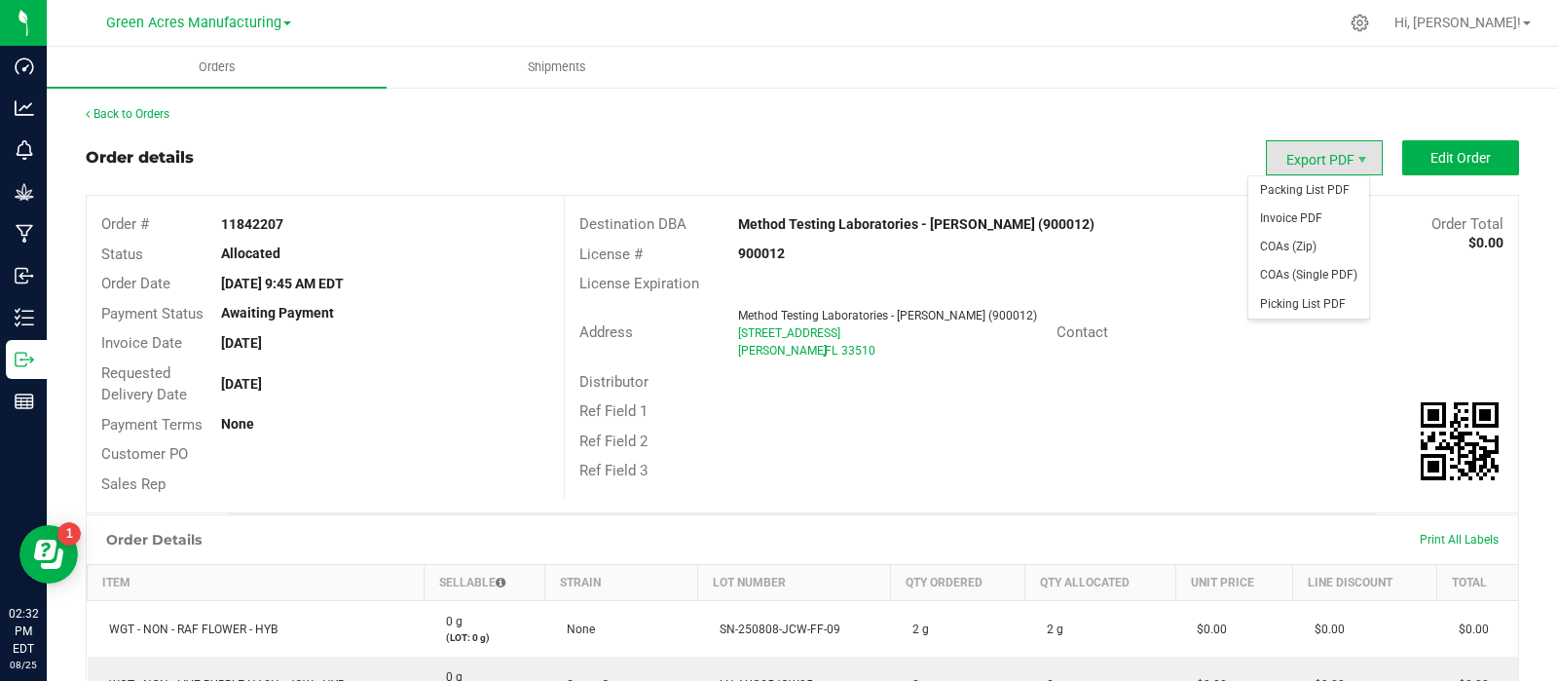
click at [1315, 153] on span "Export PDF" at bounding box center [1324, 157] width 117 height 35
click at [1290, 191] on span "Packing List PDF" at bounding box center [1309, 190] width 121 height 28
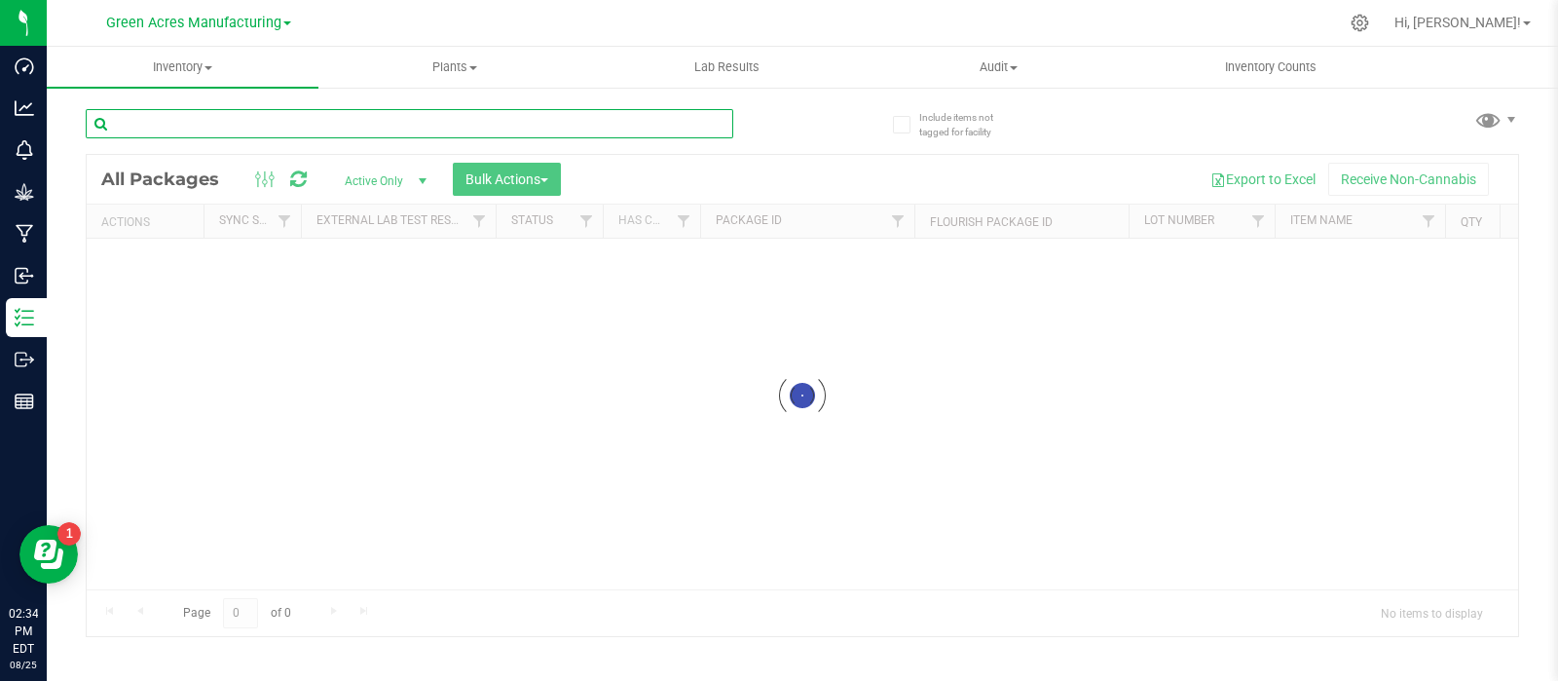
click at [275, 116] on input "text" at bounding box center [410, 123] width 648 height 29
paste input "LH-AUG25JCW05"
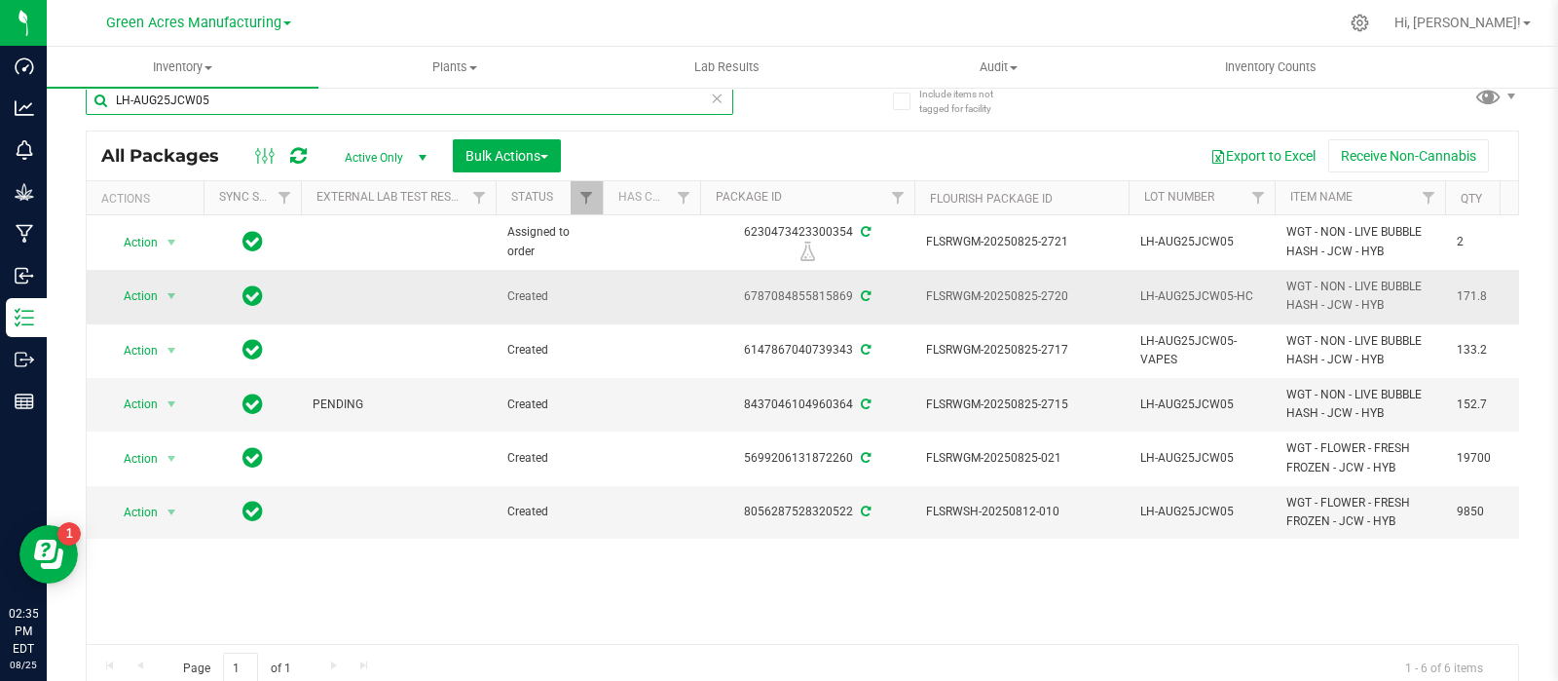
scroll to position [23, 0]
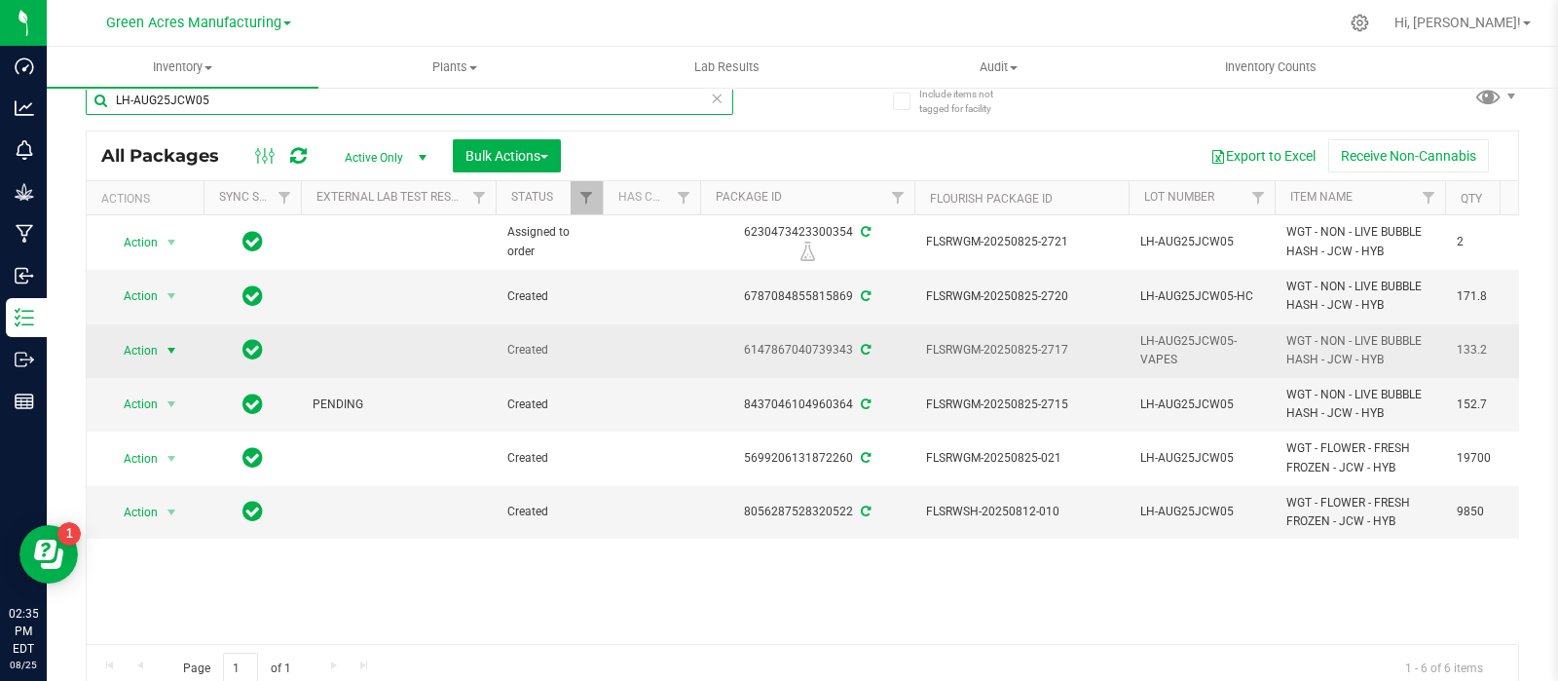
type input "LH-AUG25JCW05"
click at [169, 345] on span "select" at bounding box center [172, 351] width 16 height 16
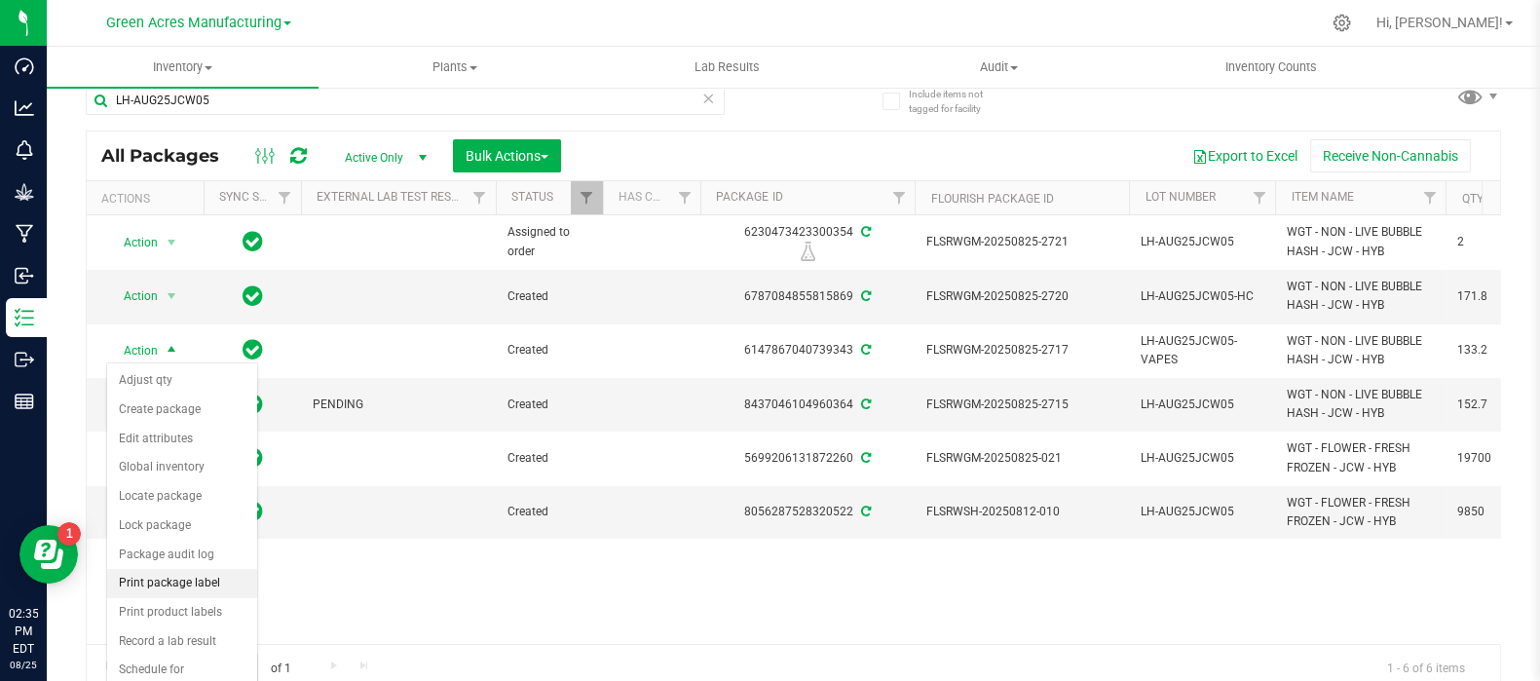
click at [161, 579] on li "Print package label" at bounding box center [182, 583] width 150 height 29
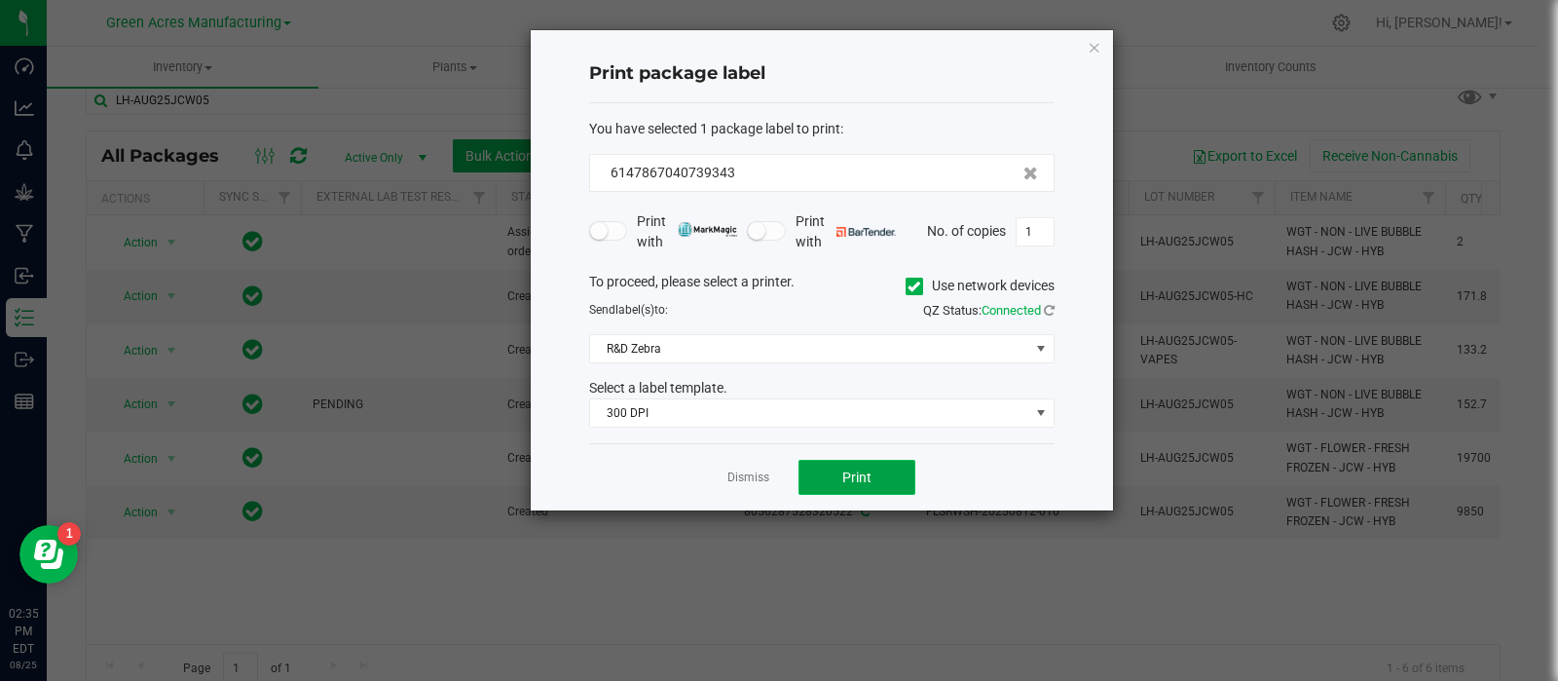
click at [808, 469] on button "Print" at bounding box center [857, 477] width 117 height 35
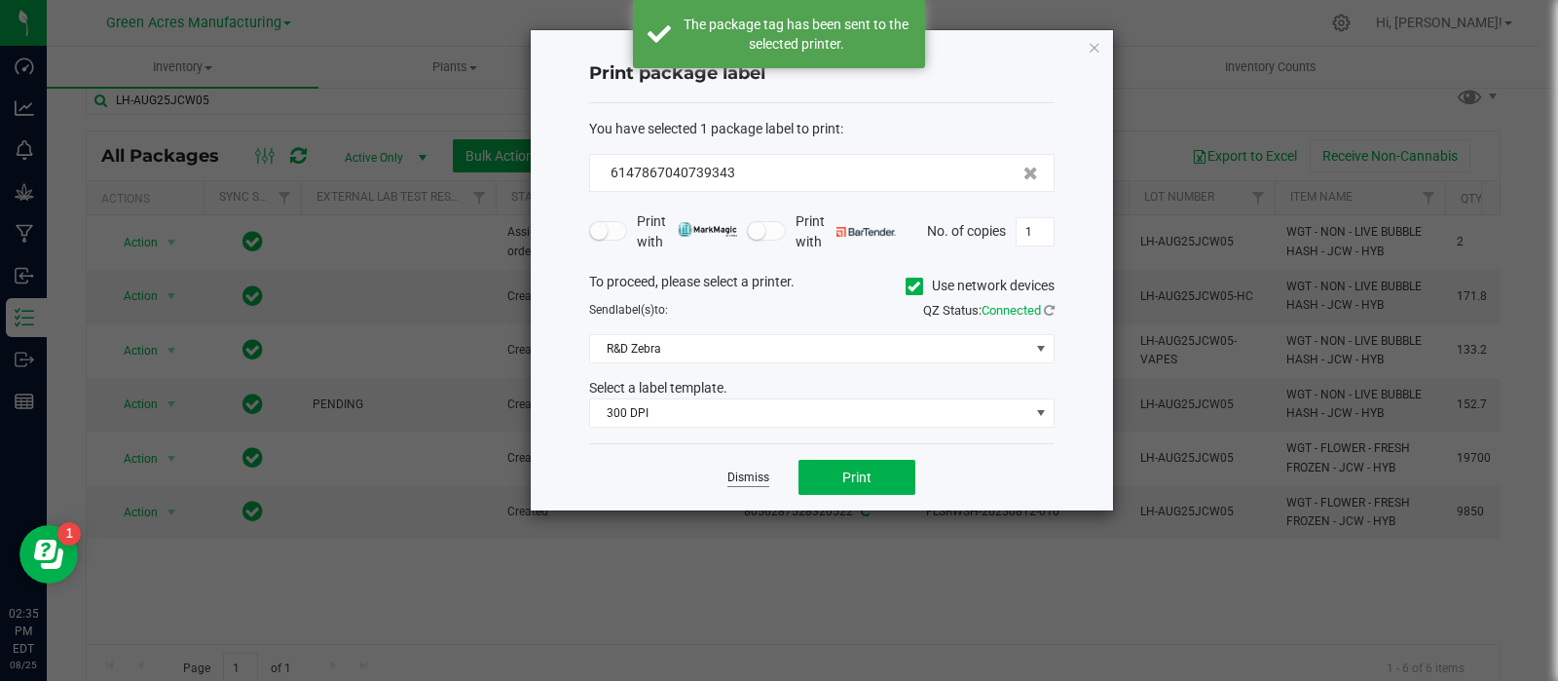
click at [727, 474] on link "Dismiss" at bounding box center [748, 477] width 42 height 17
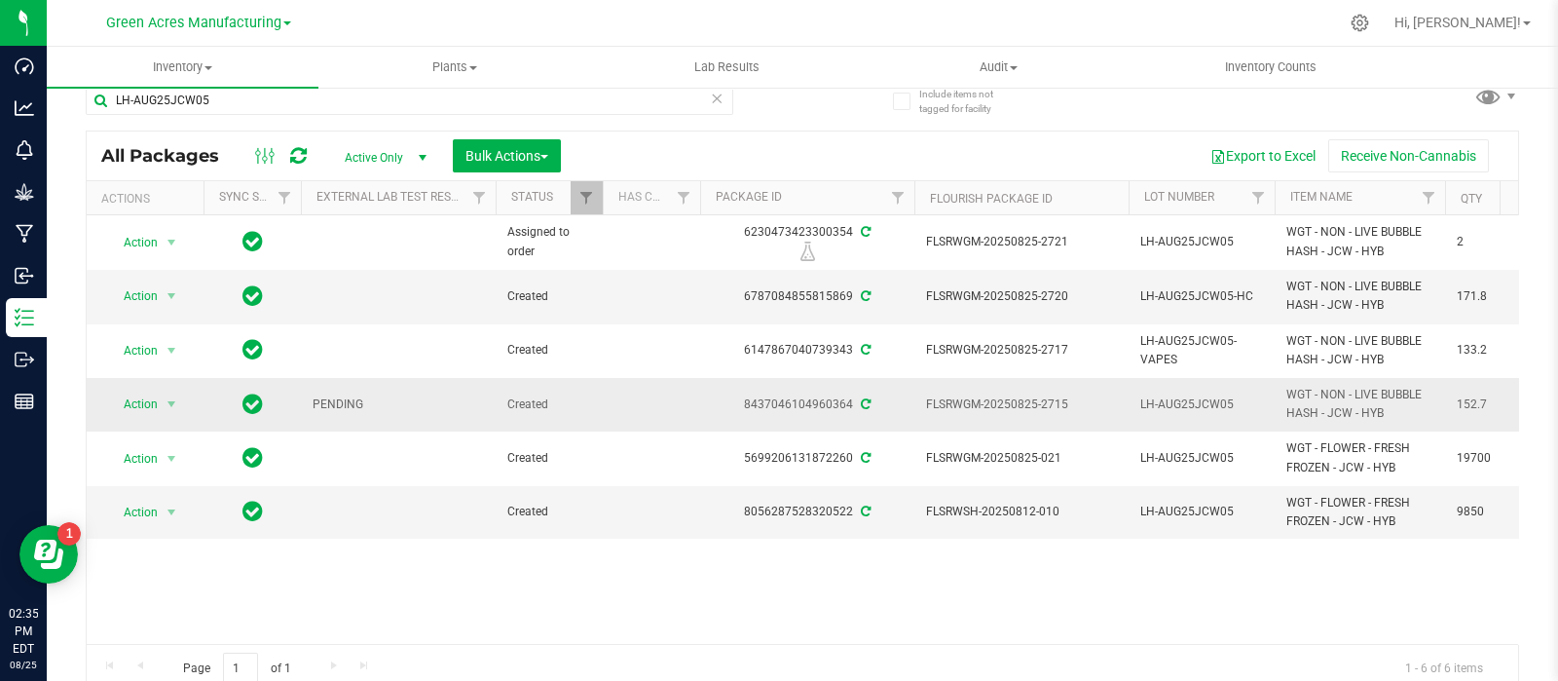
click at [185, 401] on div "Action Action Adjust qty Create package Edit attributes Global inventory Locate…" at bounding box center [144, 404] width 93 height 27
click at [175, 398] on span "select" at bounding box center [172, 404] width 16 height 16
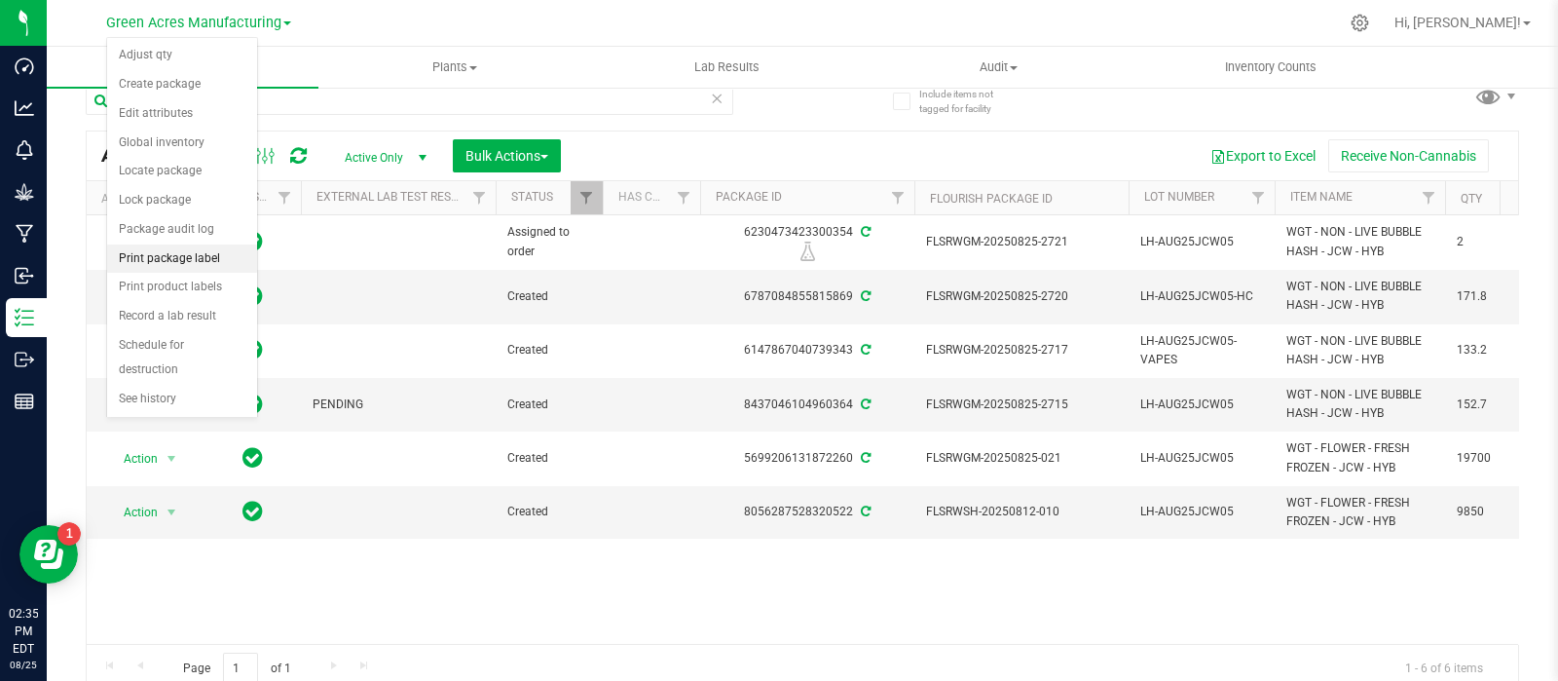
click at [180, 261] on li "Print package label" at bounding box center [182, 258] width 150 height 29
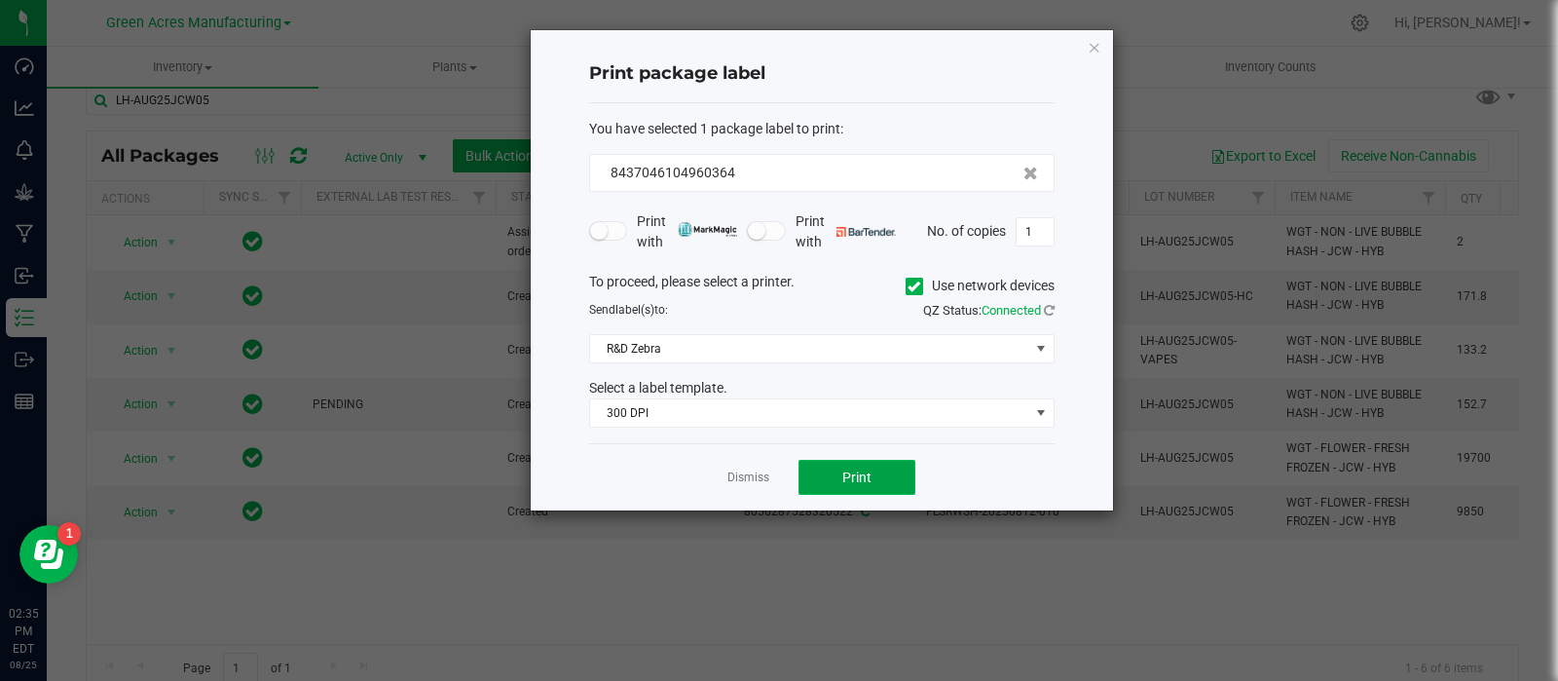
click at [842, 475] on span "Print" at bounding box center [856, 477] width 29 height 16
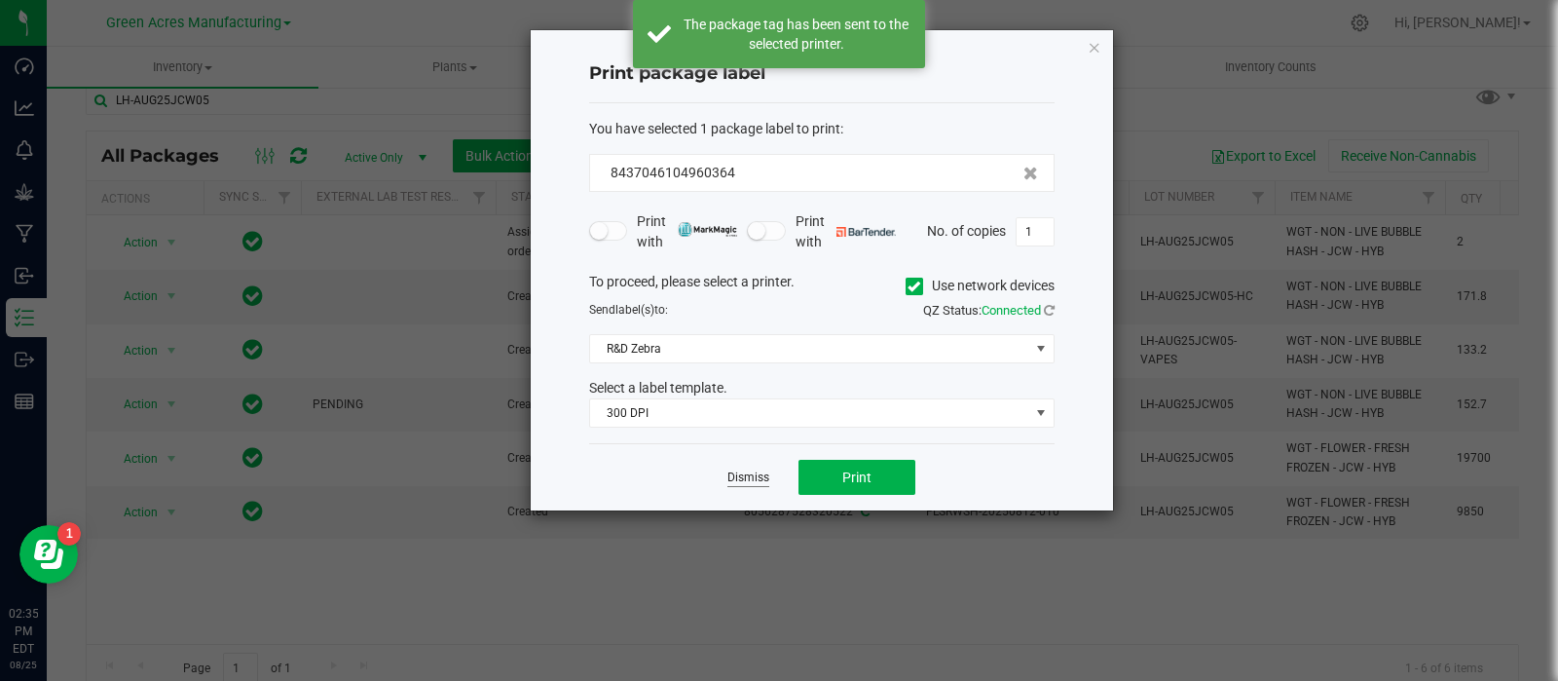
click at [760, 479] on link "Dismiss" at bounding box center [748, 477] width 42 height 17
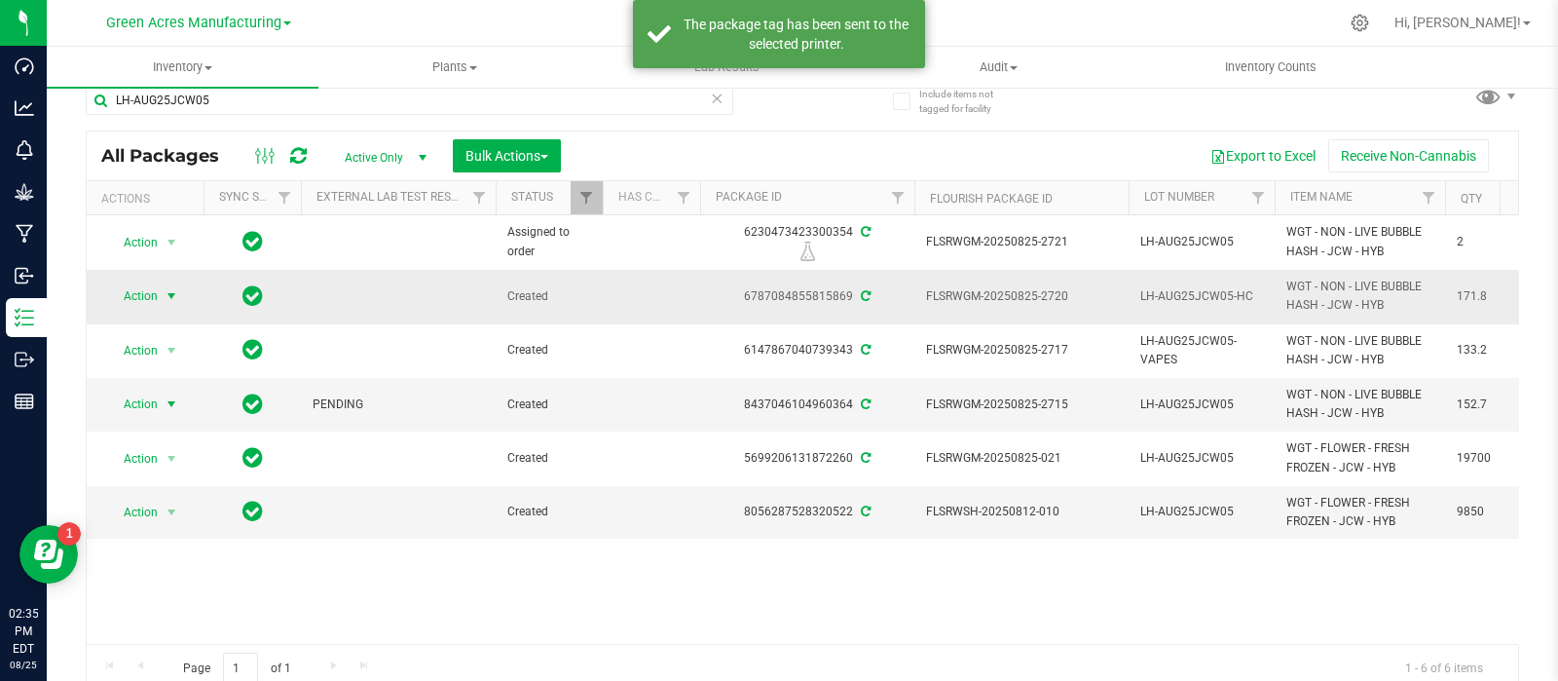
click at [136, 292] on span "Action" at bounding box center [132, 295] width 53 height 27
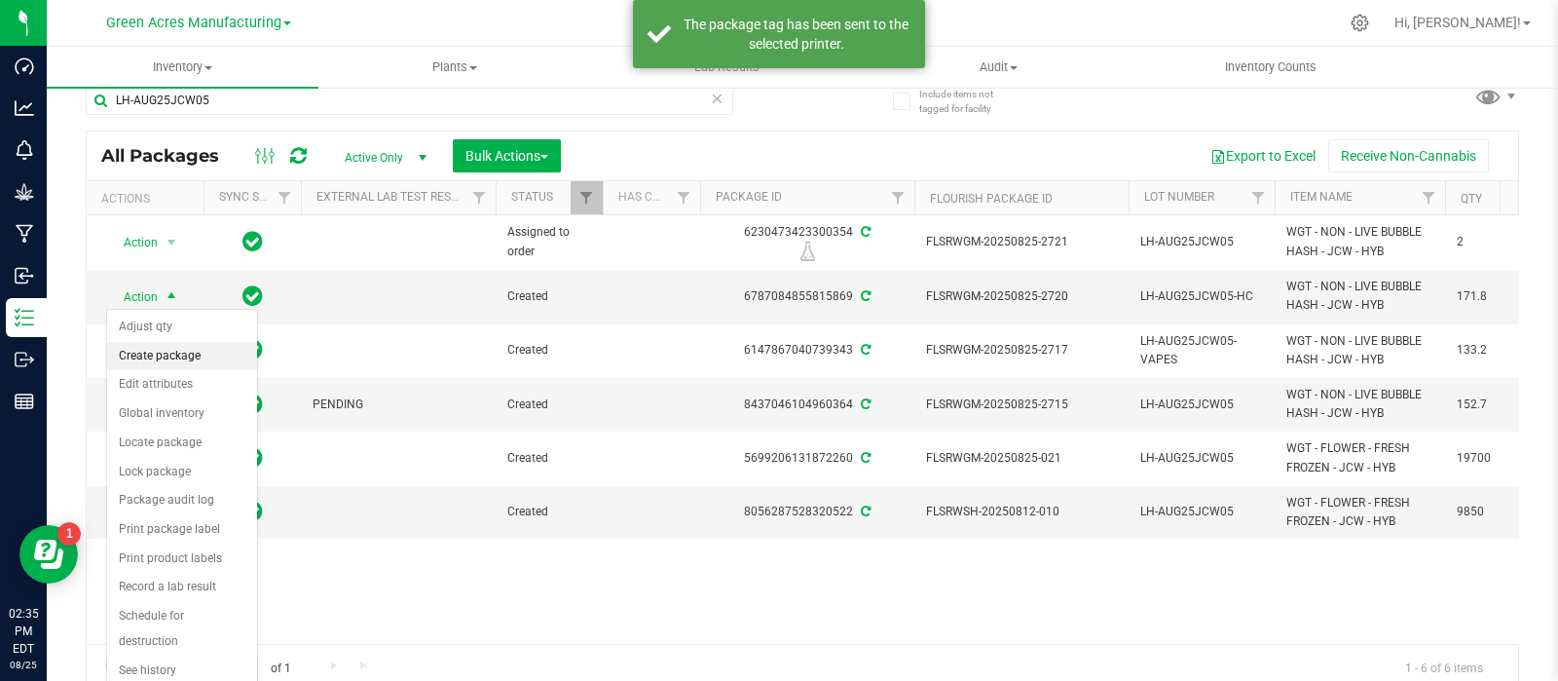
click at [197, 354] on li "Create package" at bounding box center [182, 356] width 150 height 29
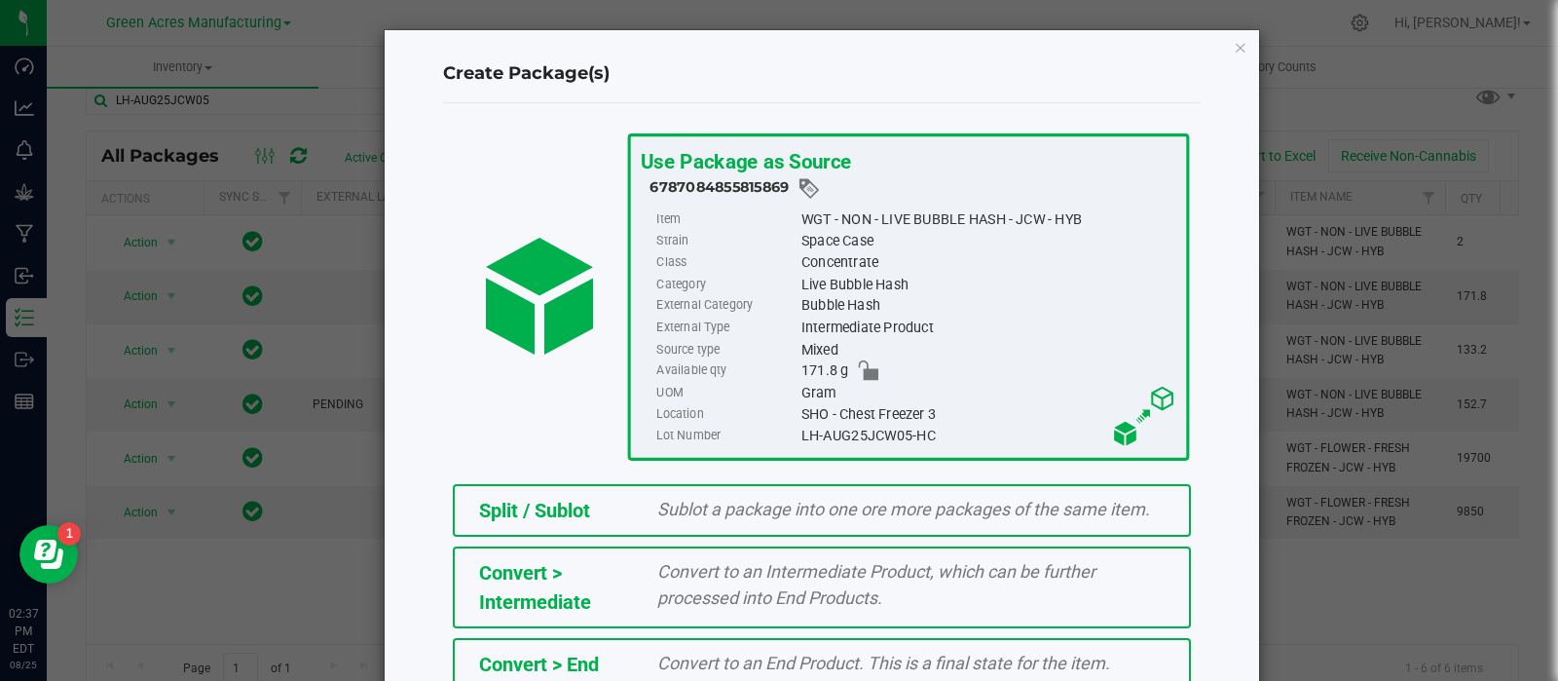
scroll to position [263, 0]
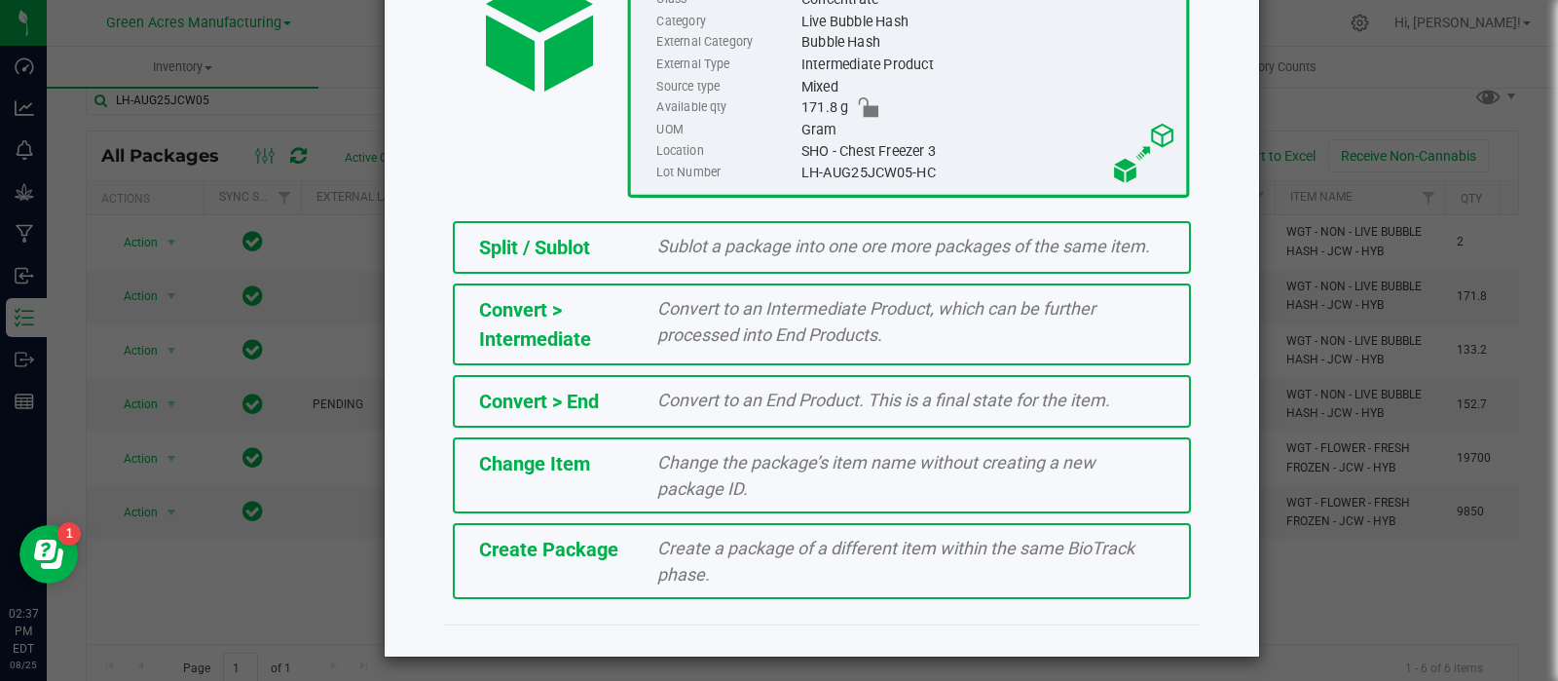
click at [643, 580] on div "Create a package of a different item within the same BioTrack phase." at bounding box center [911, 561] width 537 height 53
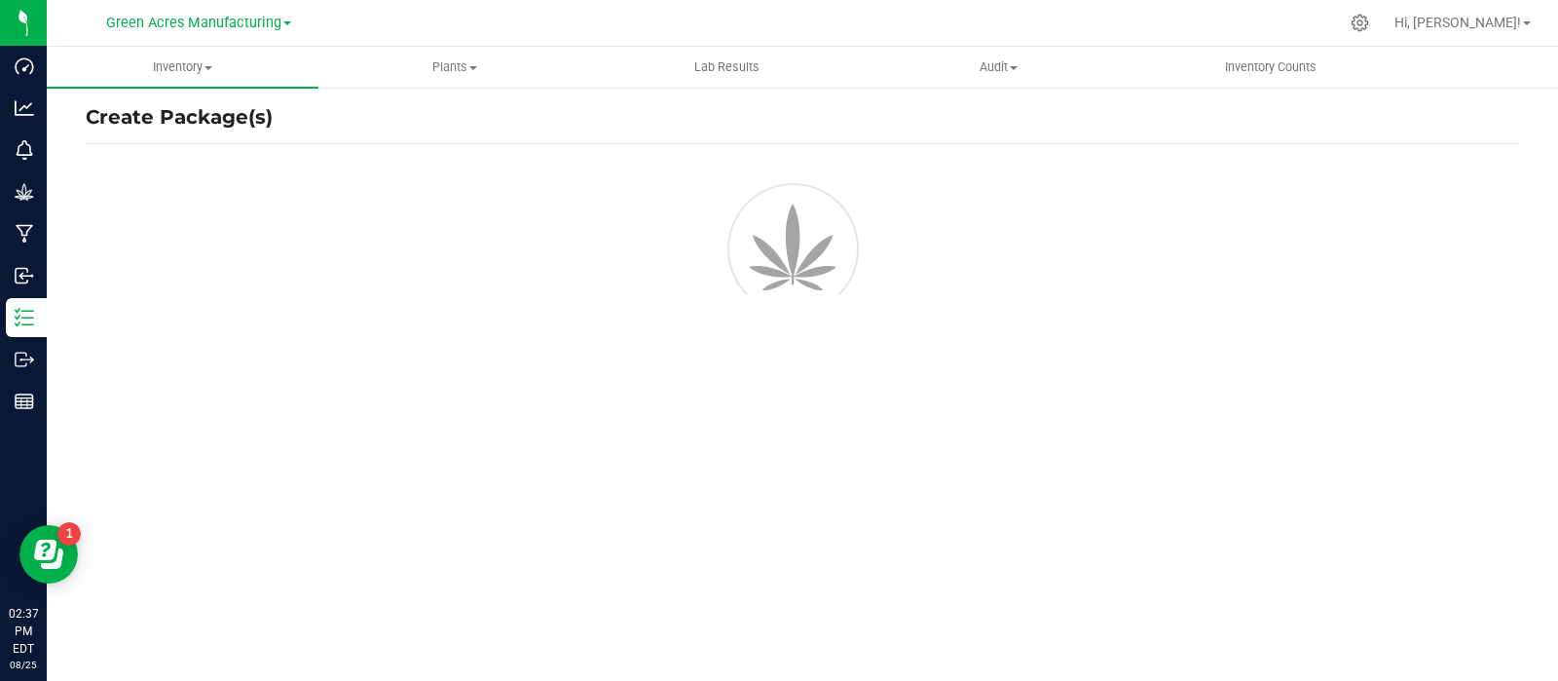
scroll to position [14, 0]
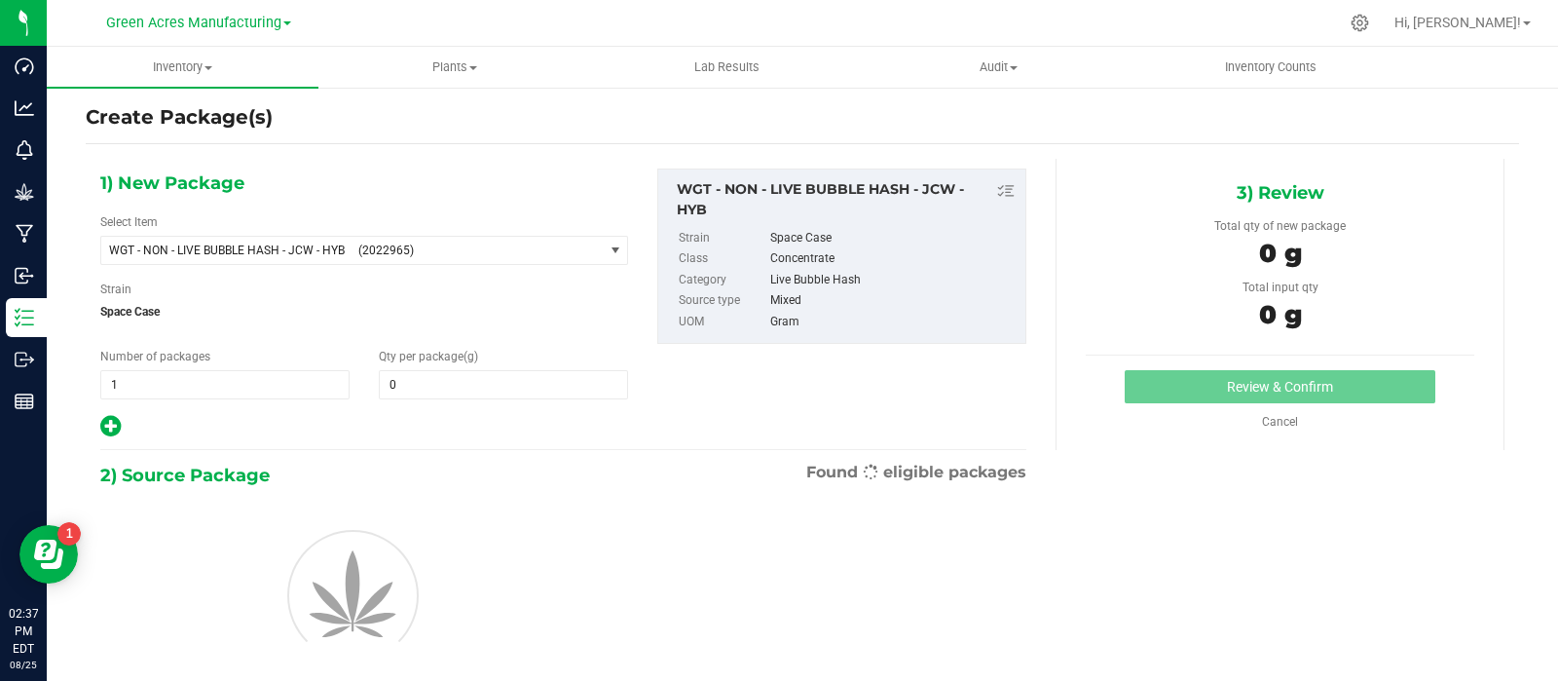
type input "0.0000"
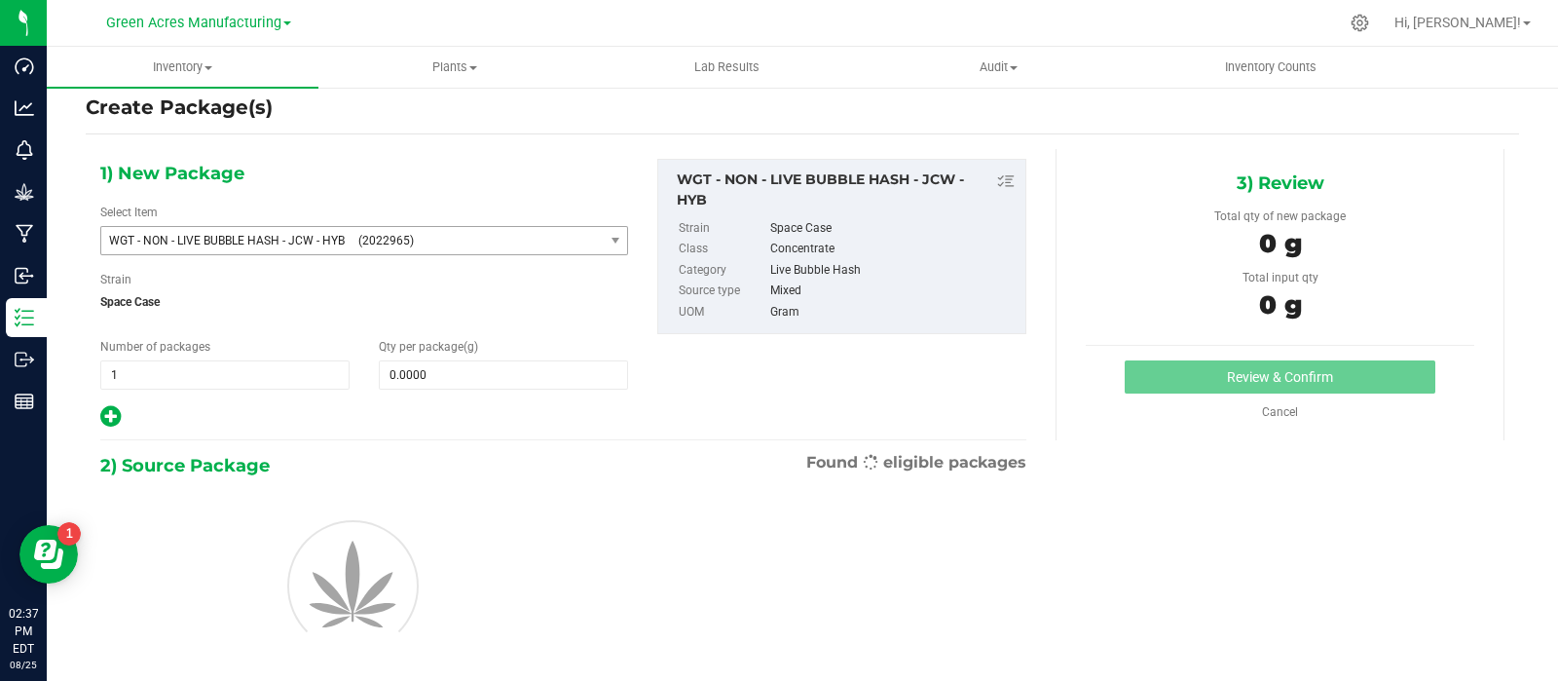
click at [448, 241] on span "(2022965)" at bounding box center [476, 241] width 237 height 14
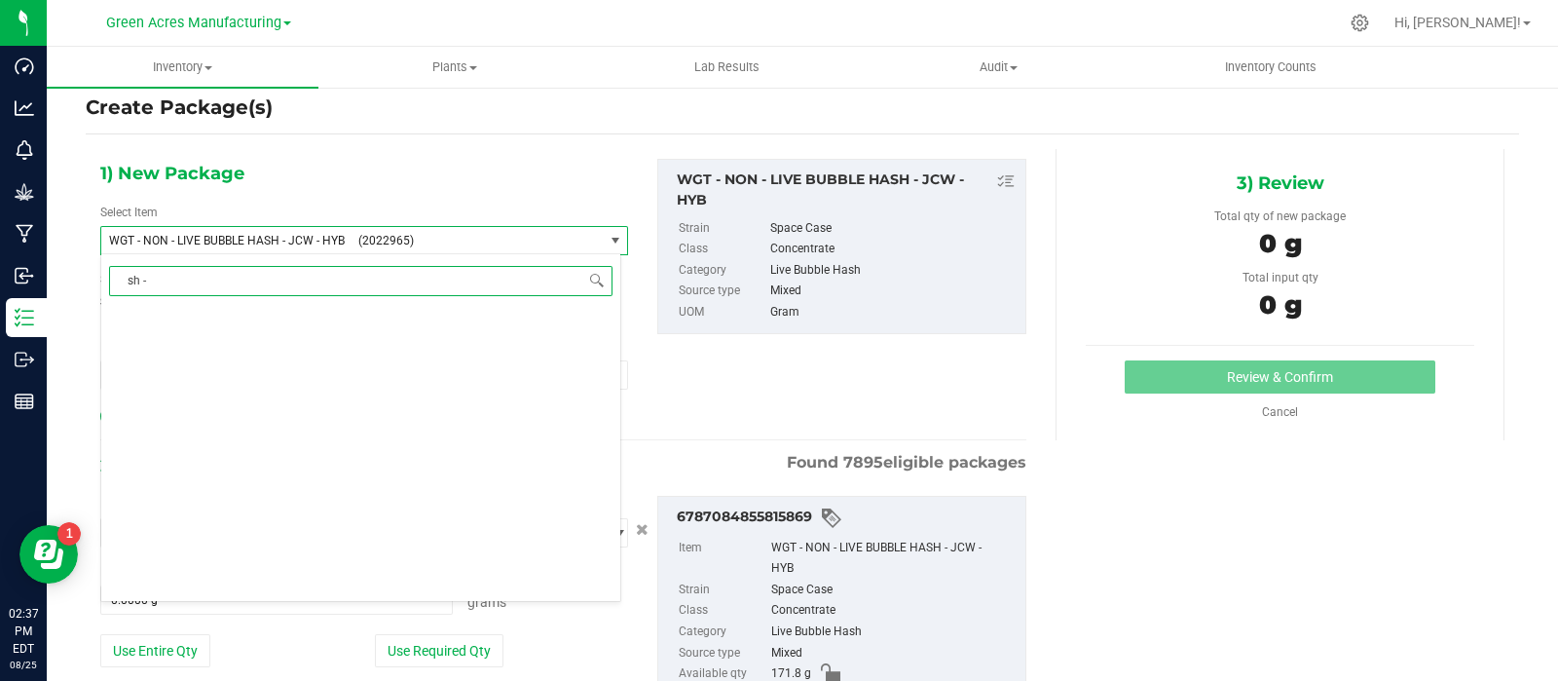
scroll to position [0, 0]
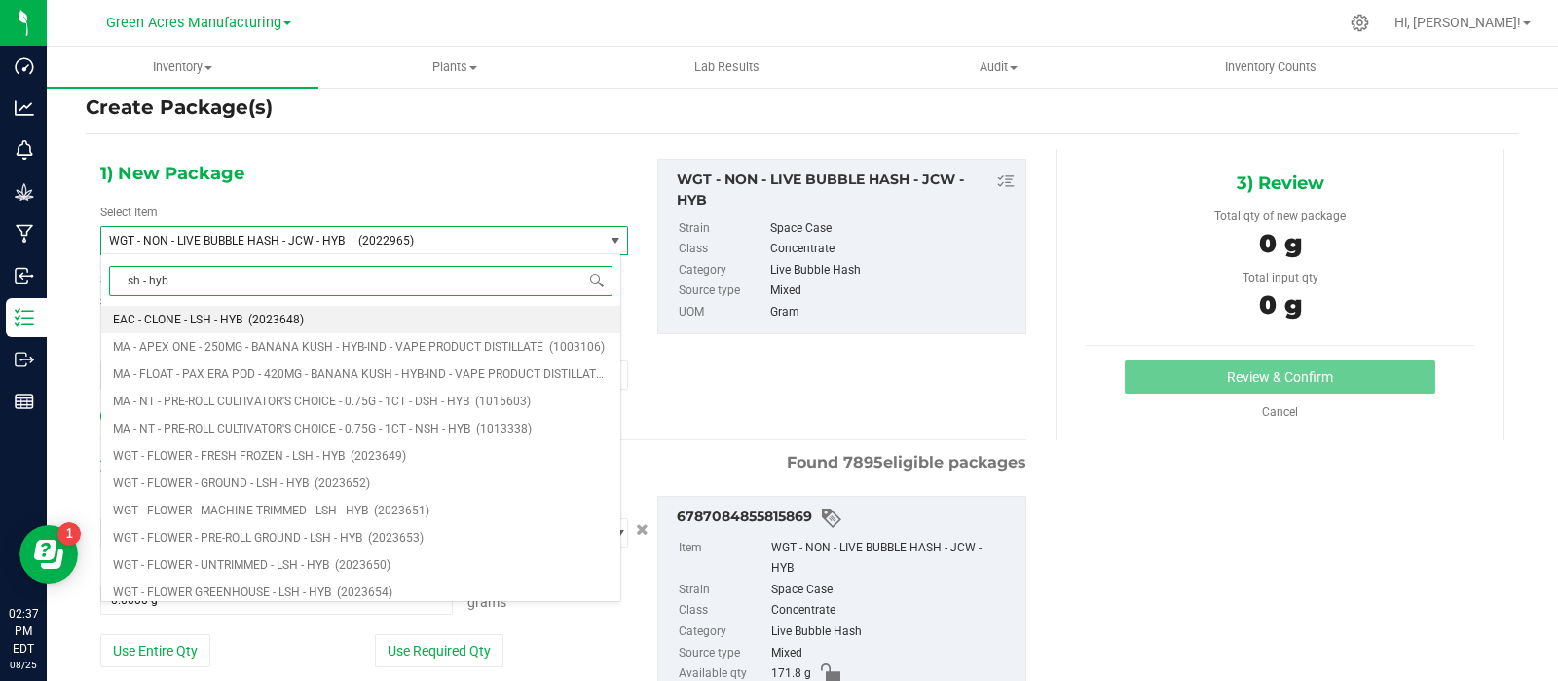
click at [127, 277] on input "sh - hyb" at bounding box center [360, 281] width 503 height 30
type input "hash - hyb"
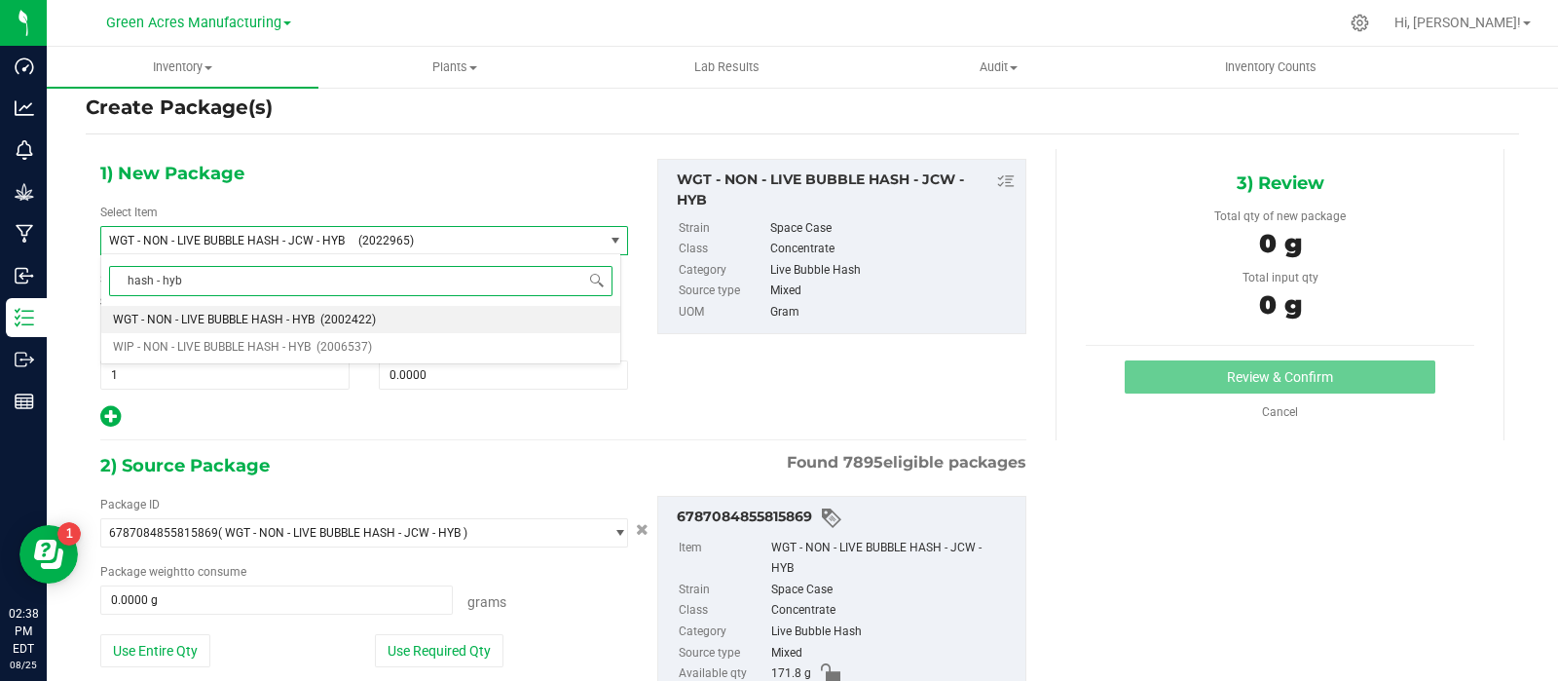
click at [174, 313] on span "WGT - NON - LIVE BUBBLE HASH - HYB" at bounding box center [214, 320] width 202 height 14
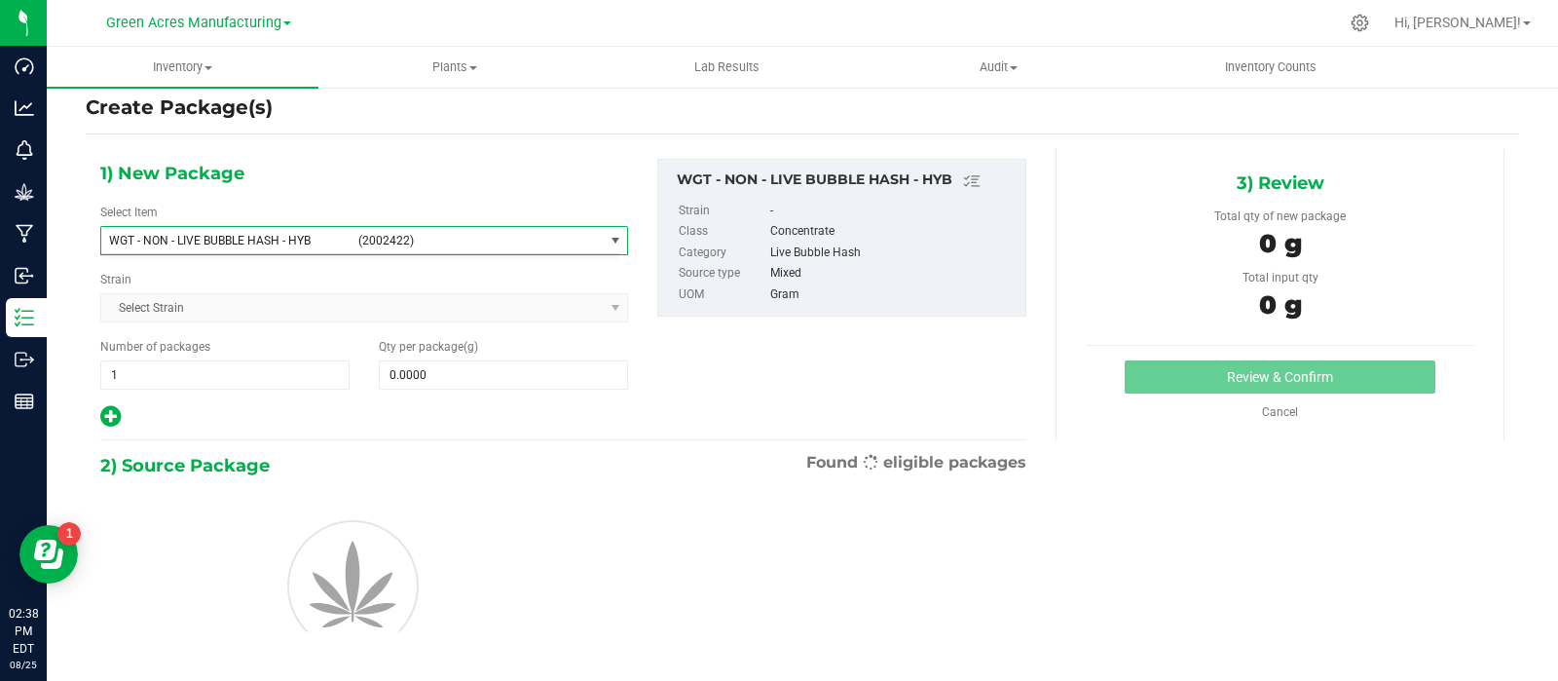
type input "0.0000"
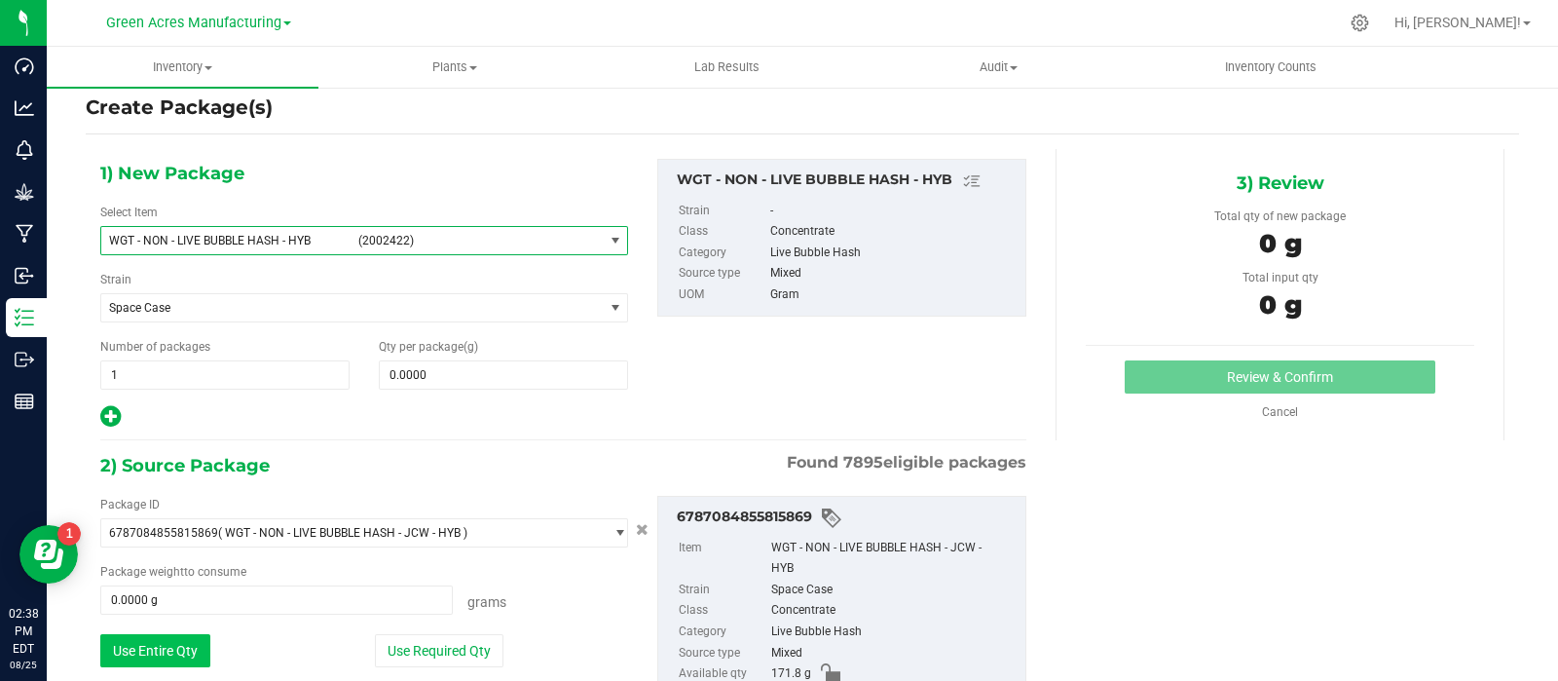
click at [174, 643] on button "Use Entire Qty" at bounding box center [155, 650] width 110 height 33
type input "171.8000 g"
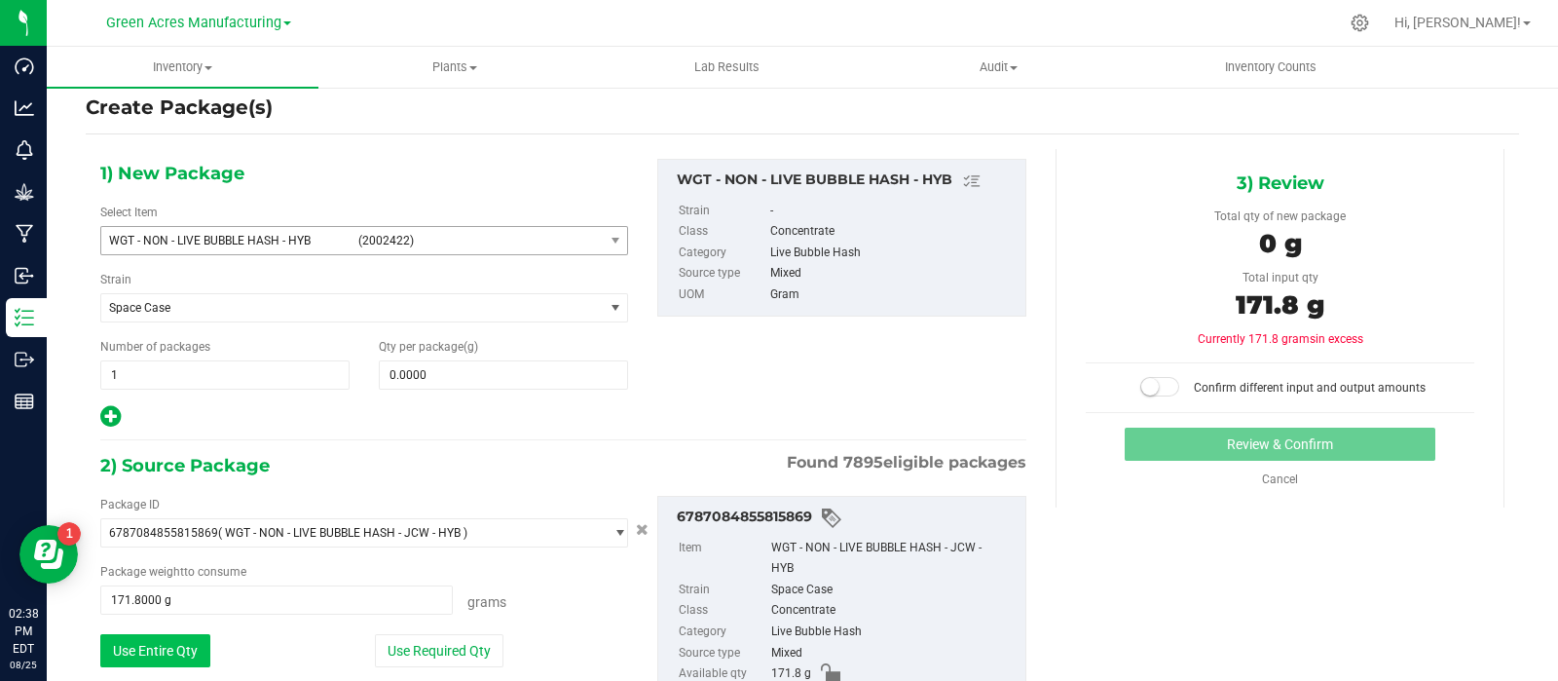
scroll to position [156, 0]
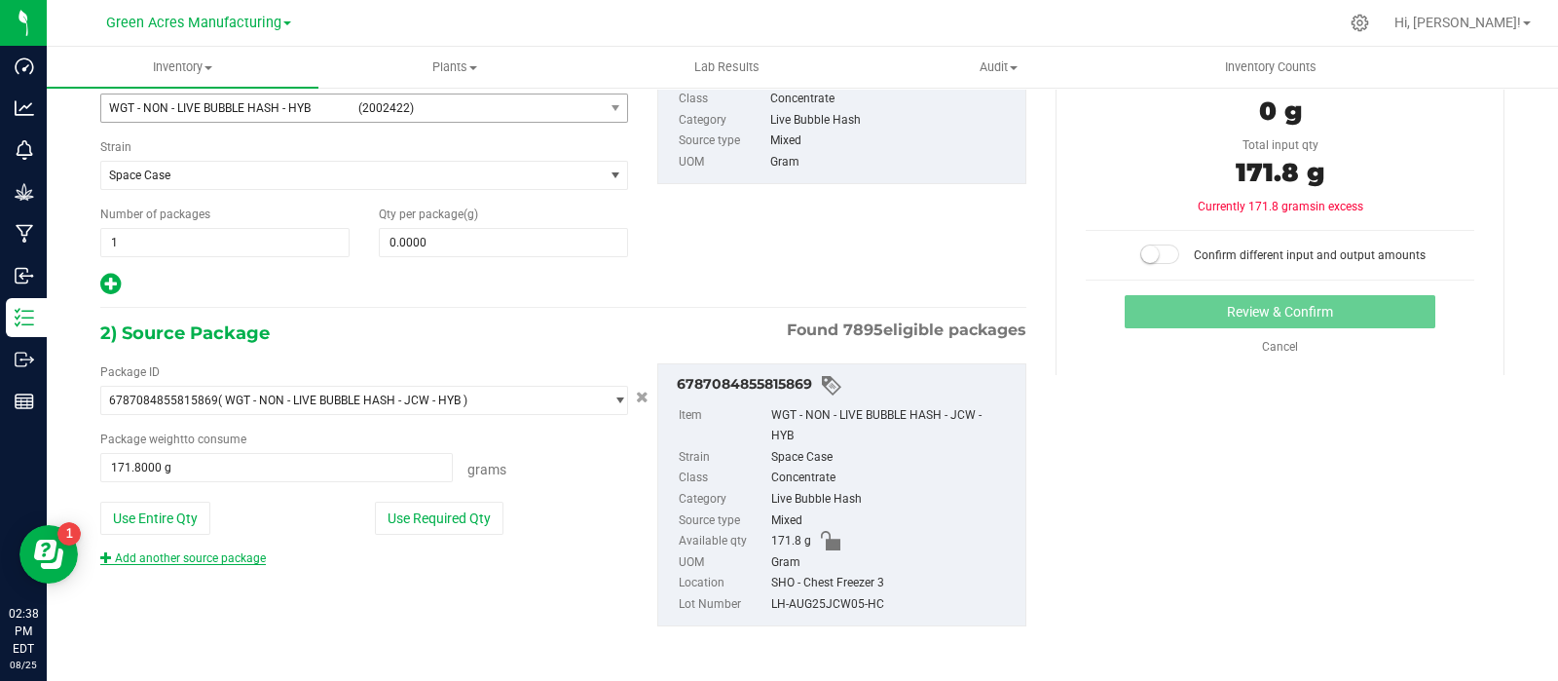
click at [211, 553] on link "Add another source package" at bounding box center [183, 558] width 166 height 14
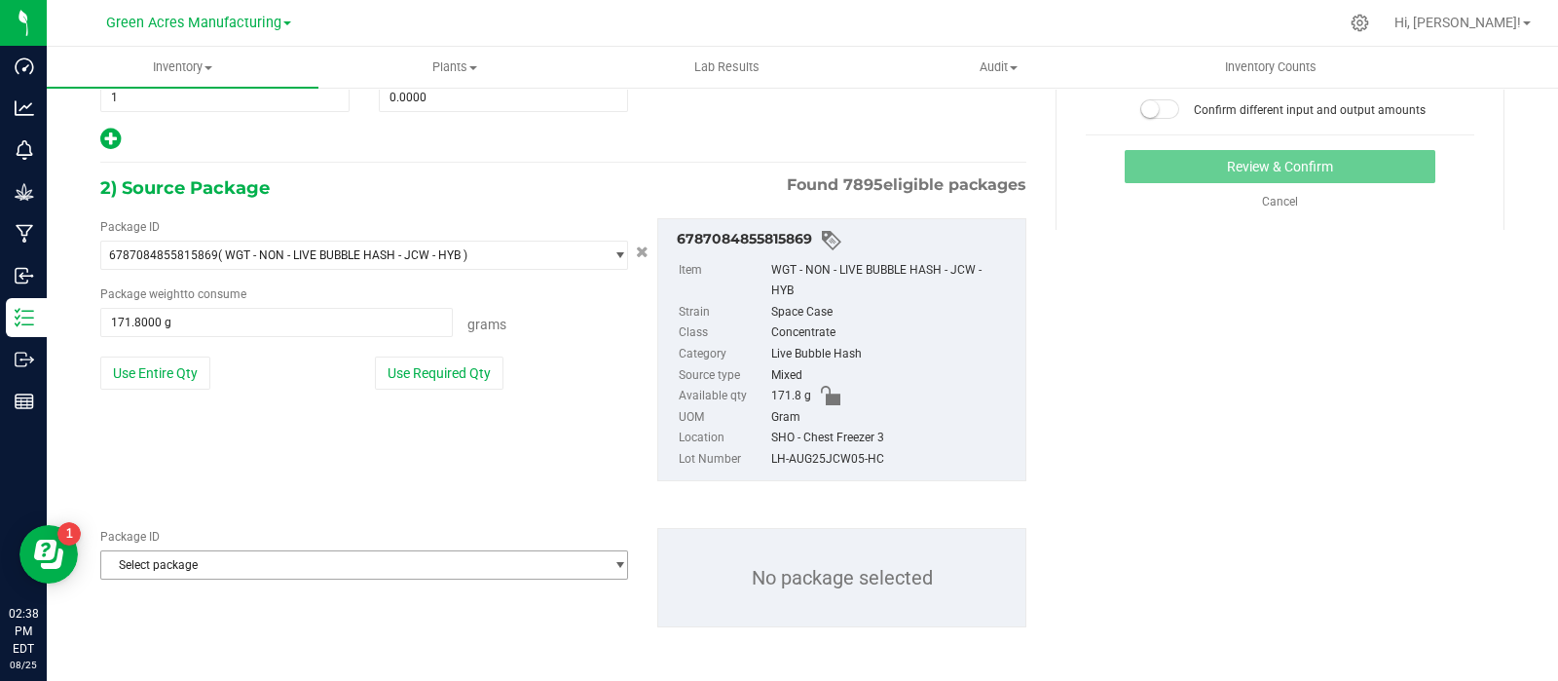
click at [211, 553] on span "Select package" at bounding box center [352, 564] width 502 height 27
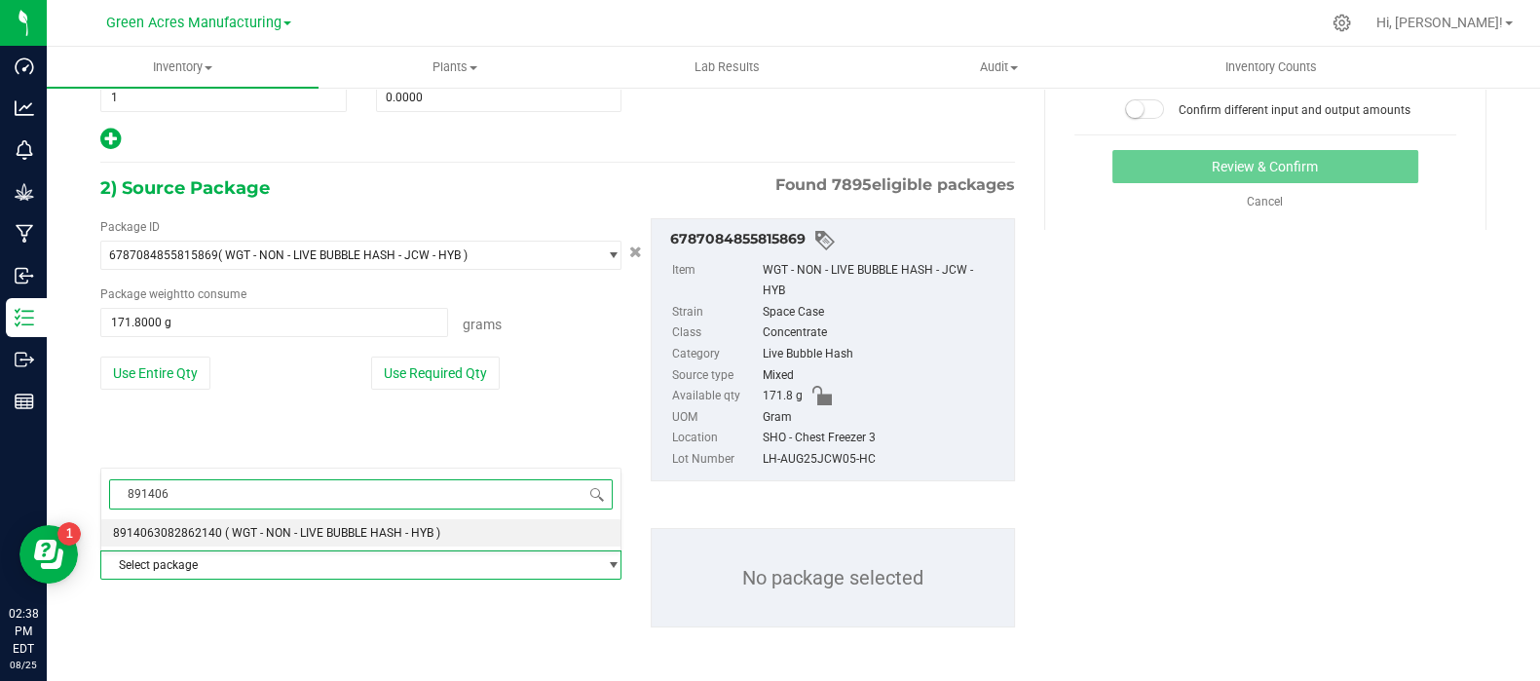
type input "8914063"
click at [200, 529] on span "8914063082862140" at bounding box center [167, 533] width 109 height 14
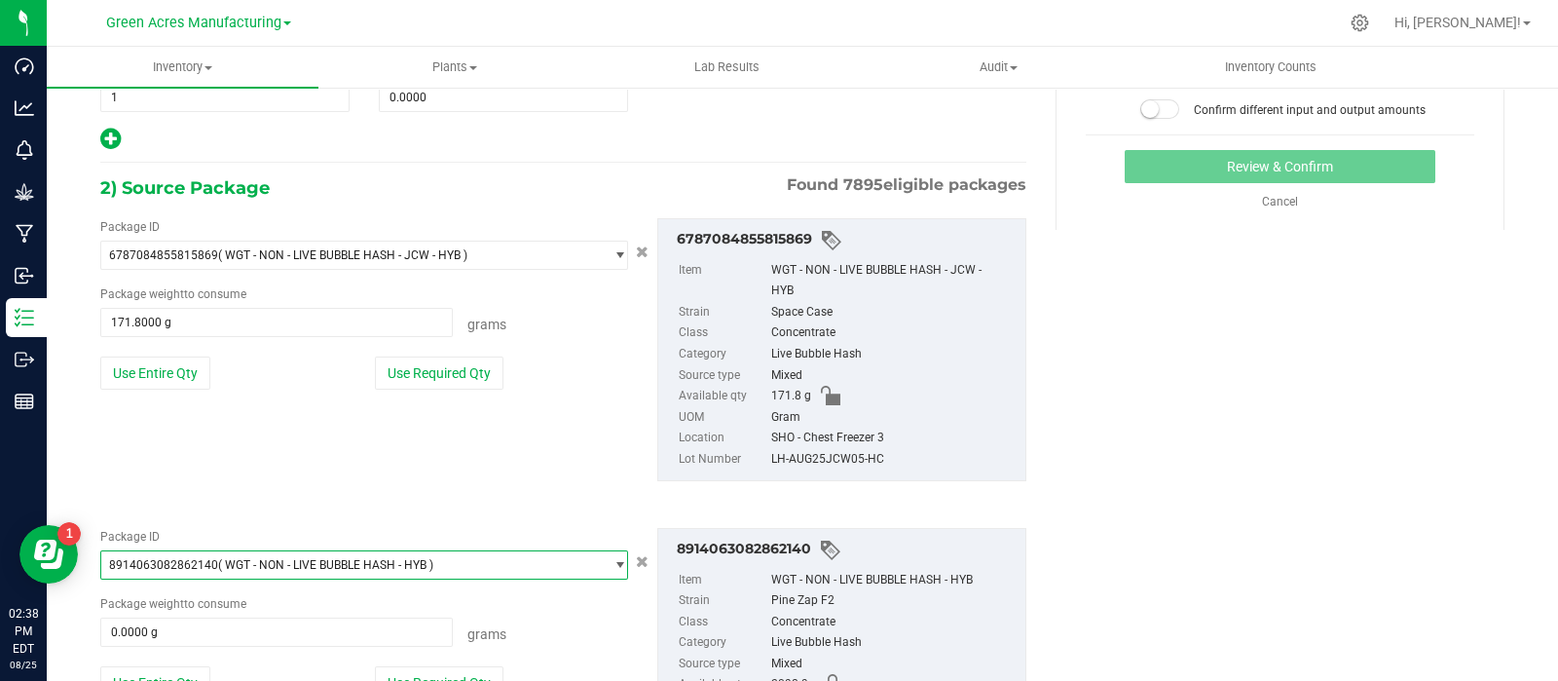
scroll to position [443, 0]
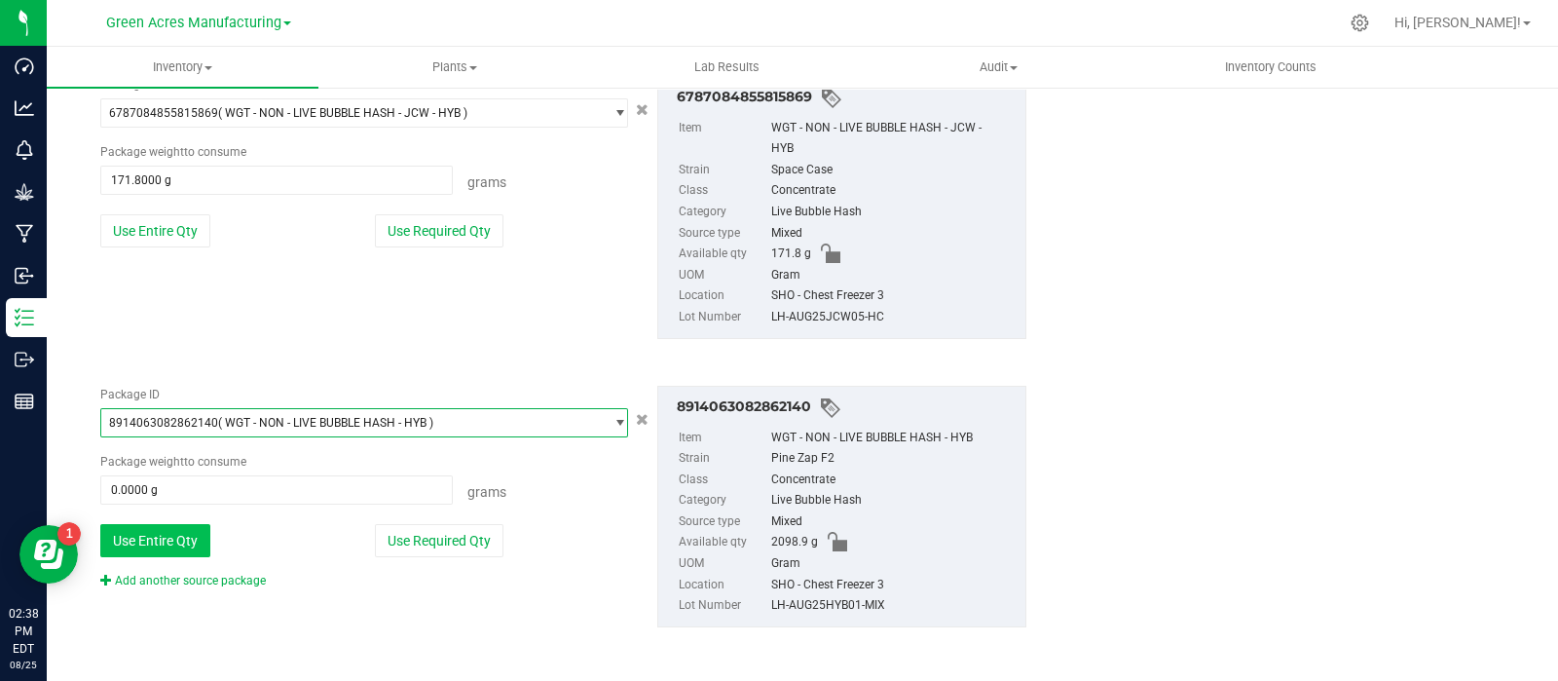
click at [165, 541] on button "Use Entire Qty" at bounding box center [155, 540] width 110 height 33
type input "2098.9000 g"
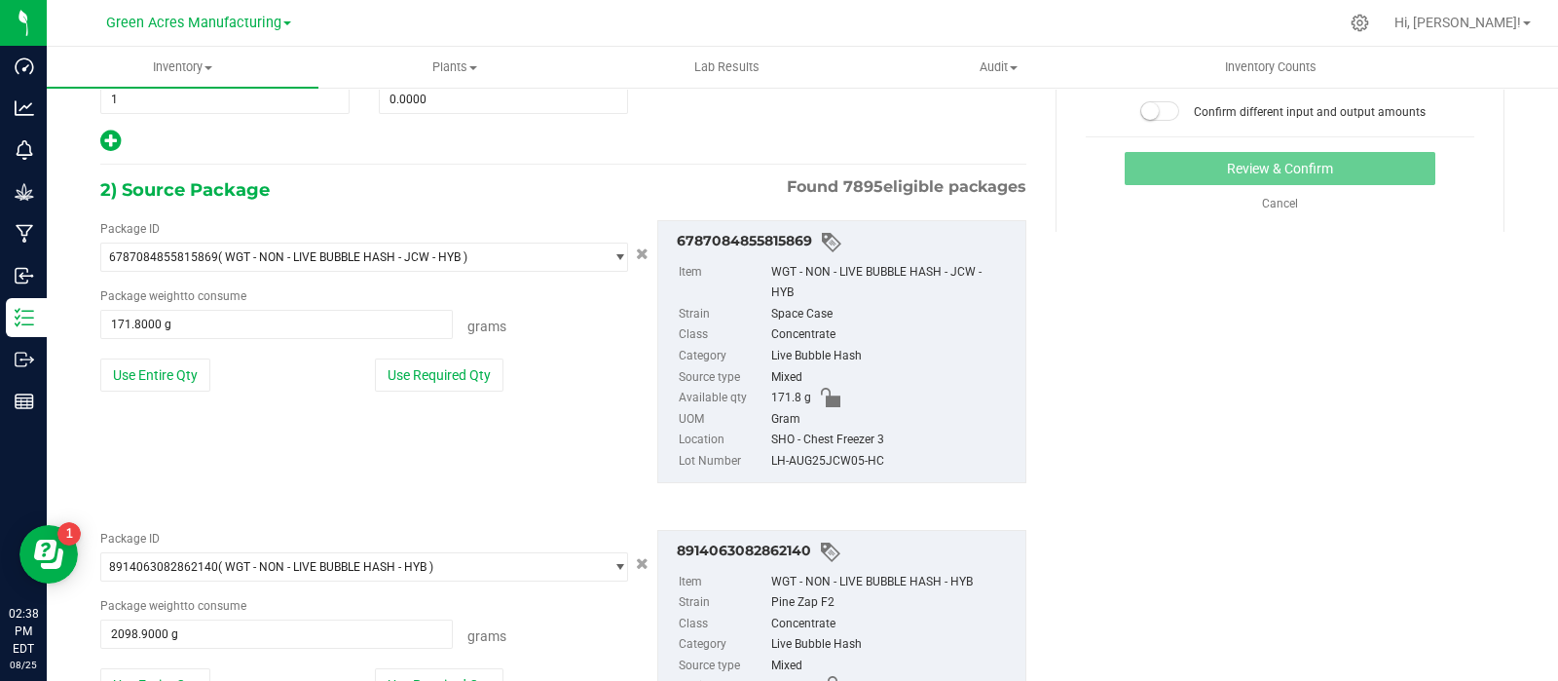
scroll to position [0, 0]
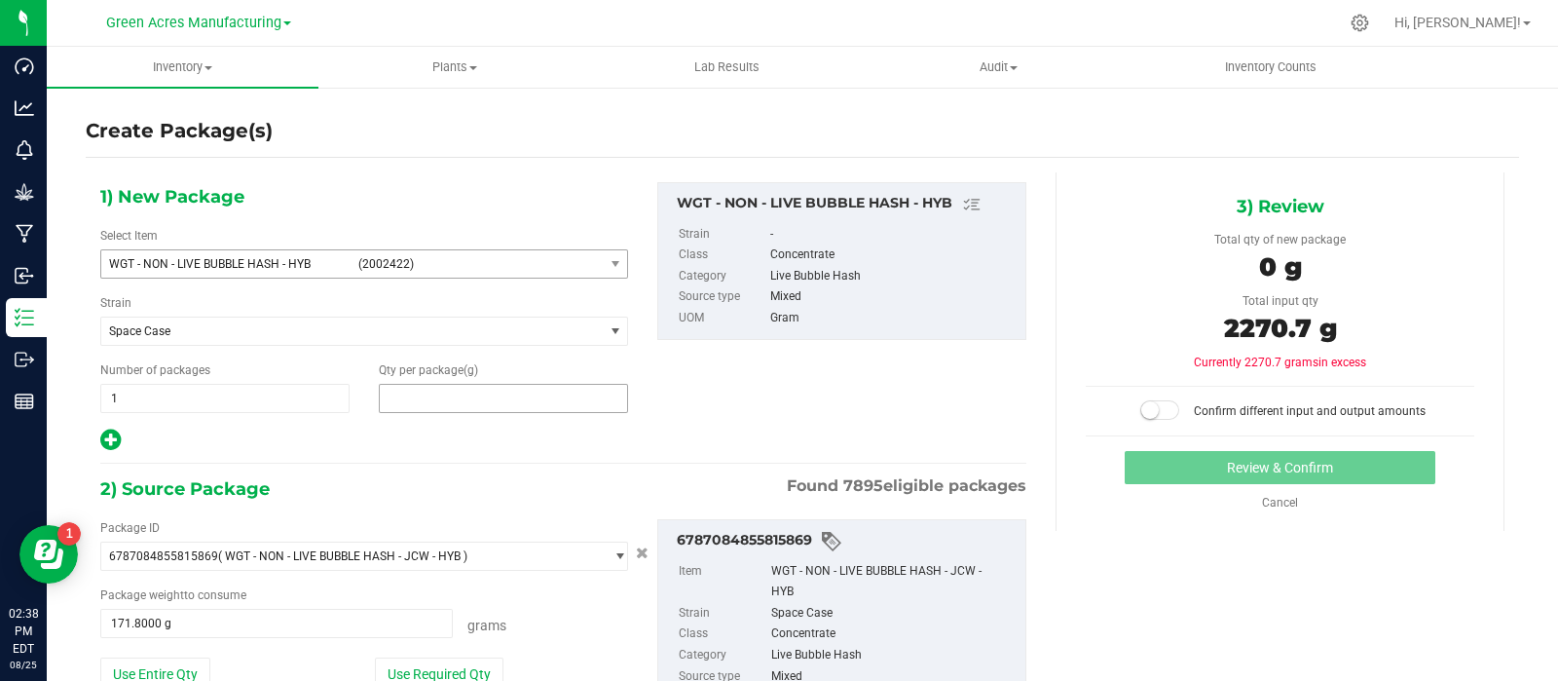
click at [531, 389] on span at bounding box center [503, 398] width 249 height 29
type input "2270.7"
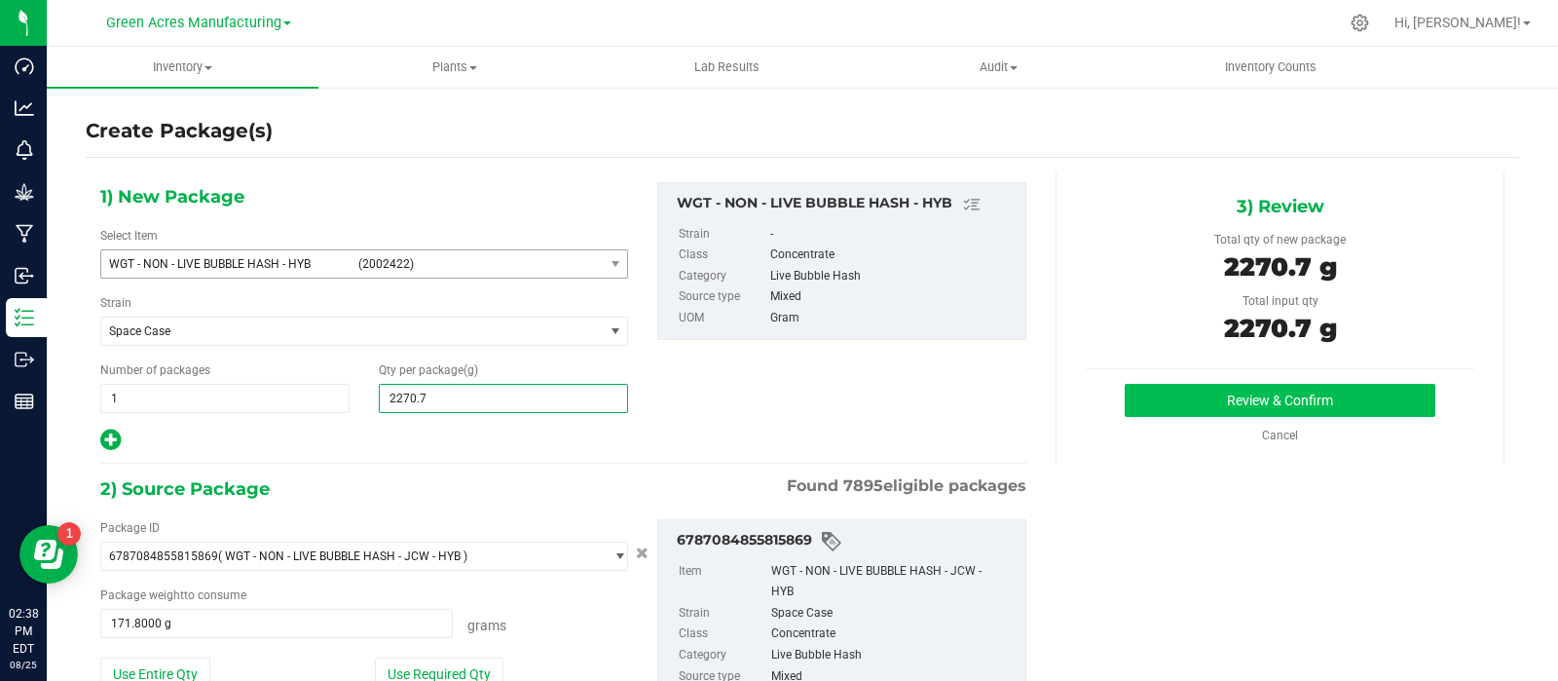
scroll to position [443, 0]
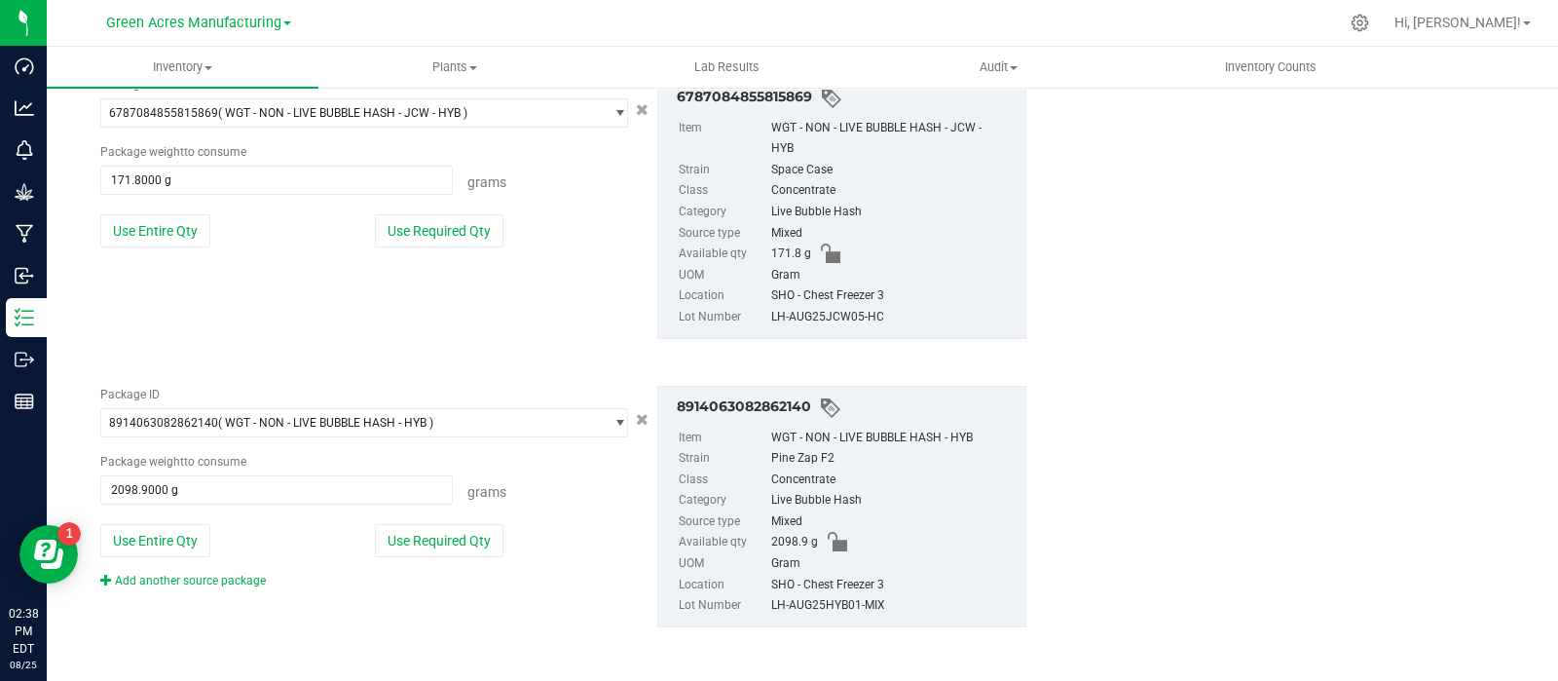
type input "2,270.7000"
click at [857, 603] on div "LH-AUG25HYB01-MIX" at bounding box center [893, 605] width 244 height 21
copy div "LH-AUG25HYB01-MIX"
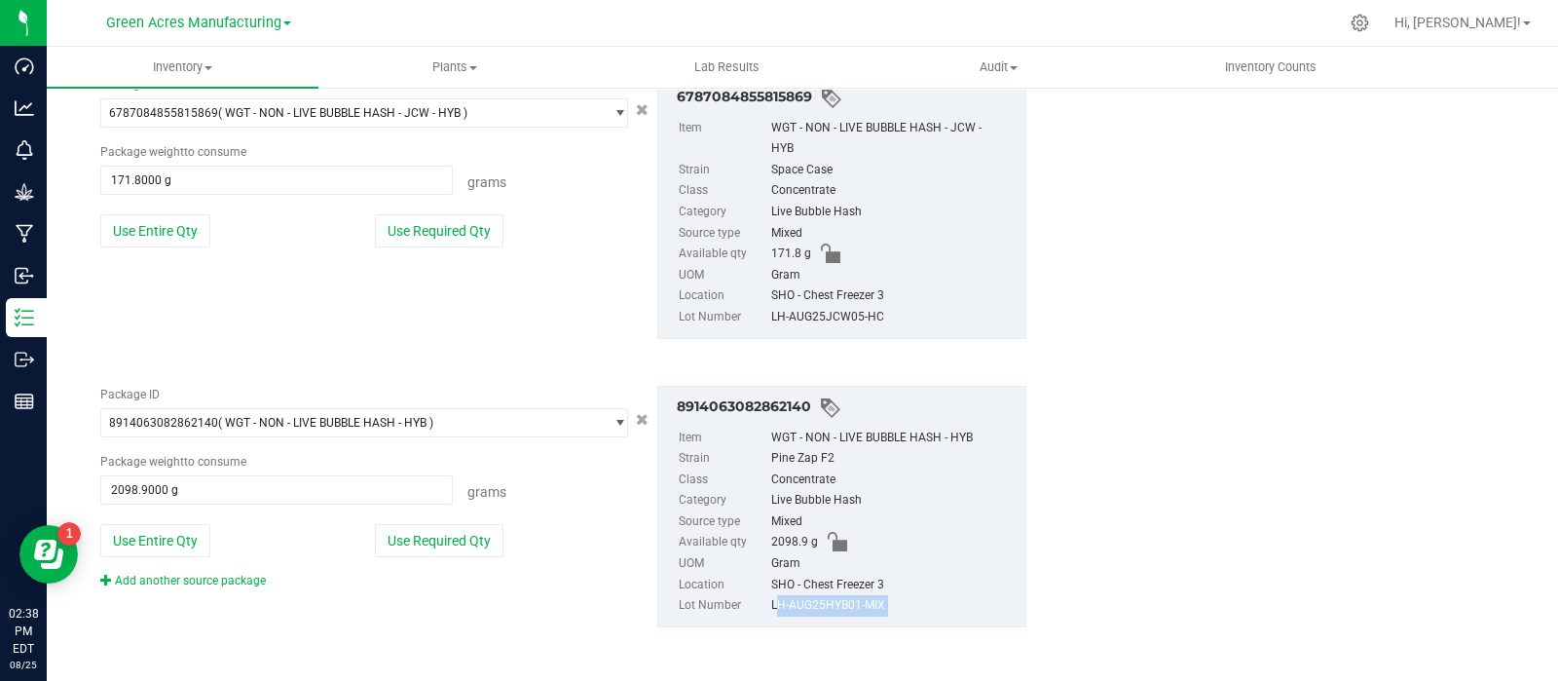
scroll to position [0, 0]
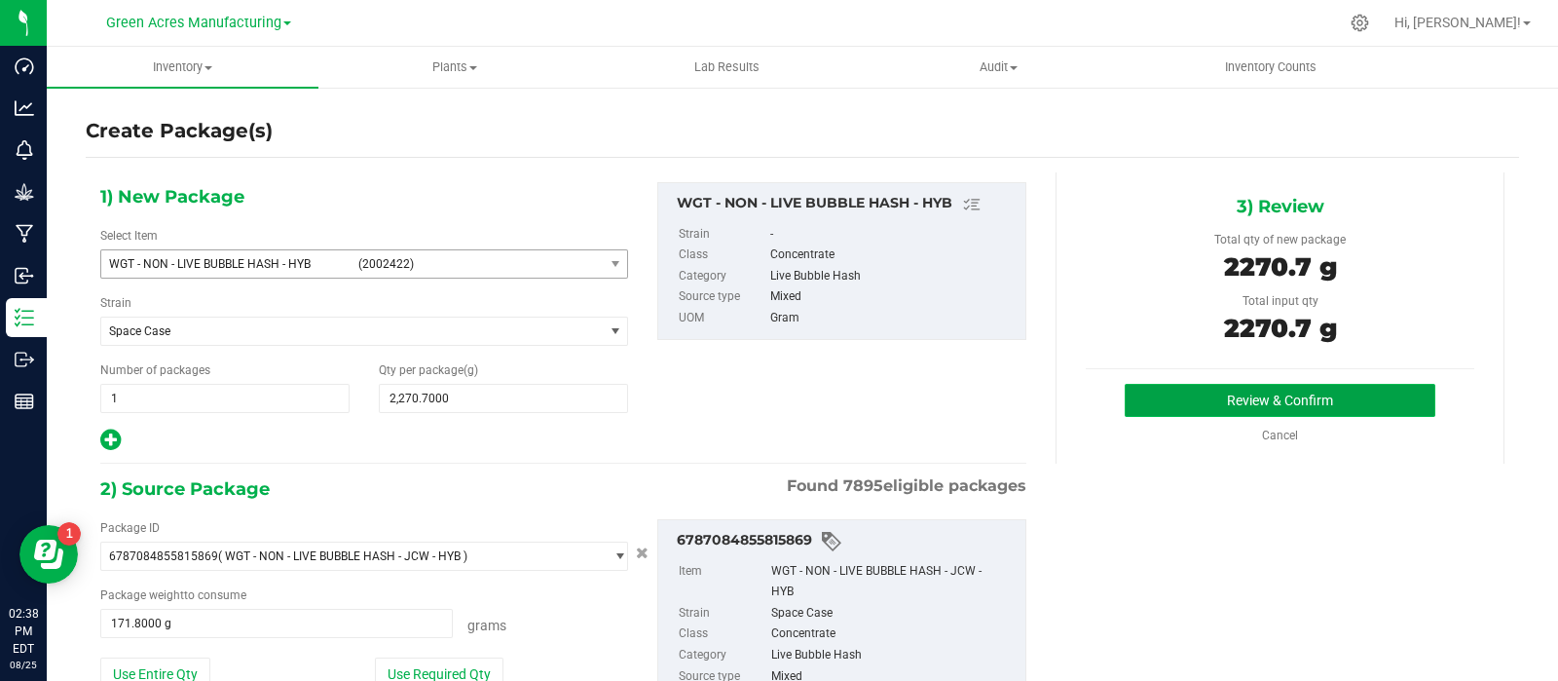
click at [1139, 397] on button "Review & Confirm" at bounding box center [1280, 400] width 311 height 33
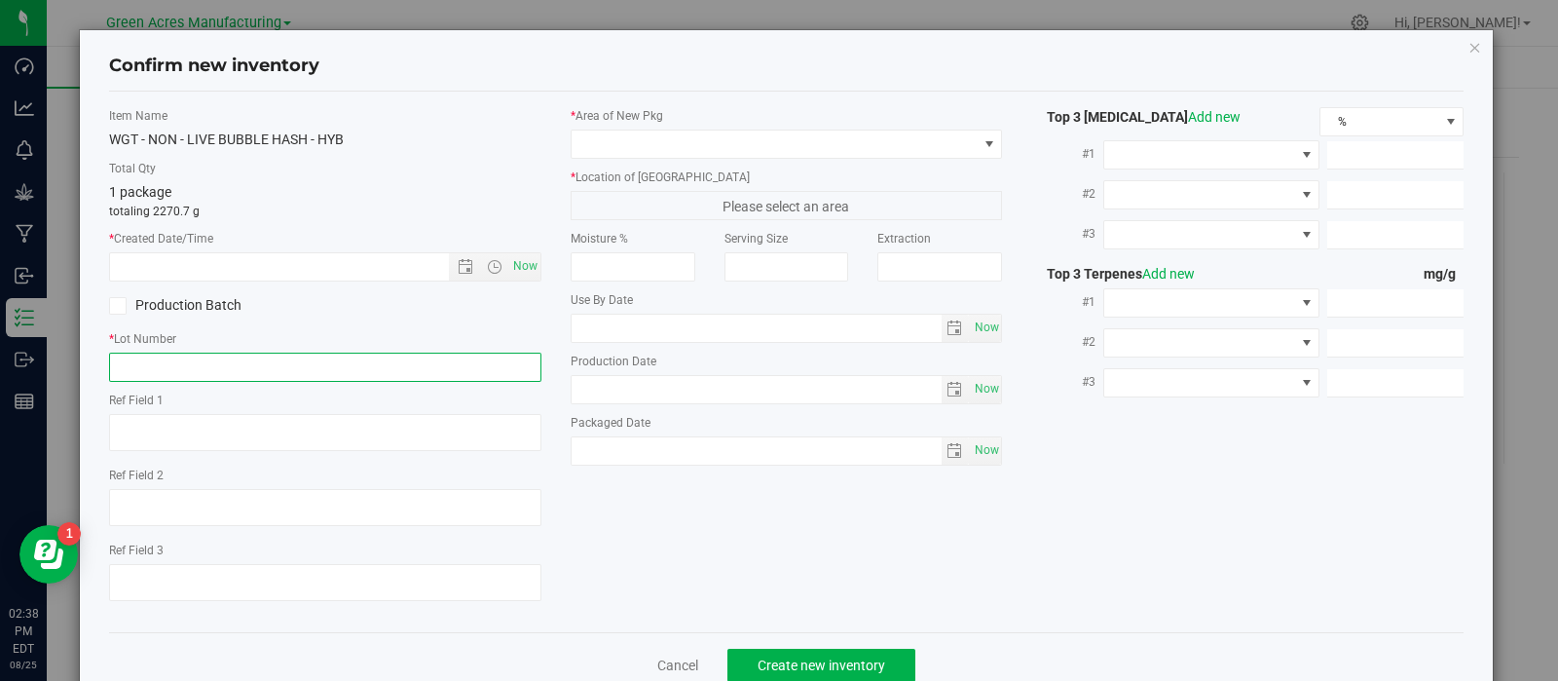
click at [244, 371] on input "text" at bounding box center [325, 367] width 432 height 29
paste input "LH-AUG25HYB01-MIX"
type input "LH-AUG25HYB01-MIX"
click at [523, 280] on span "Now" at bounding box center [524, 266] width 33 height 28
type input "8/25/2025 2:38 PM"
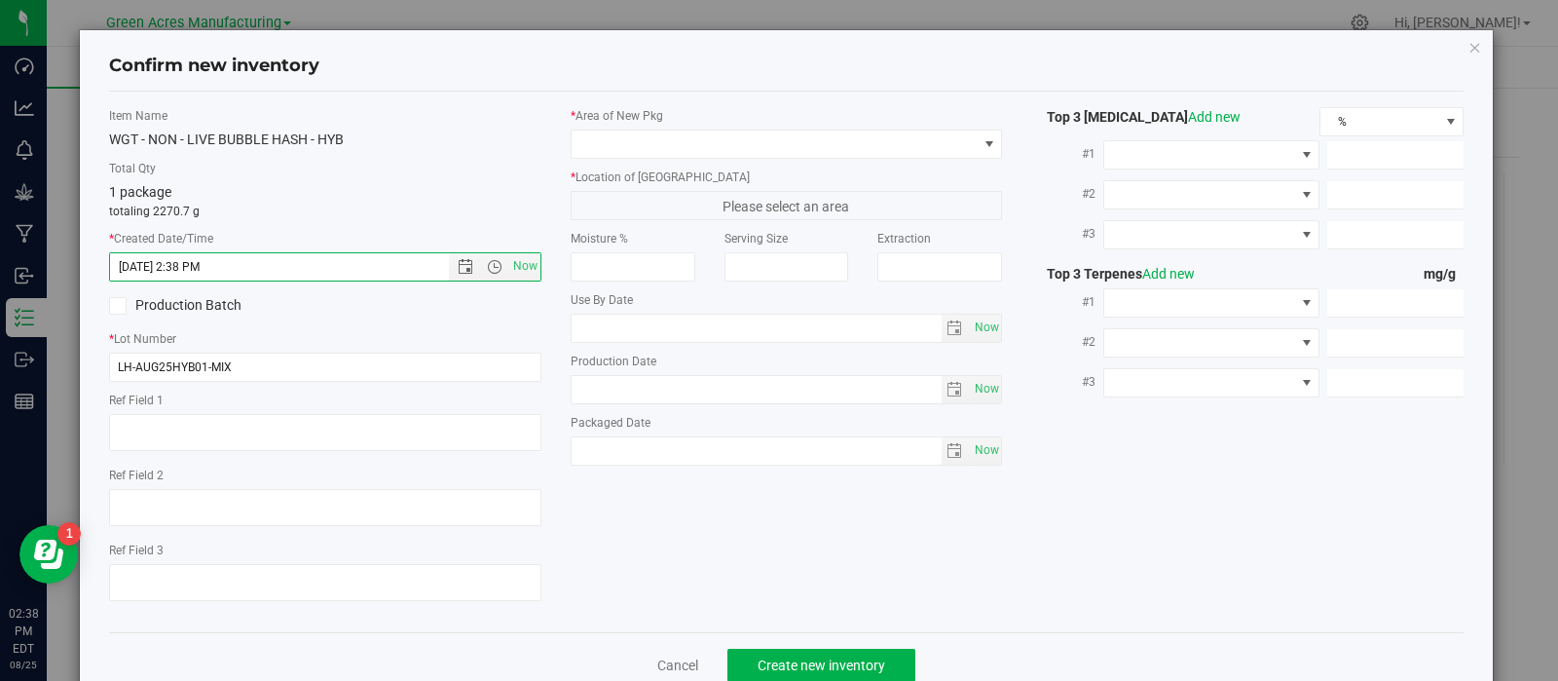
click at [642, 125] on div "* Area of New Pkg" at bounding box center [787, 133] width 432 height 52
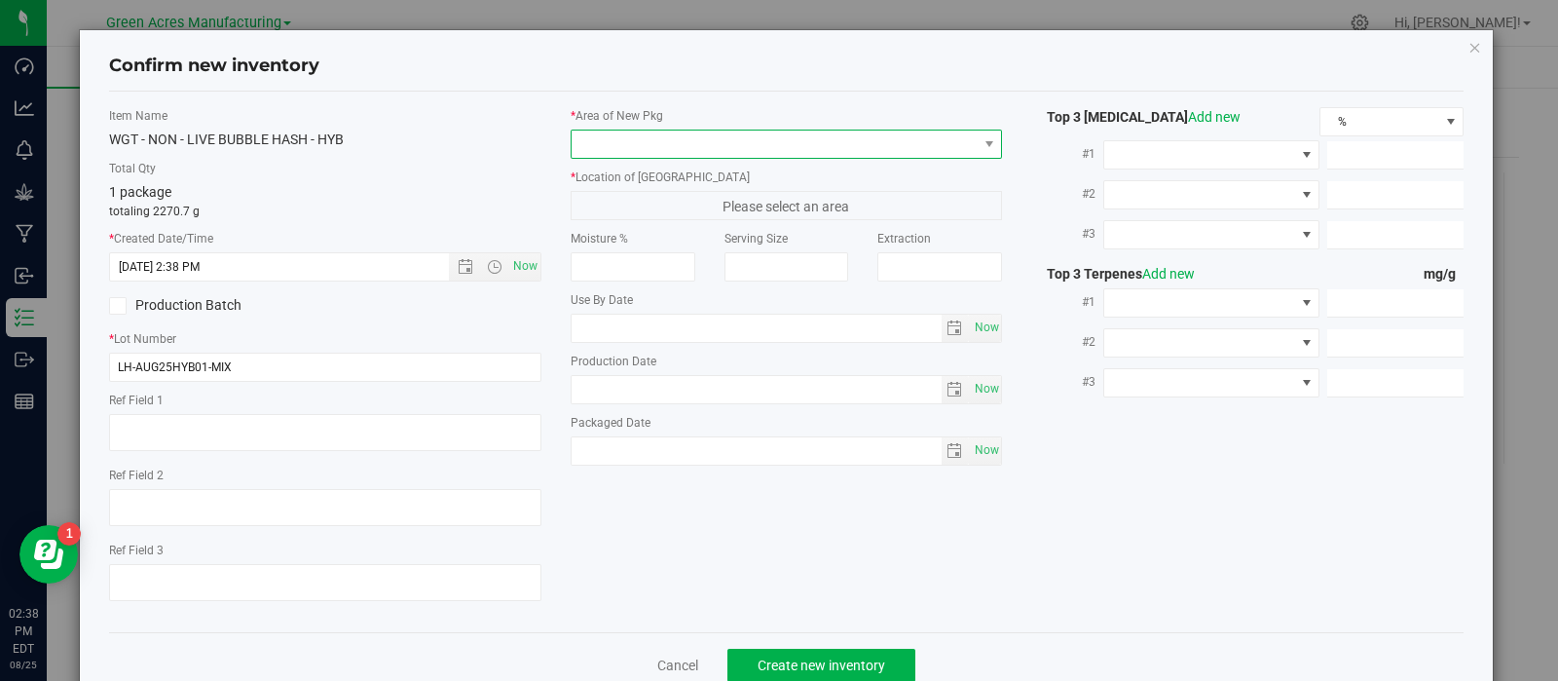
click at [642, 135] on span at bounding box center [775, 143] width 406 height 27
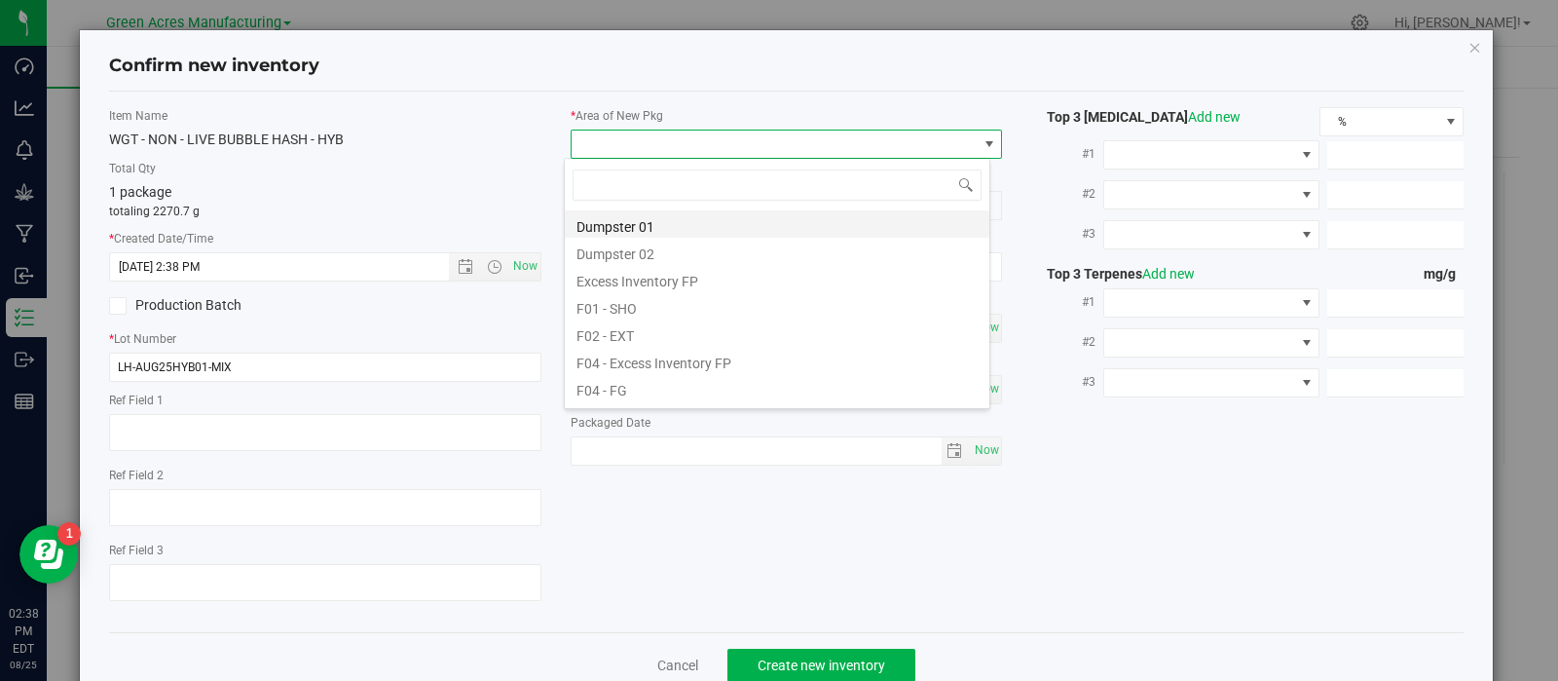
scroll to position [28, 427]
click at [671, 316] on li "F01 - SHO" at bounding box center [777, 305] width 425 height 27
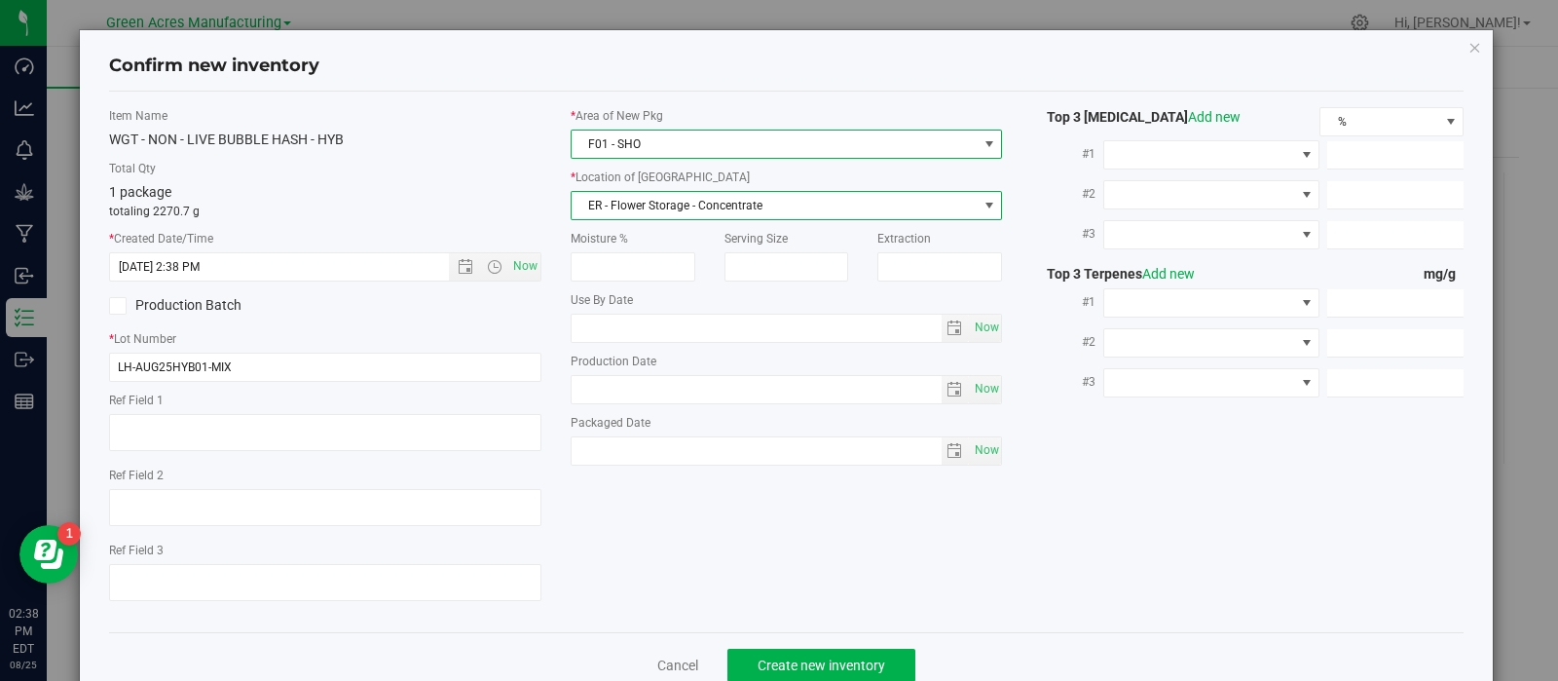
click at [652, 200] on span "ER - Flower Storage - Concentrate" at bounding box center [775, 205] width 406 height 27
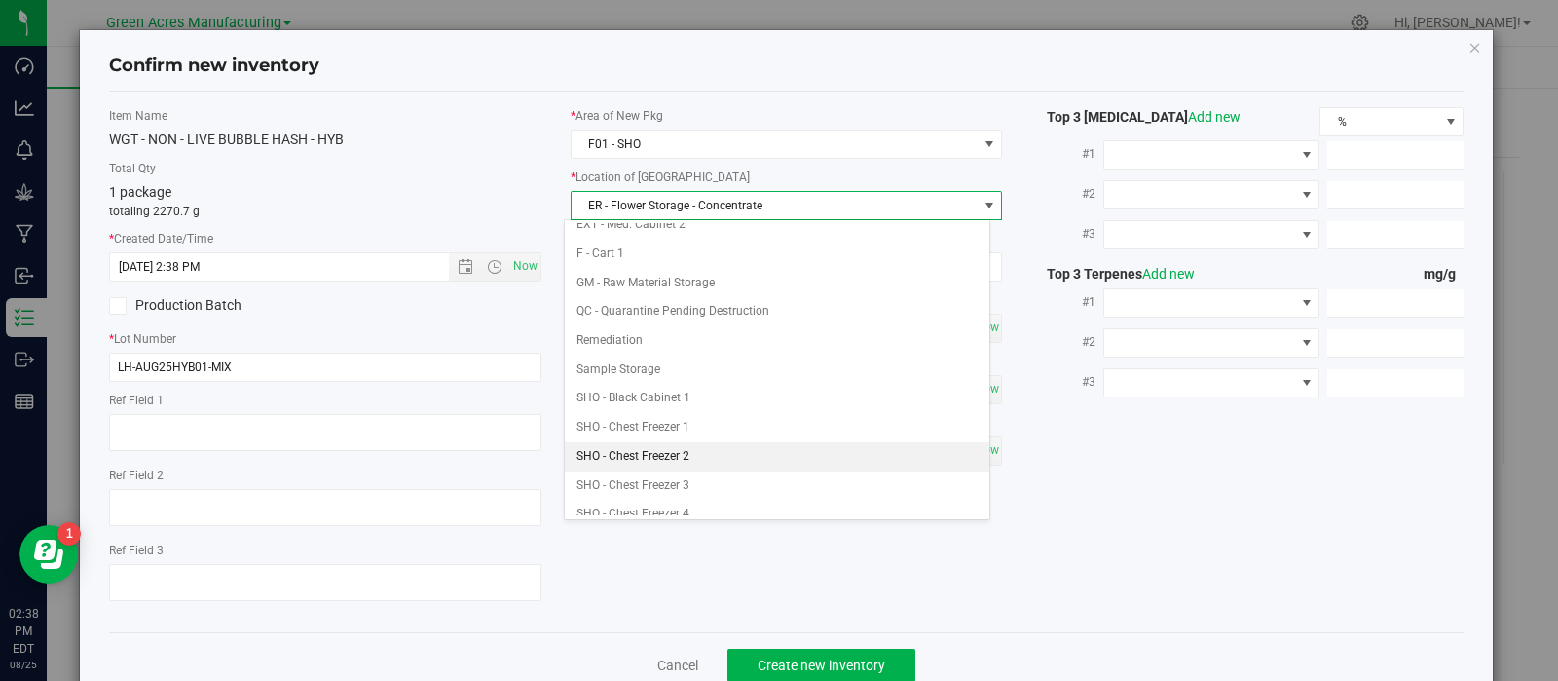
scroll to position [245, 0]
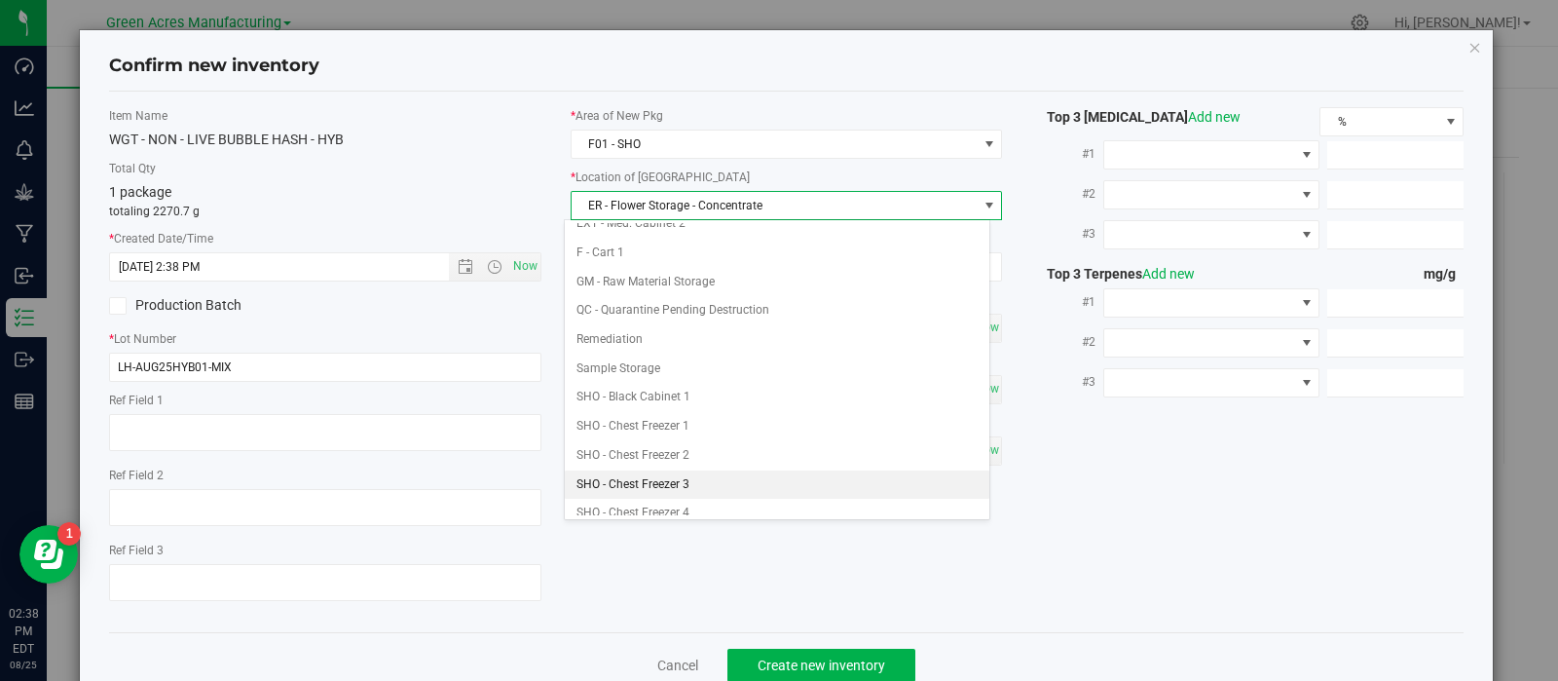
click at [681, 470] on li "SHO - Chest Freezer 3" at bounding box center [777, 484] width 425 height 29
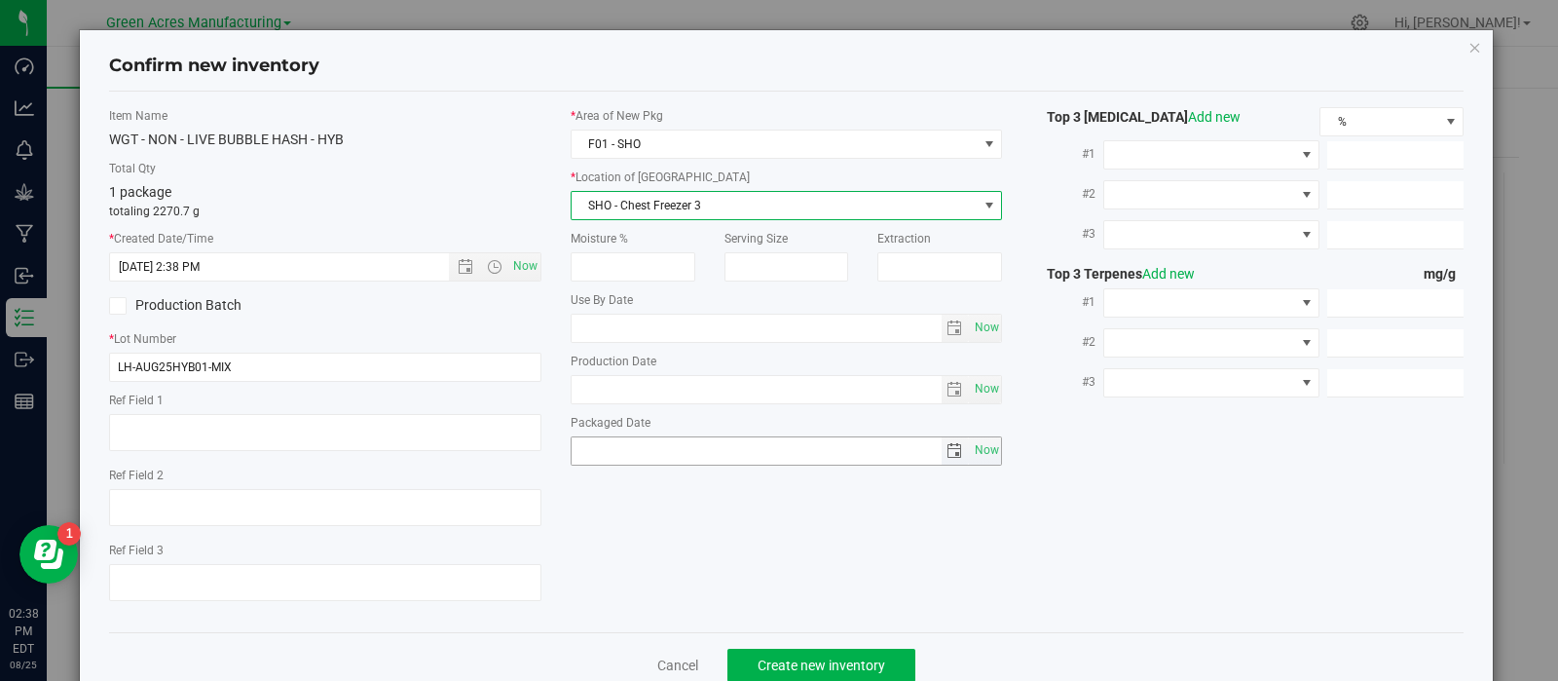
scroll to position [49, 0]
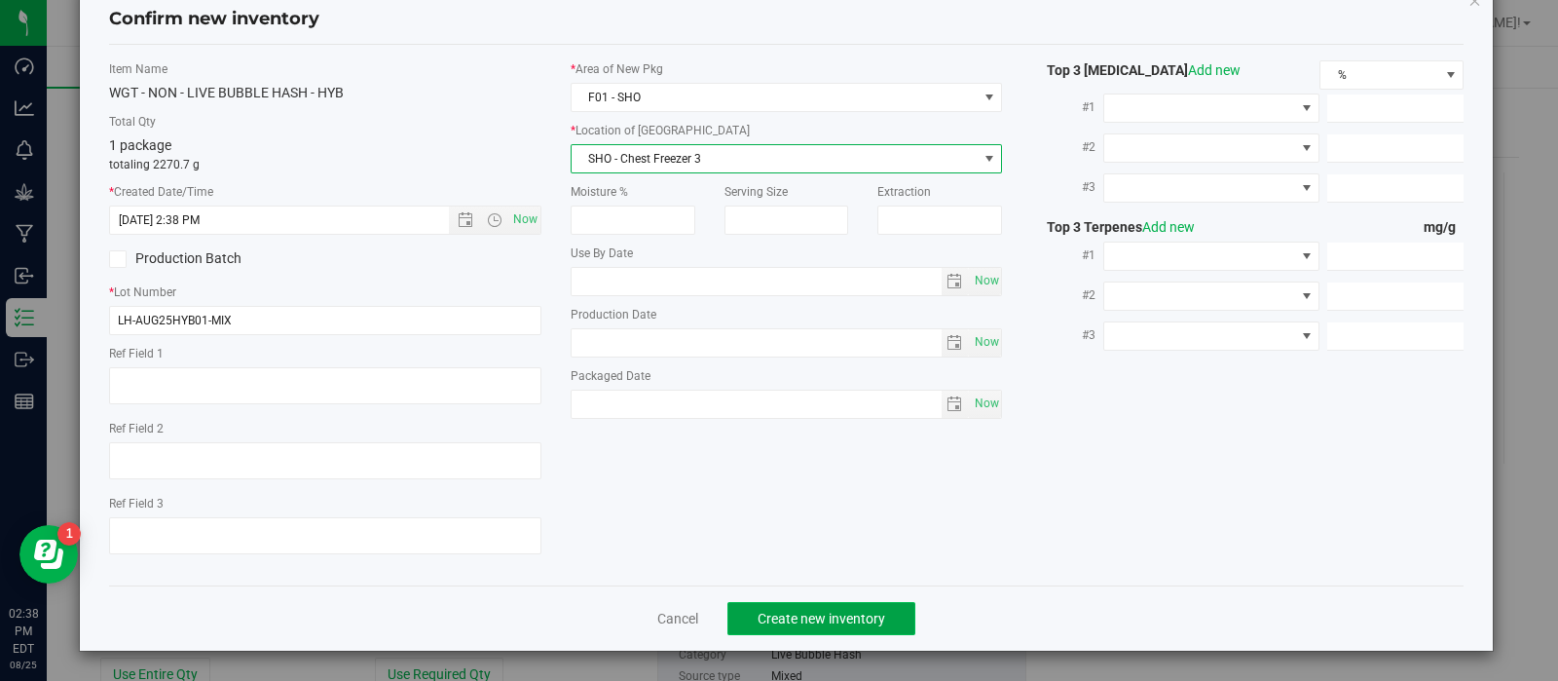
click at [817, 612] on button "Create new inventory" at bounding box center [821, 618] width 188 height 33
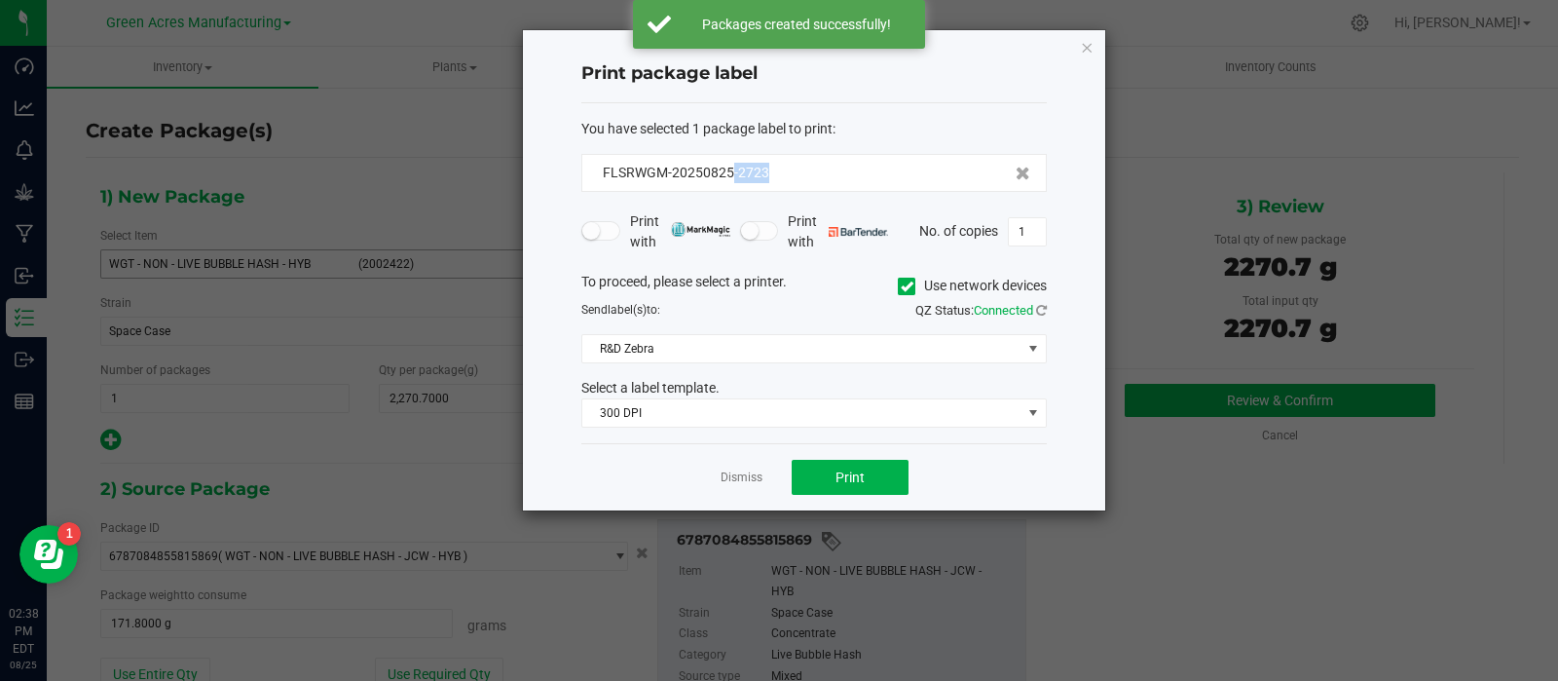
drag, startPoint x: 816, startPoint y: 157, endPoint x: 731, endPoint y: 183, distance: 88.7
click at [731, 183] on div "FLSRWGM-20250825-2723" at bounding box center [814, 173] width 466 height 38
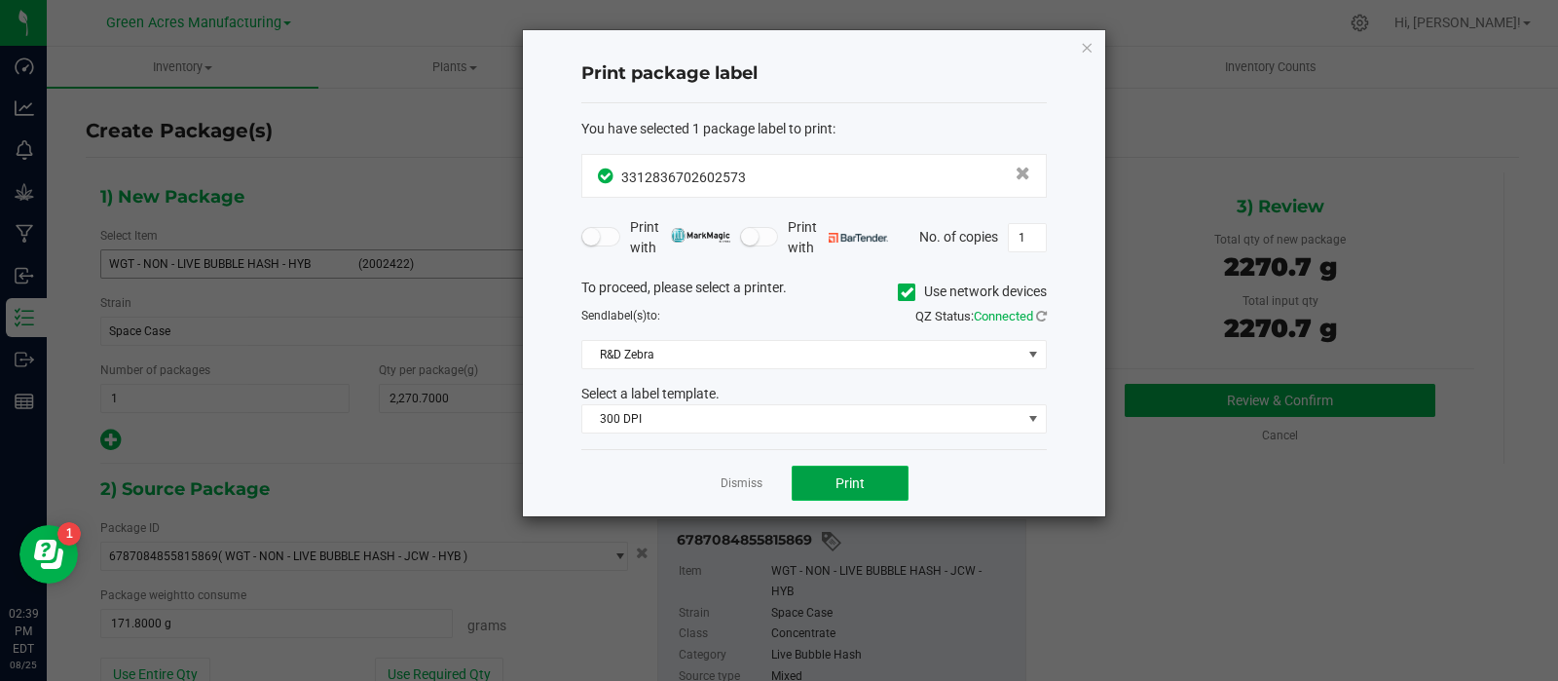
click at [805, 471] on button "Print" at bounding box center [850, 483] width 117 height 35
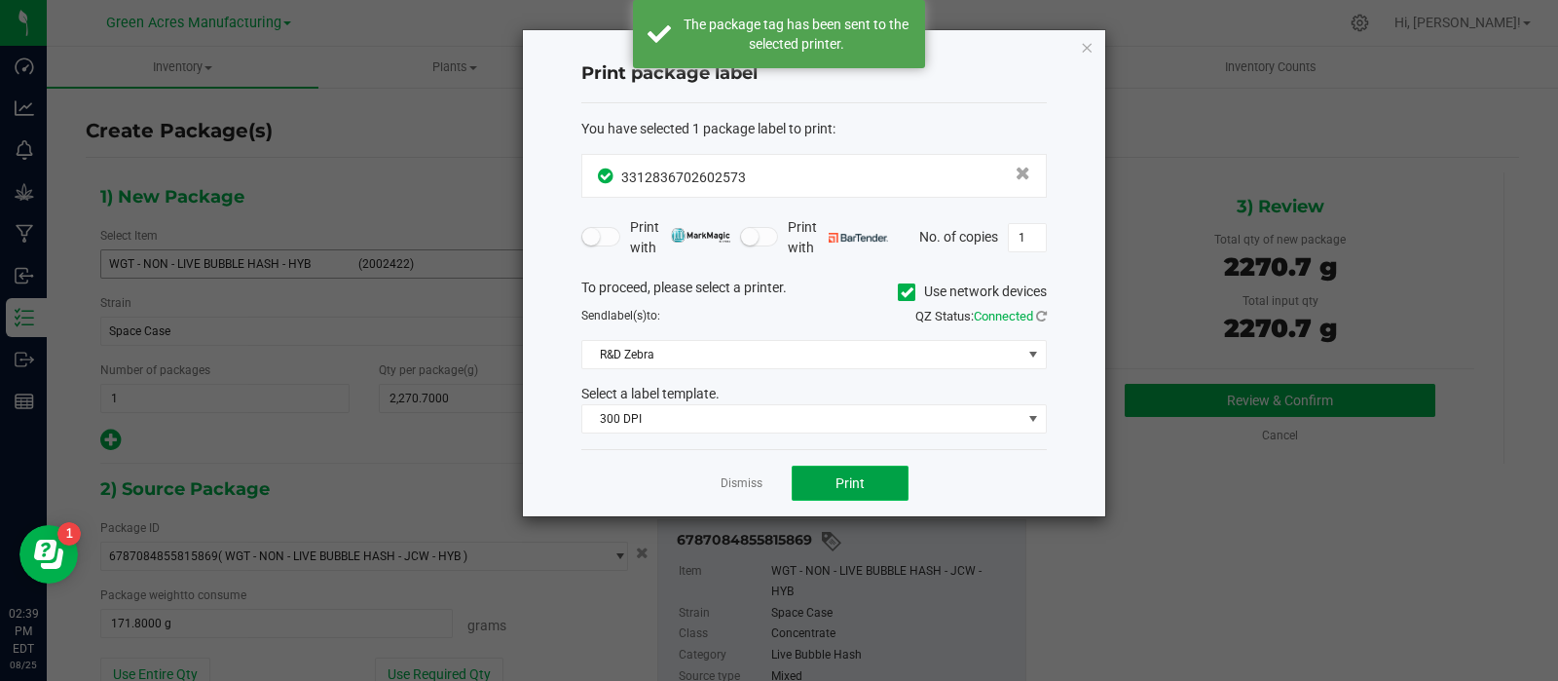
click at [805, 471] on button "Print" at bounding box center [850, 483] width 117 height 35
click at [728, 476] on link "Dismiss" at bounding box center [742, 483] width 42 height 17
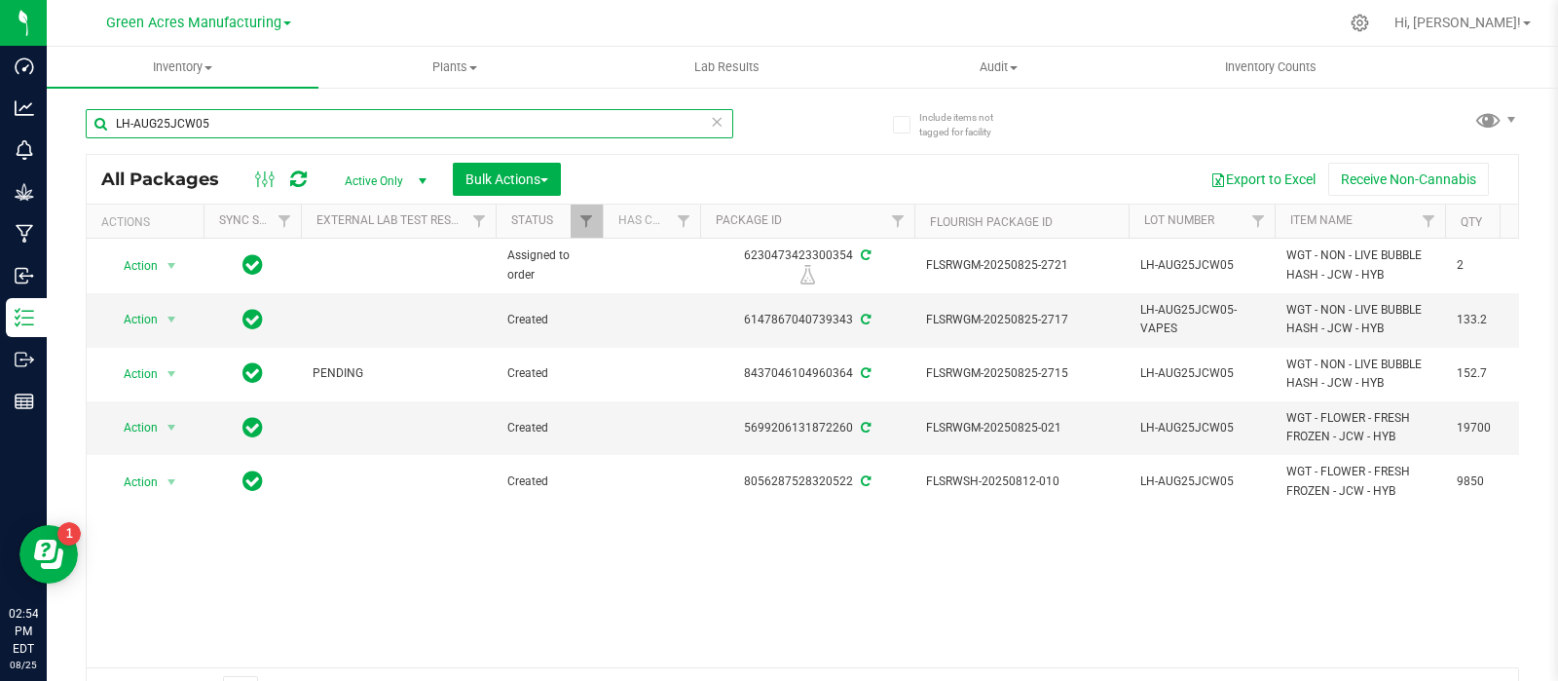
click at [210, 112] on input "LH-AUG25JCW05" at bounding box center [410, 123] width 648 height 29
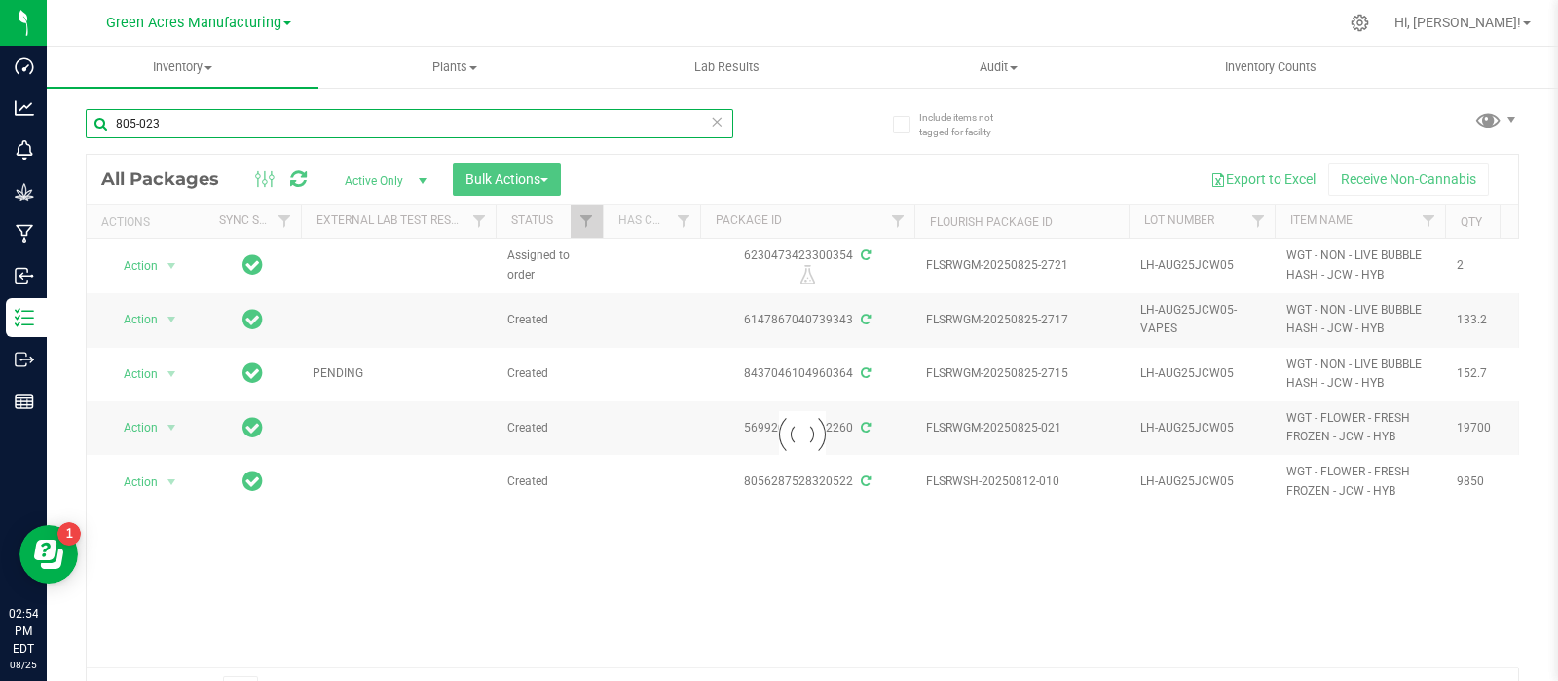
type input "805-023"
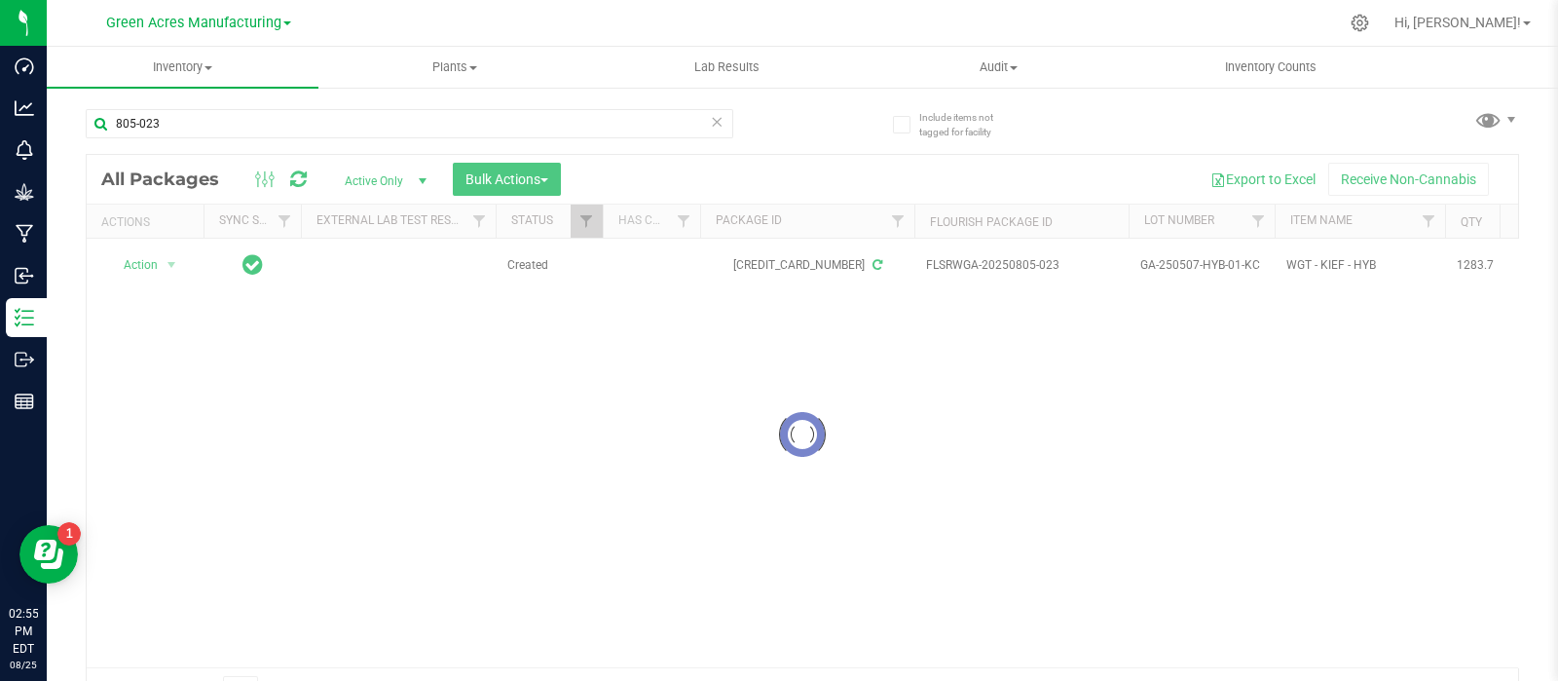
click at [1422, 503] on div at bounding box center [803, 434] width 1432 height 559
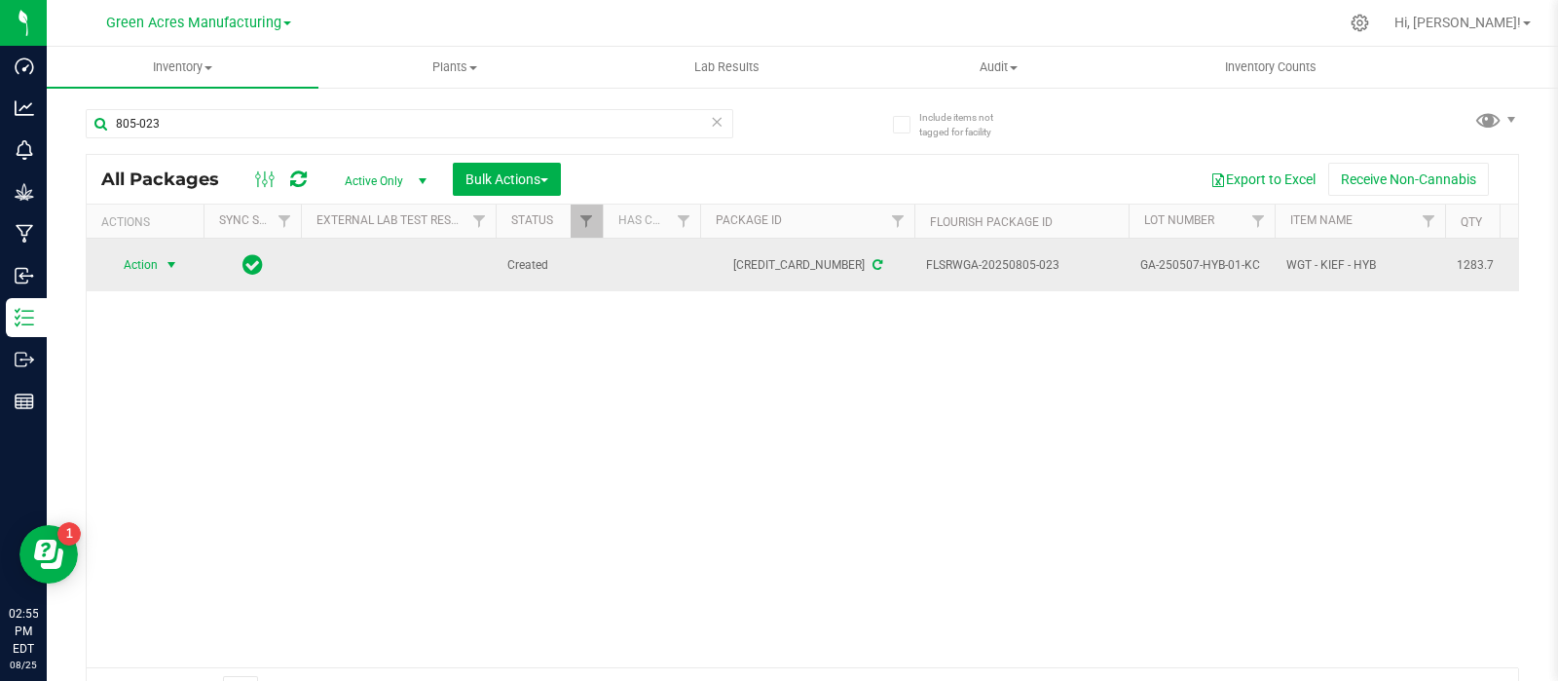
click at [136, 255] on span "Action" at bounding box center [132, 264] width 53 height 27
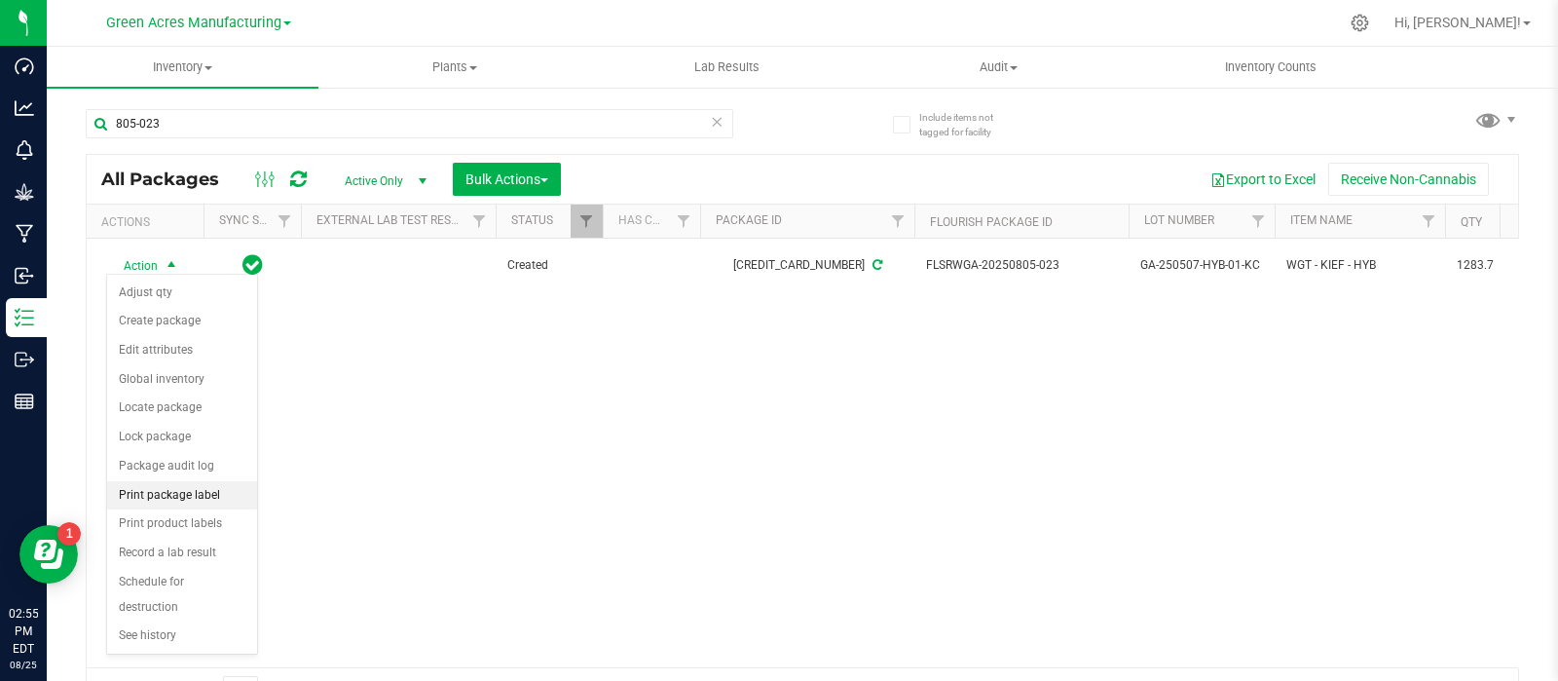
click at [183, 501] on li "Print package label" at bounding box center [182, 495] width 150 height 29
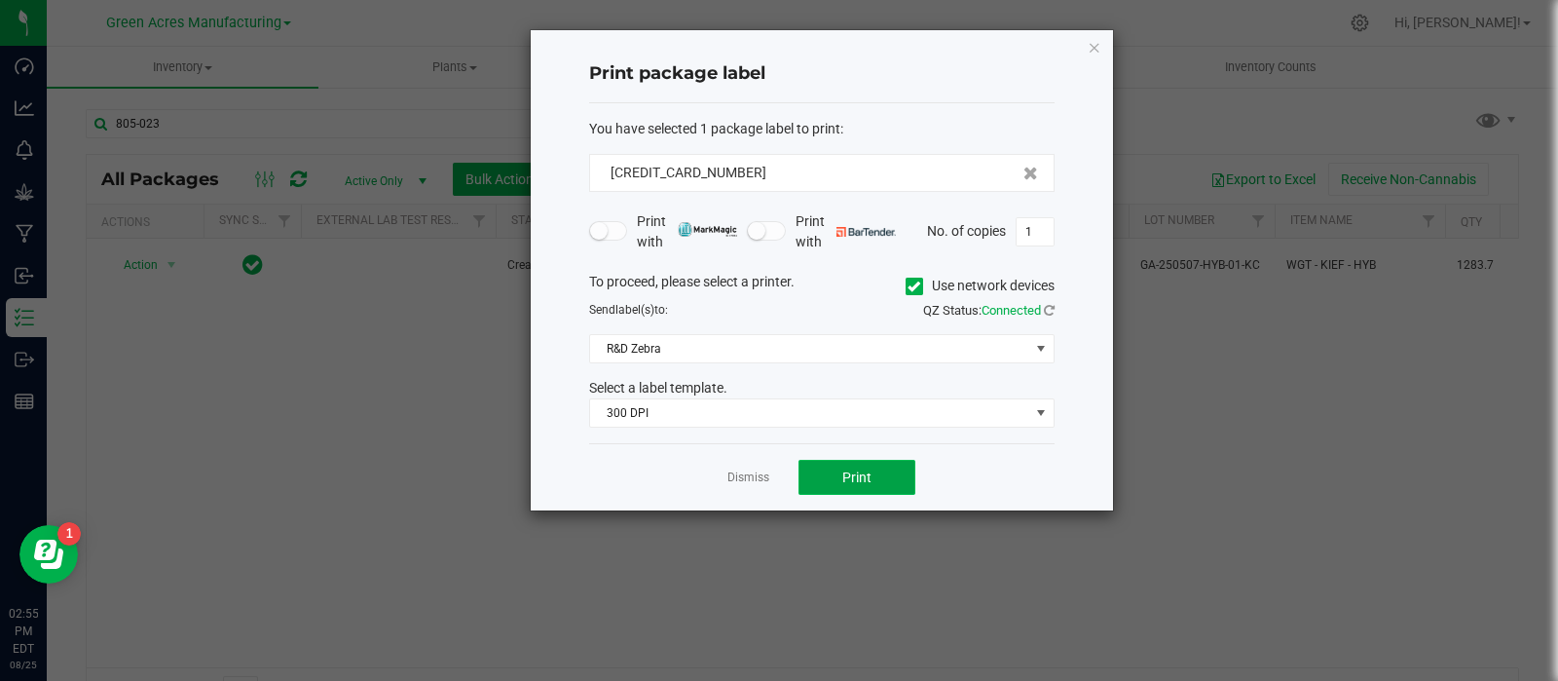
click at [839, 466] on button "Print" at bounding box center [857, 477] width 117 height 35
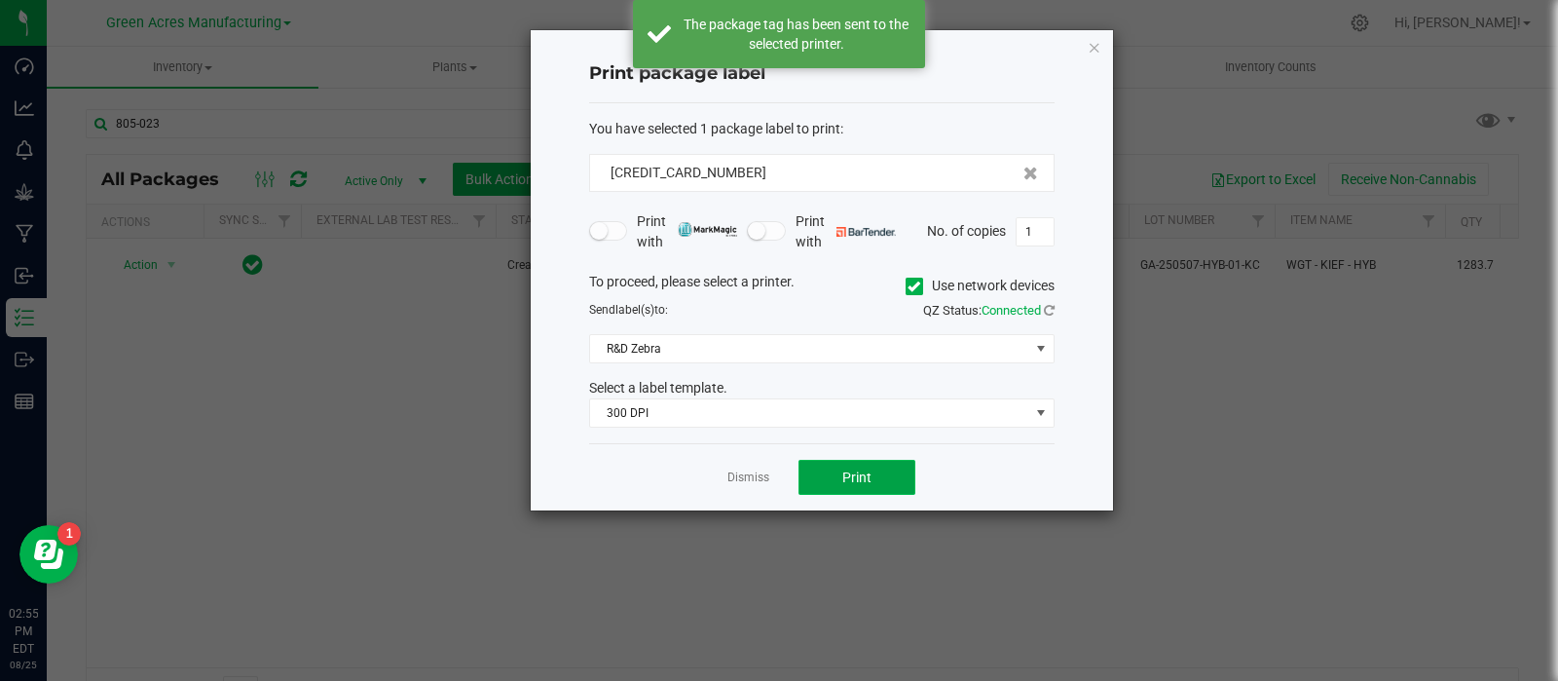
click at [839, 466] on button "Print" at bounding box center [857, 477] width 117 height 35
click at [758, 471] on link "Dismiss" at bounding box center [748, 477] width 42 height 17
